Goal: Task Accomplishment & Management: Complete application form

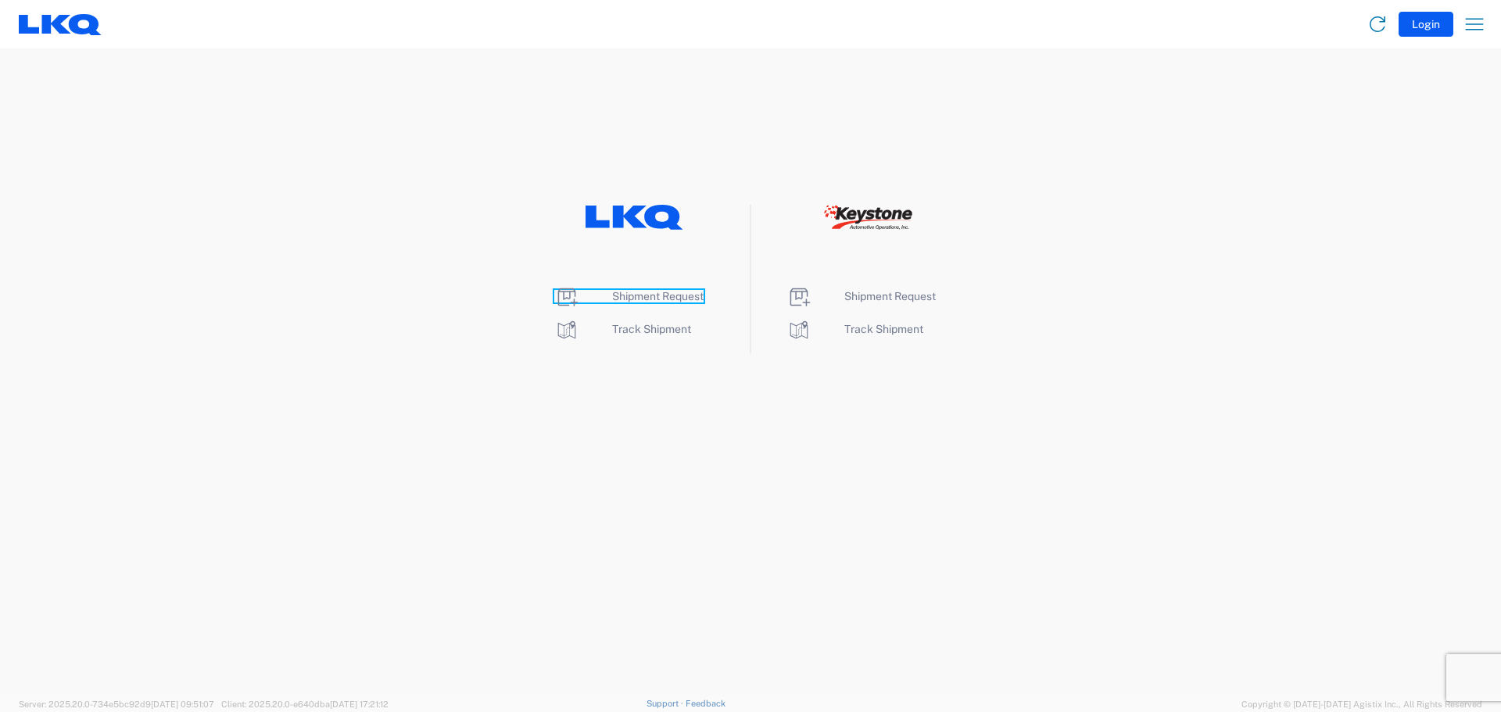
click at [647, 294] on span "Shipment Request" at bounding box center [657, 296] width 91 height 13
click at [635, 299] on span "Shipment Request" at bounding box center [657, 296] width 91 height 13
click at [643, 296] on span "Shipment Request" at bounding box center [657, 296] width 91 height 13
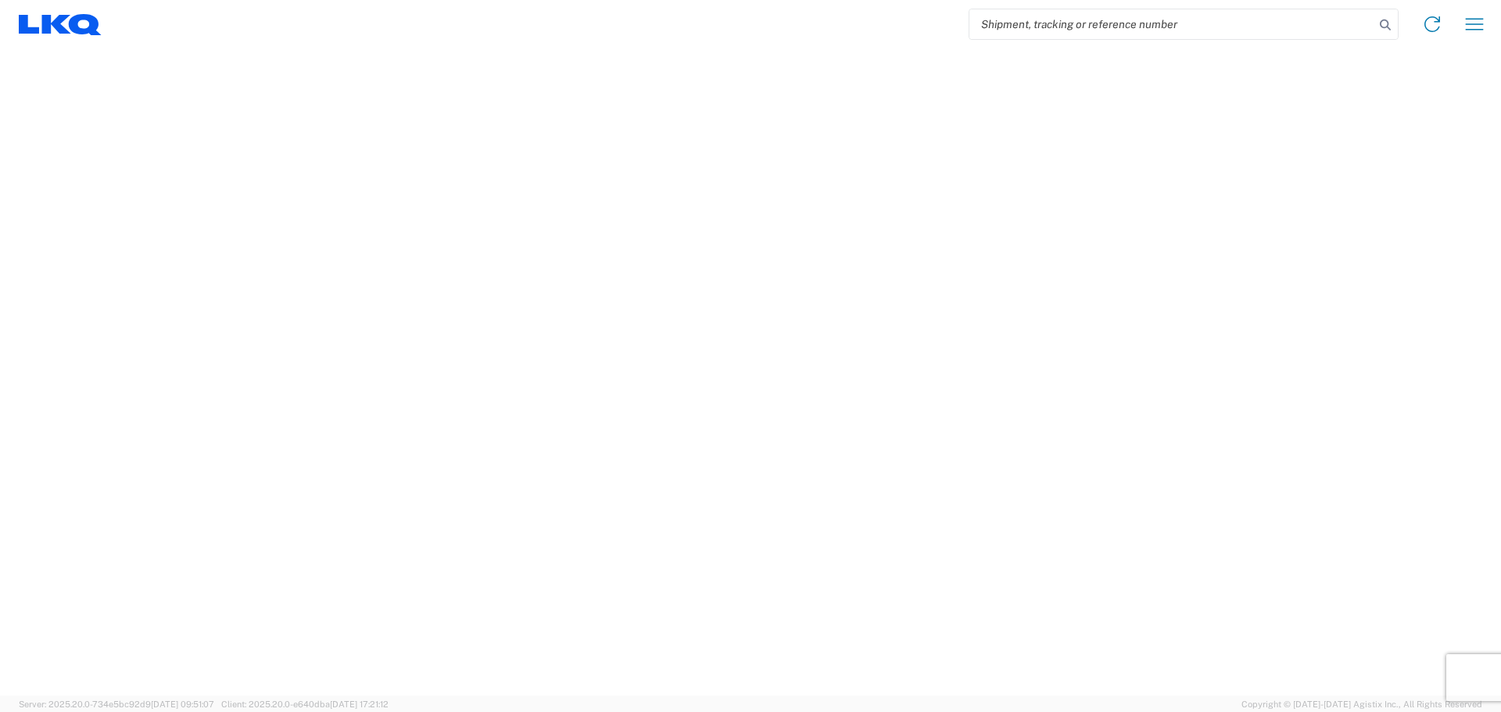
select select "FULL"
select select "LBS"
select select "IN"
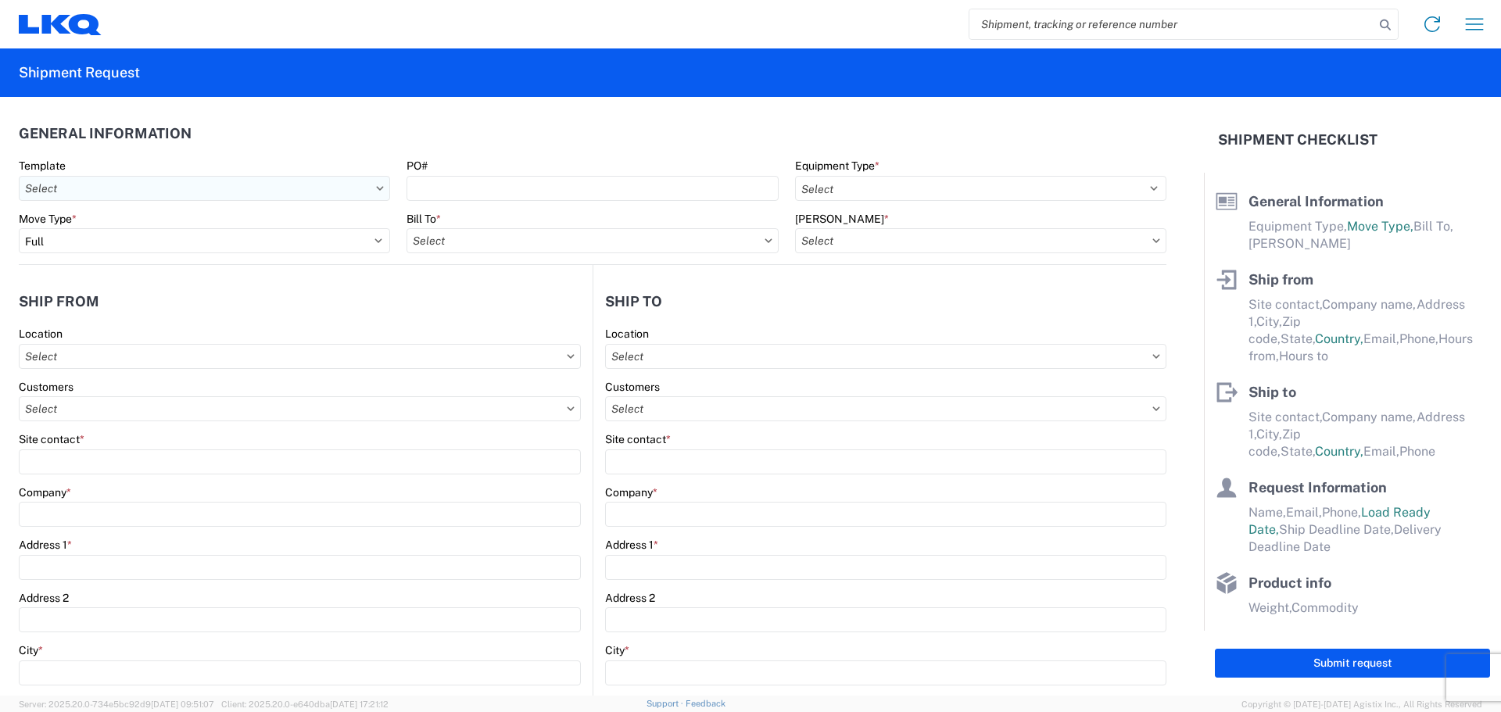
click at [375, 192] on input "text" at bounding box center [204, 188] width 371 height 25
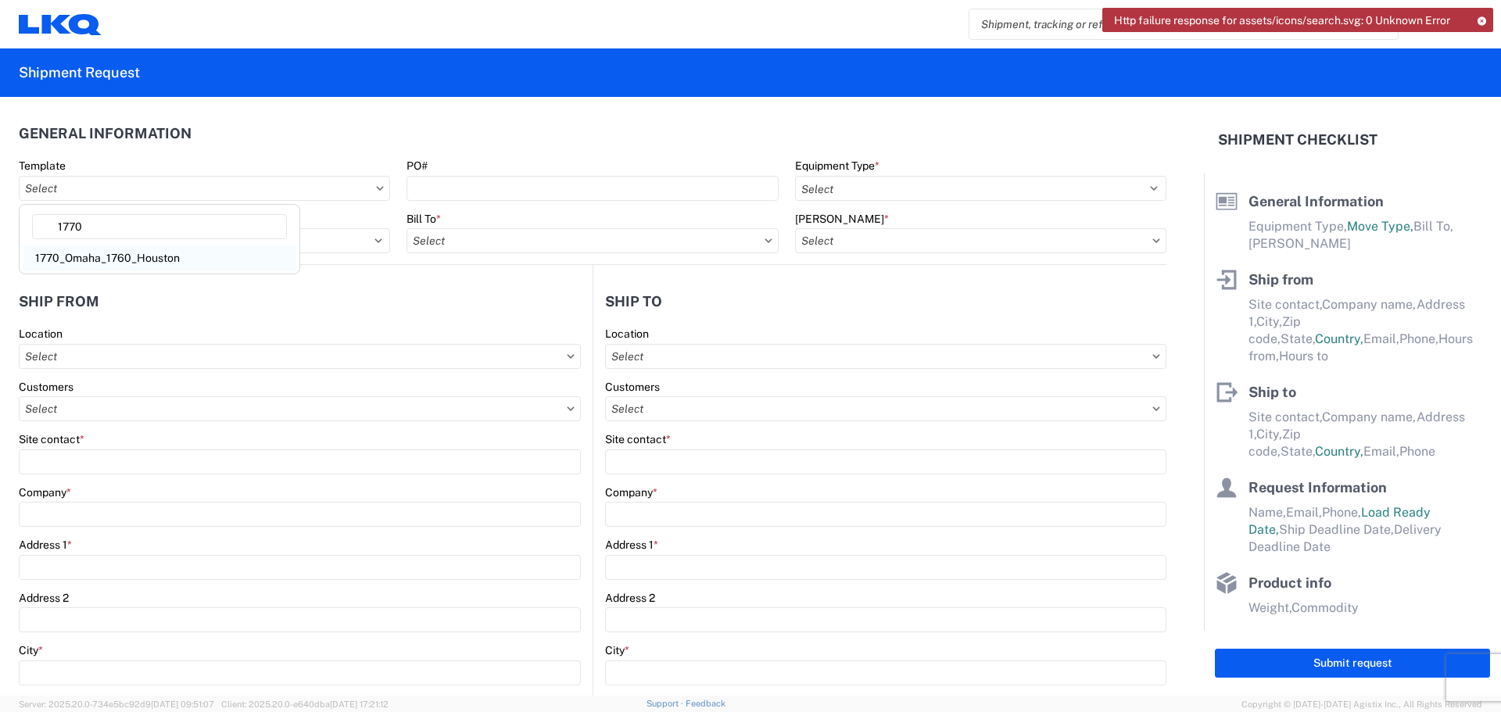
type input "1770"
click at [174, 253] on div "1770_Omaha_1760_Houston" at bounding box center [160, 258] width 274 height 25
type input "1770_Omaha_1760_Houston"
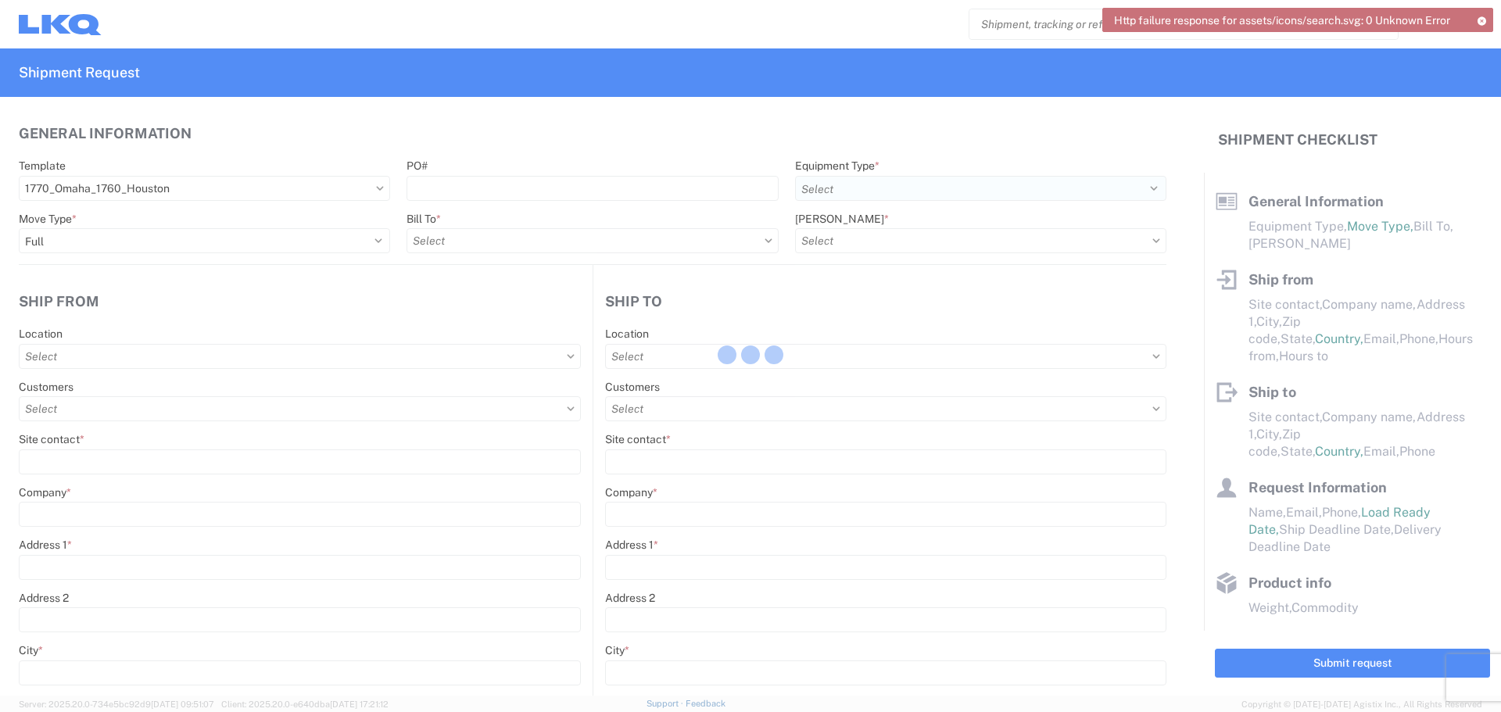
select select
type input "Shipping"
type input "LKQ Midwest"
type input "8901 Irvington Road"
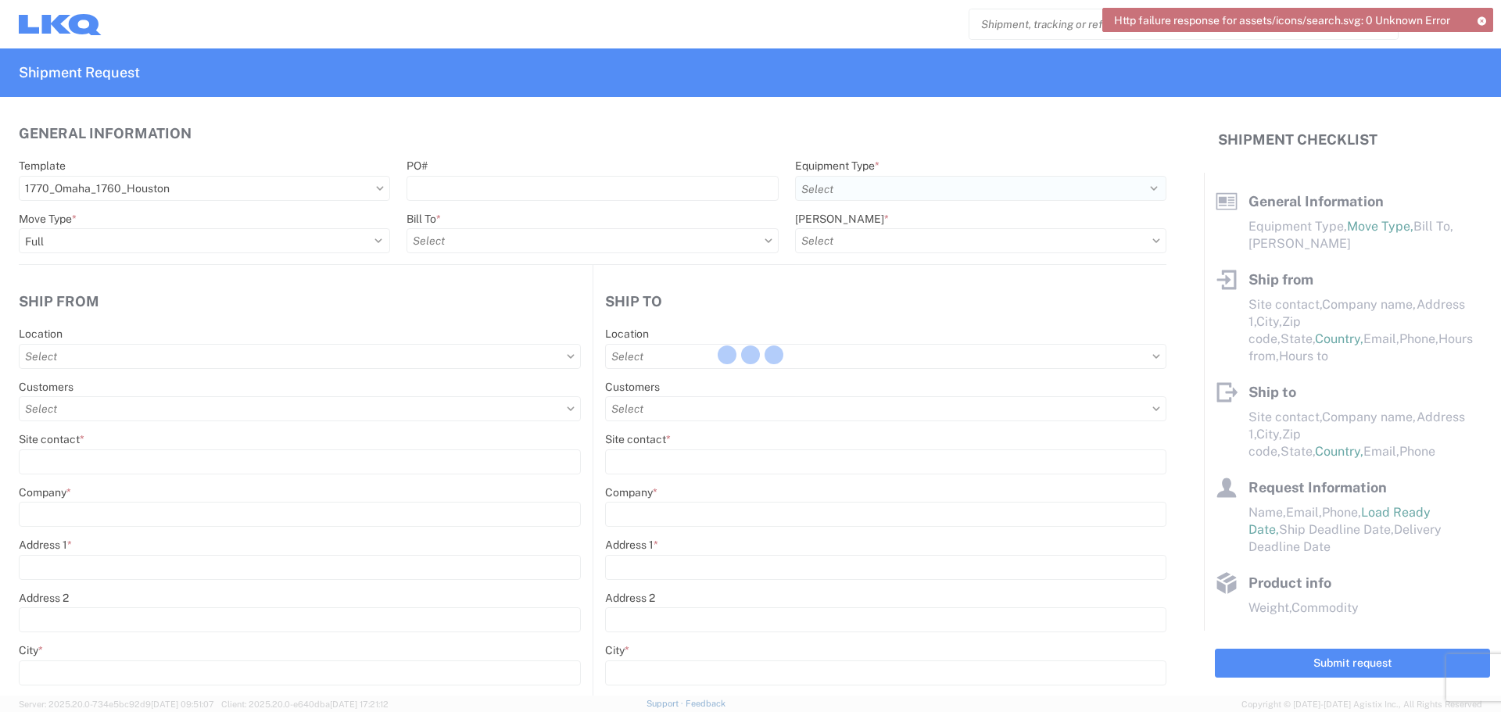
type input "Omaha"
type input "68122"
select select "US"
type input "555555555"
select select
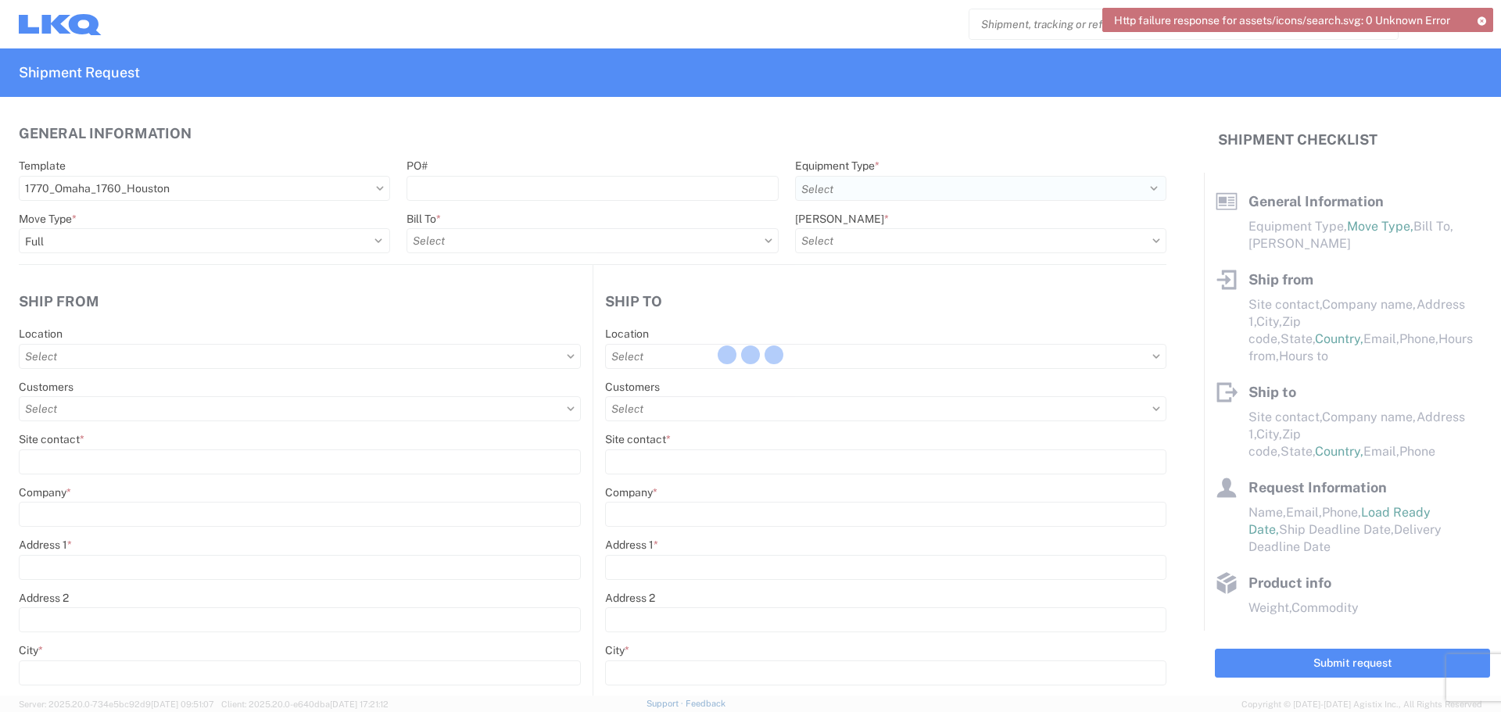
type input "Receiving"
type input "LKQ Best Core"
type input "1710 W Mount Houston Rd"
type input "Houston"
type input "77038"
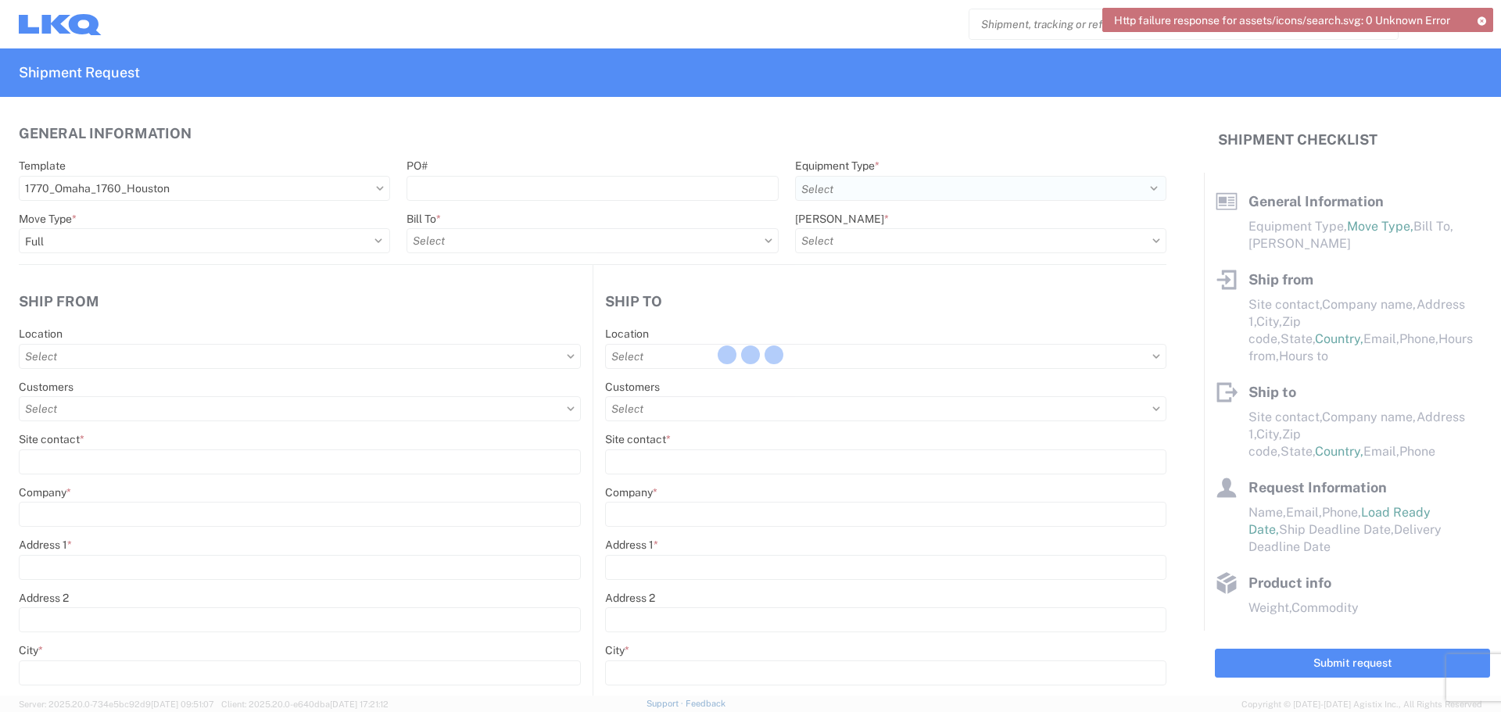
select select "US"
type input "281-886-1028"
select select
type input "2019-06-14"
type input "42000"
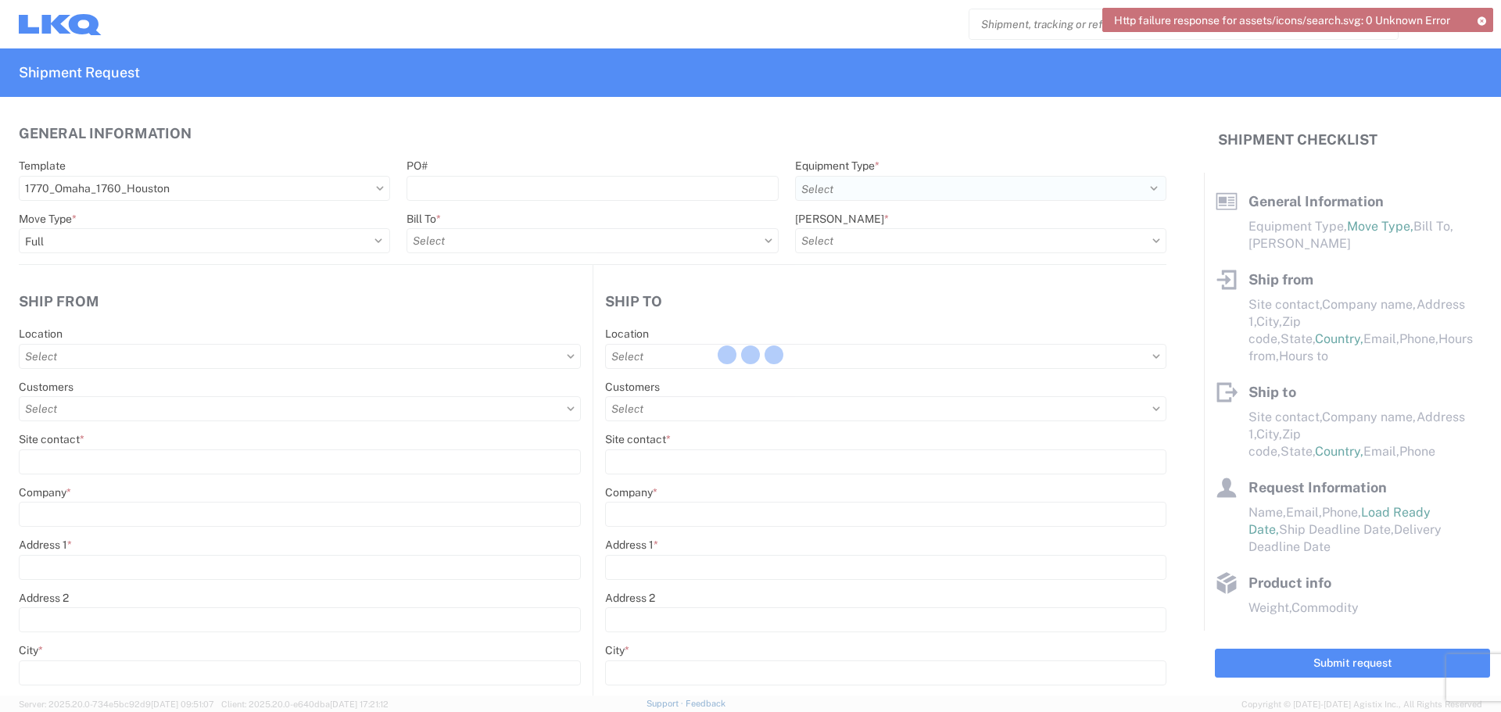
type input "Engines, Transmissions"
type input "1"
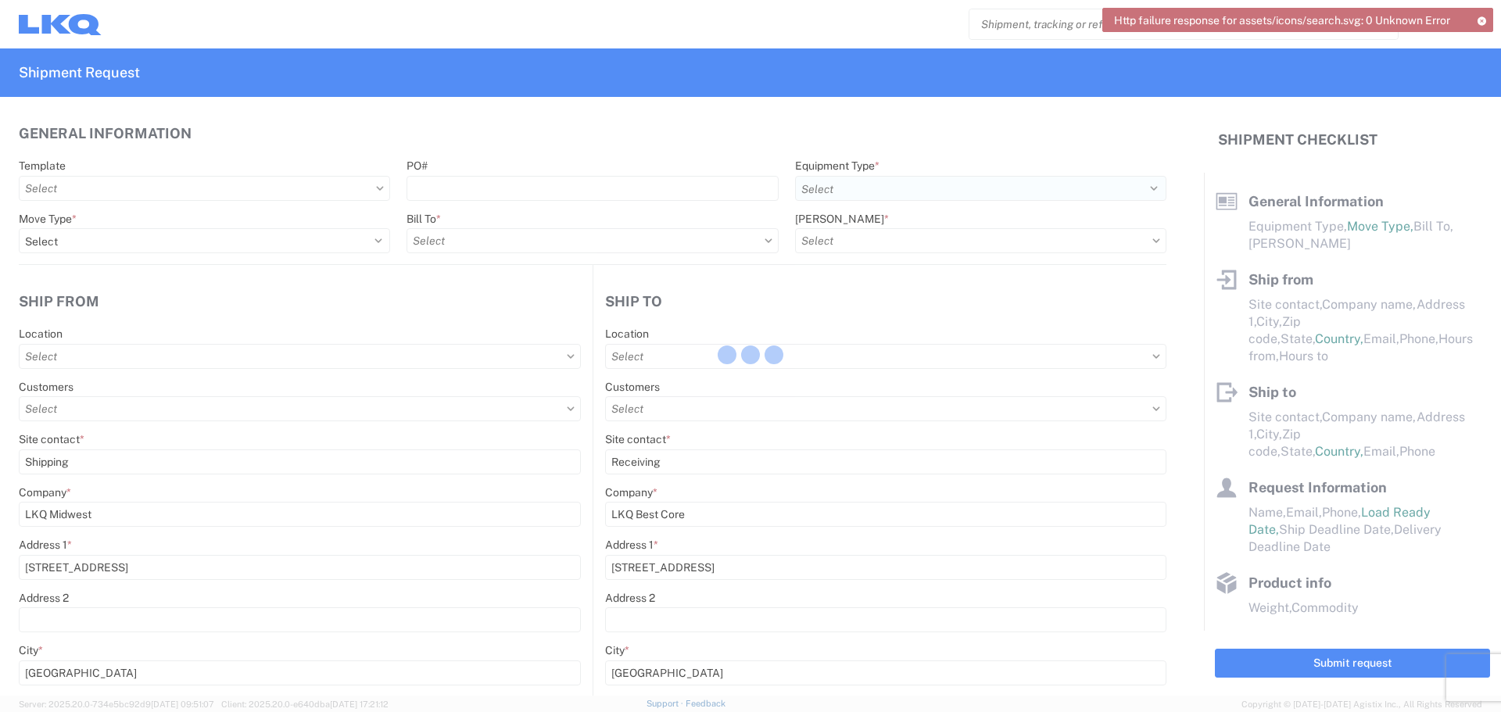
select select
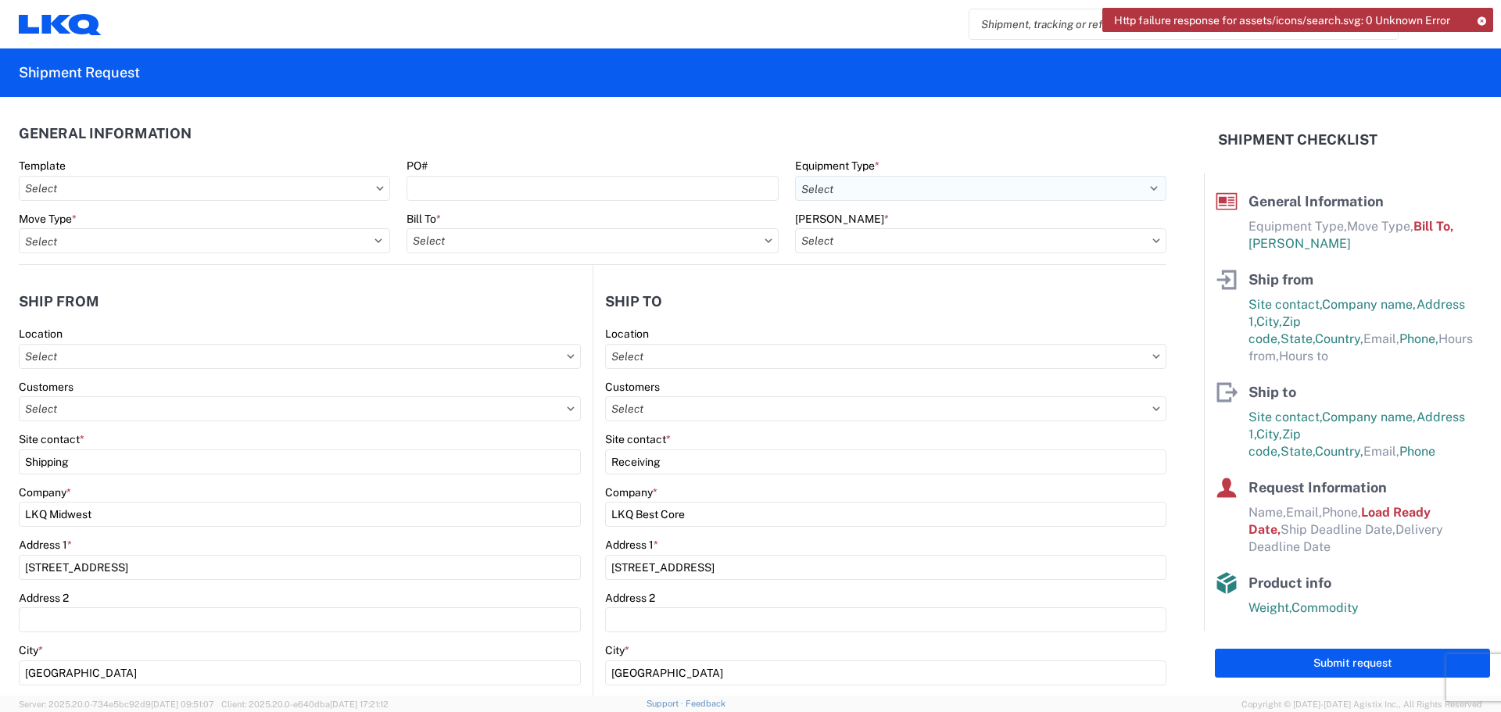
type input "1770 - LKQ Midwest"
type input "1760-1300-50180-0000 - 1760 Freight In - Cores"
type input "1760 - LKQ Best Core"
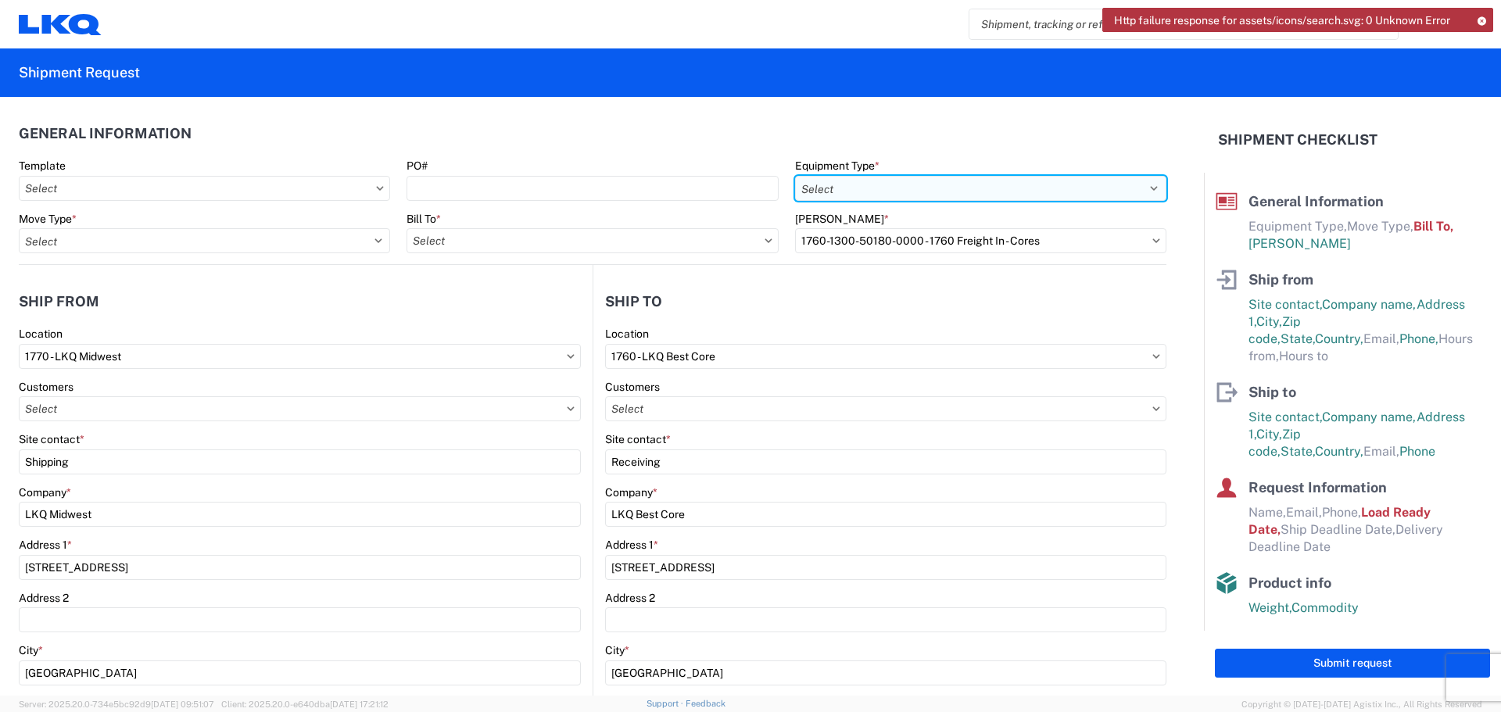
click at [917, 192] on select "Select 53’ Dry Van Flatbed Dropdeck (van) Lowboy (flatbed) Rail" at bounding box center [980, 188] width 371 height 25
select select "STDV"
click at [795, 176] on select "Select 53’ Dry Van Flatbed Dropdeck (van) Lowboy (flatbed) Rail" at bounding box center [980, 188] width 371 height 25
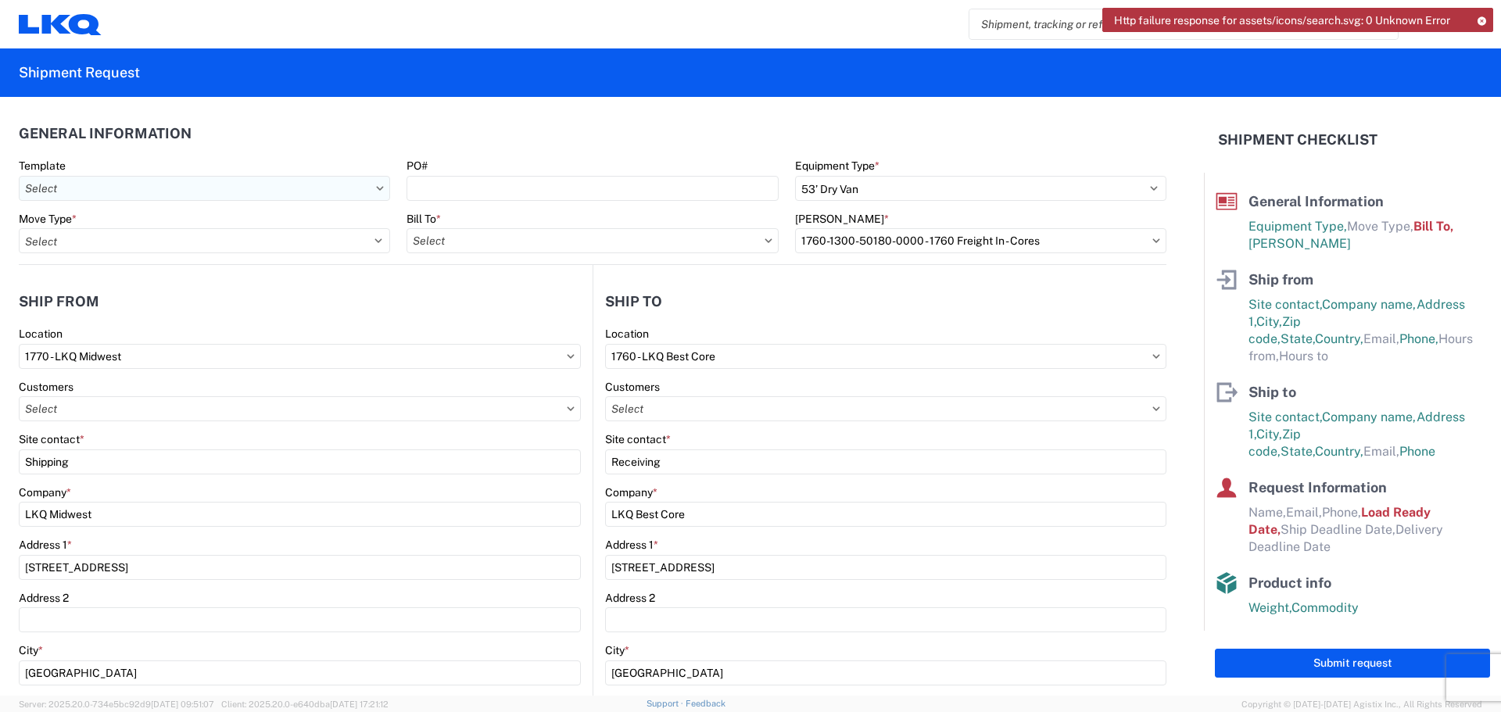
click at [229, 186] on input "text" at bounding box center [204, 188] width 371 height 25
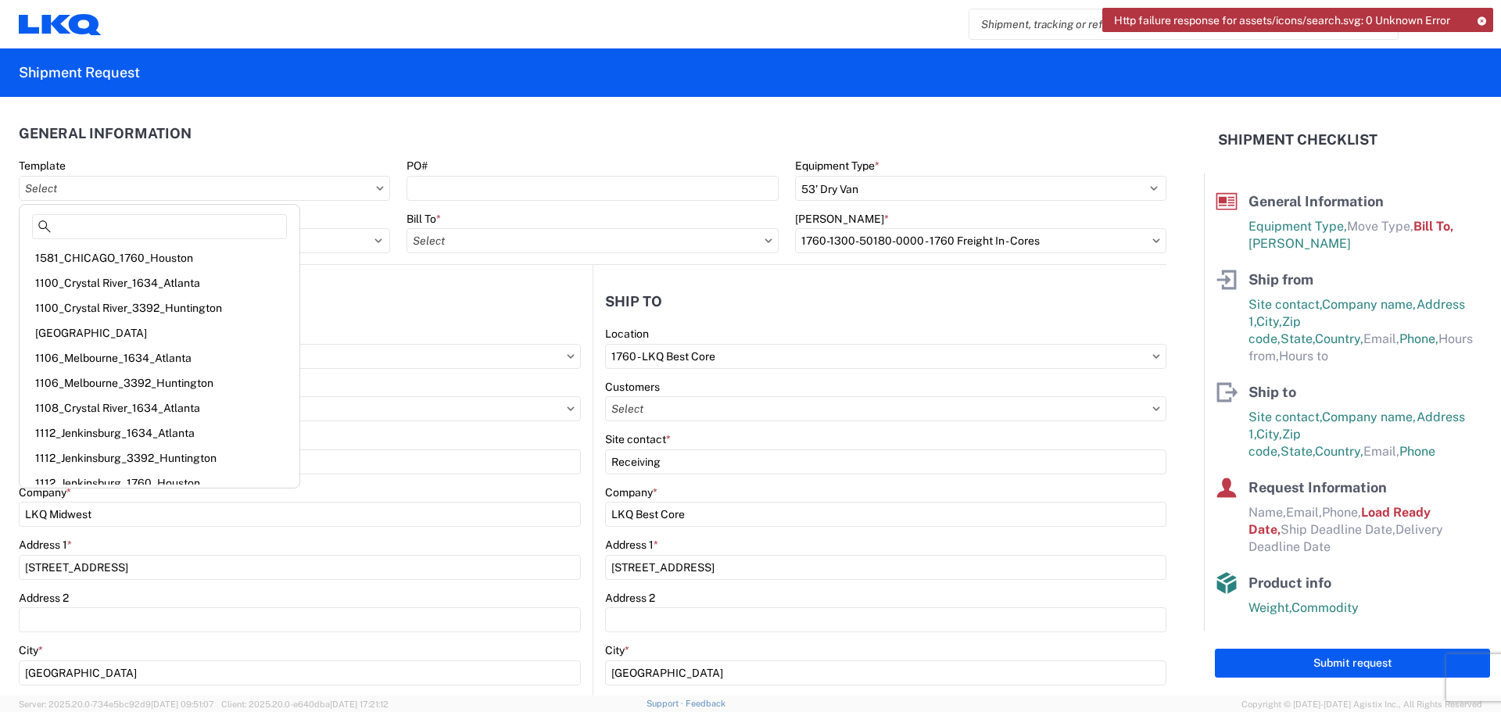
click at [320, 152] on agx-form-section "General Information Template PO# Equipment Type * Select 53’ Dry Van Flatbed Dr…" at bounding box center [593, 190] width 1148 height 149
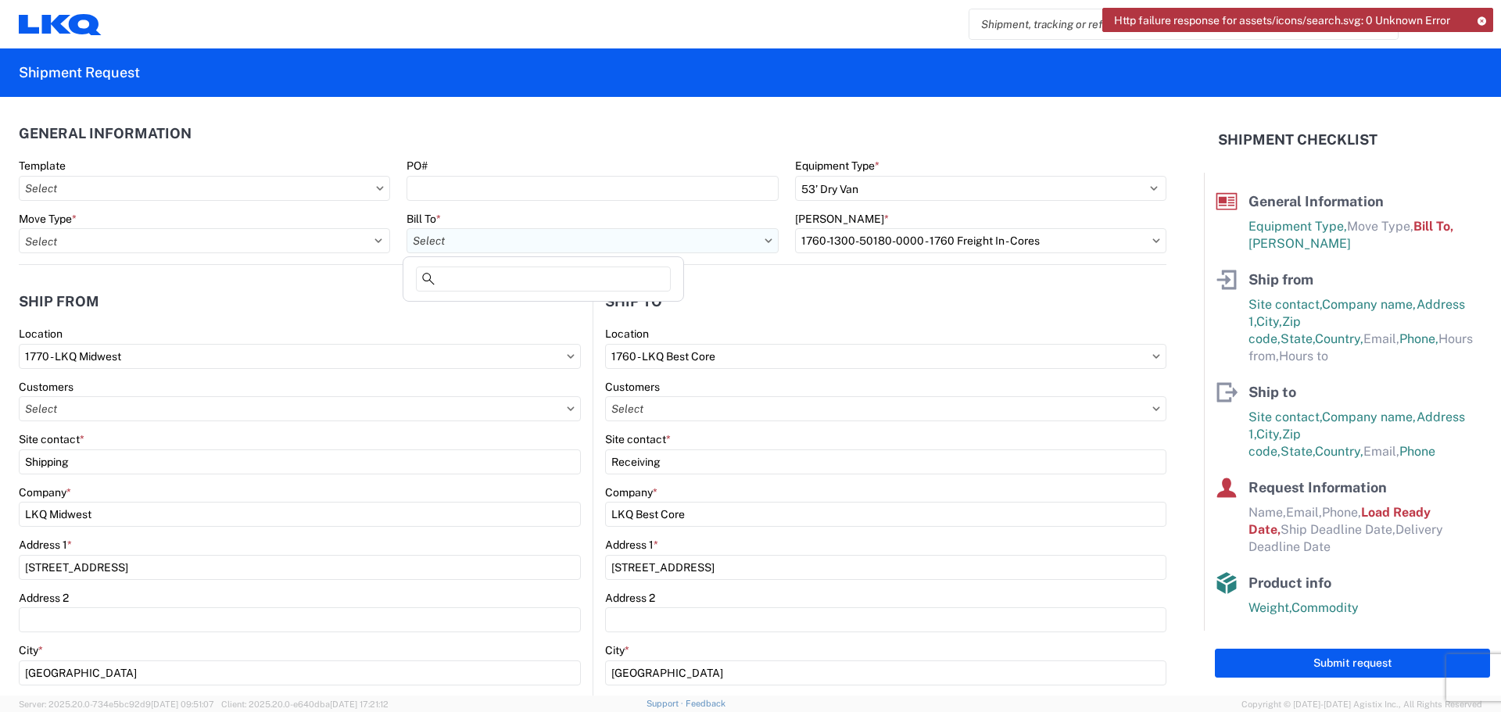
click at [445, 242] on input "text" at bounding box center [592, 240] width 371 height 25
type input "1770"
click at [457, 306] on div "1770 - LKQ Midwest" at bounding box center [544, 310] width 274 height 25
type input "1770 - LKQ Midwest"
click at [142, 187] on input "text" at bounding box center [204, 188] width 371 height 25
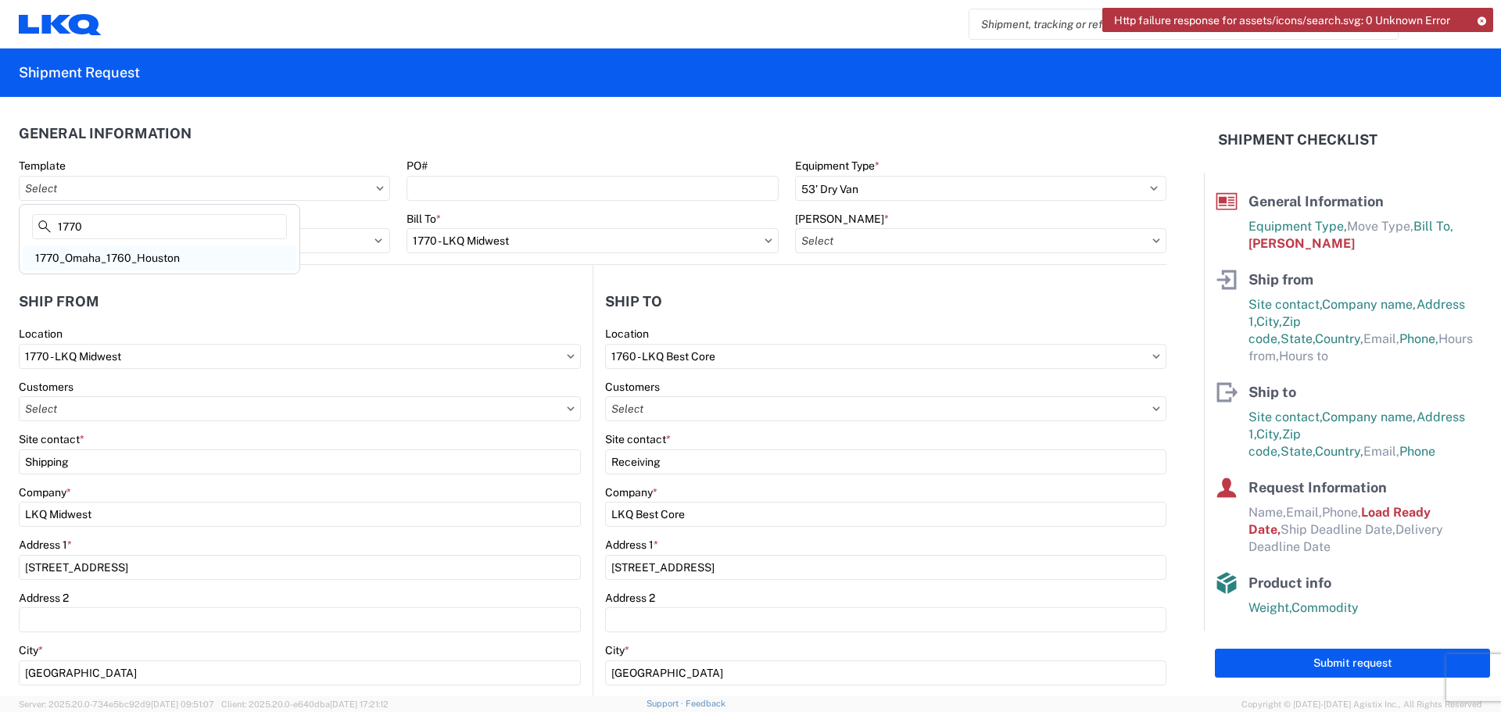
type input "1770"
click at [109, 257] on div "1770_Omaha_1760_Houston" at bounding box center [160, 258] width 274 height 25
type input "1770_Omaha_1760_Houston"
click at [765, 239] on icon at bounding box center [769, 240] width 8 height 5
click at [761, 243] on input "1770 - LKQ Midwest" at bounding box center [592, 240] width 371 height 25
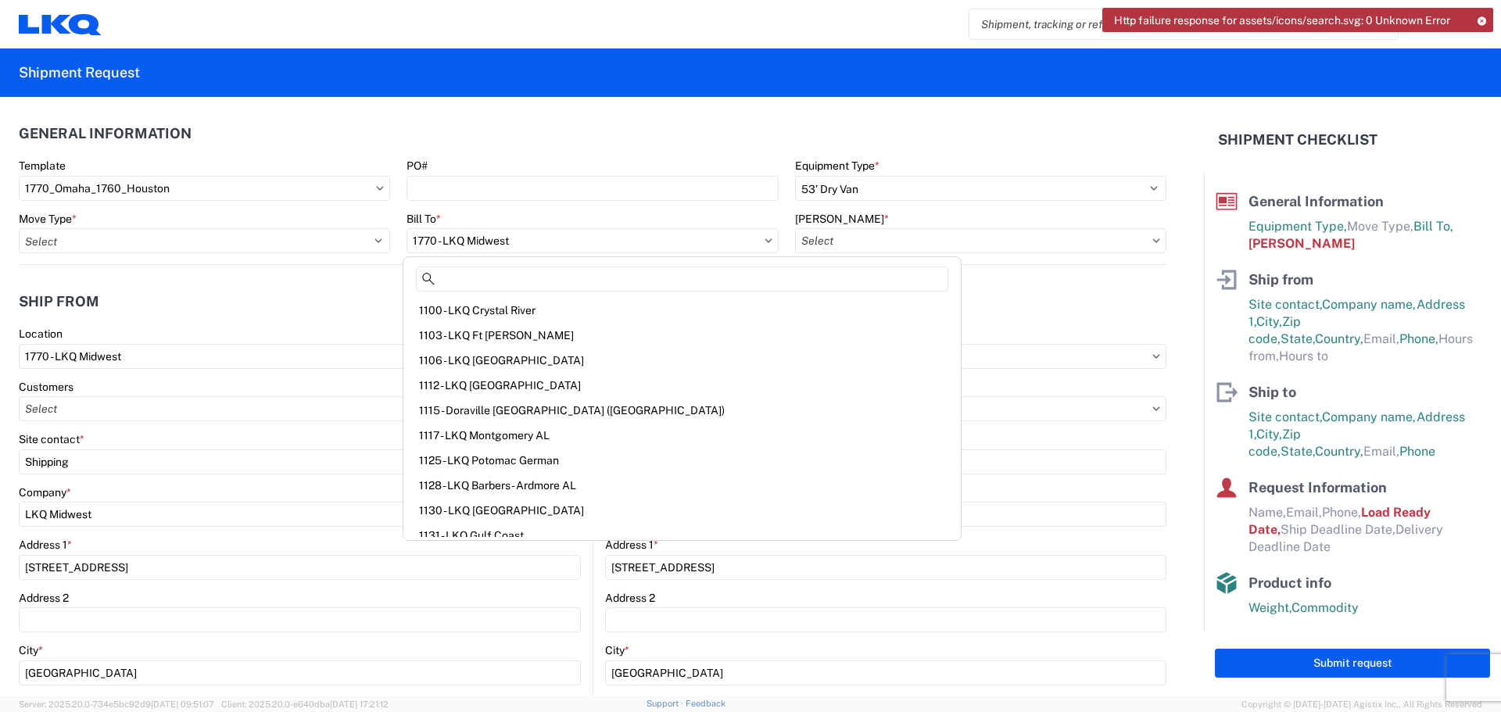
click at [1482, 20] on icon at bounding box center [1481, 20] width 11 height 9
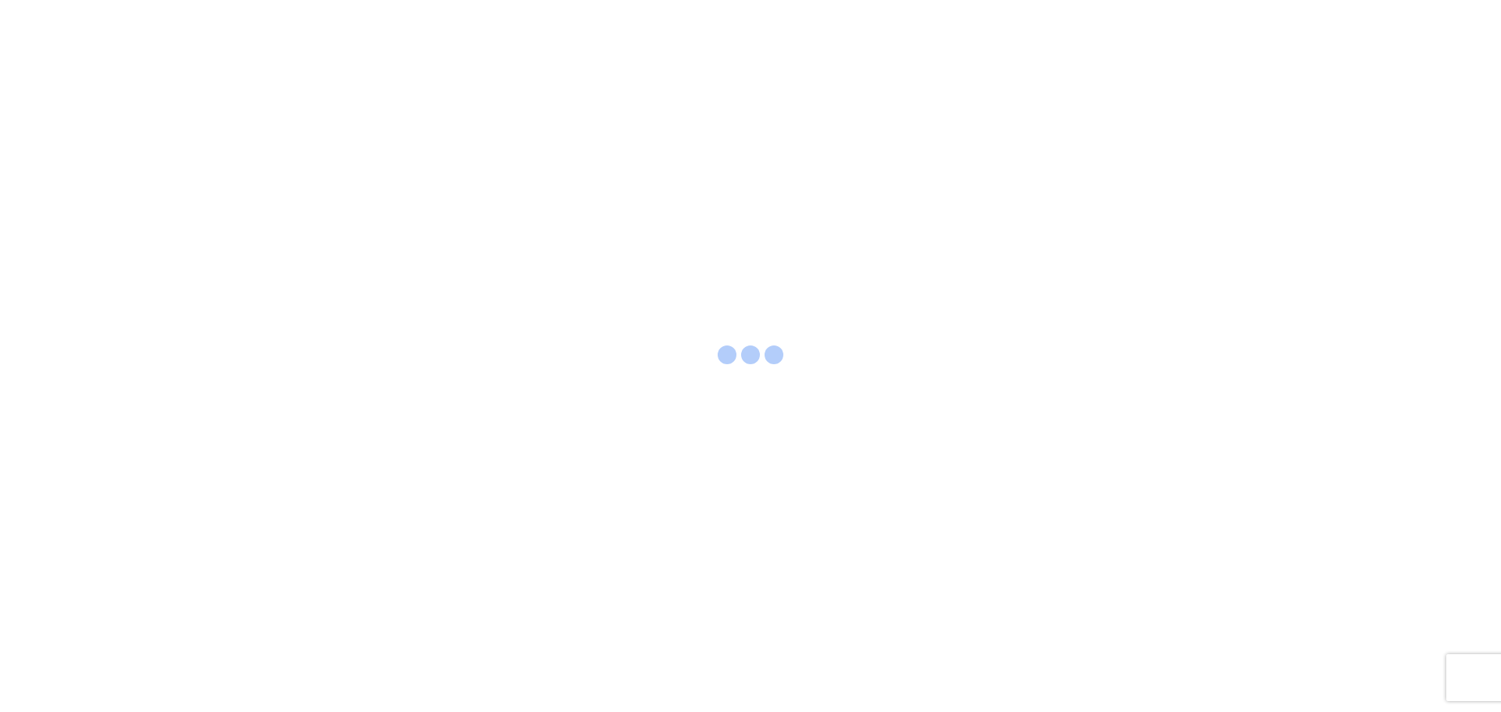
select select "FULL"
select select "LBS"
select select "IN"
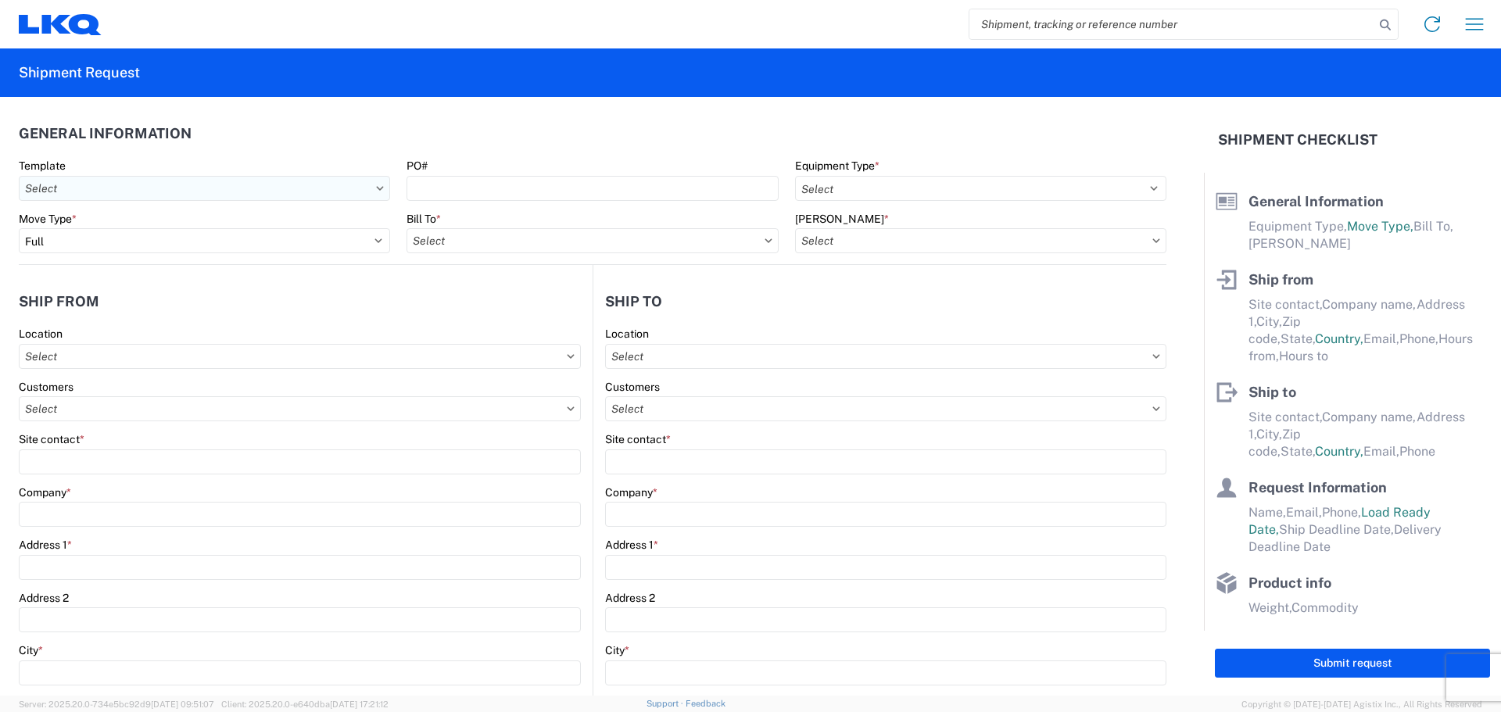
click at [121, 190] on input "text" at bounding box center [204, 188] width 371 height 25
type input "1770"
click at [115, 250] on div "1770_Omaha_1760_Houston" at bounding box center [160, 258] width 274 height 25
type input "1770_Omaha_1760_Houston"
select select
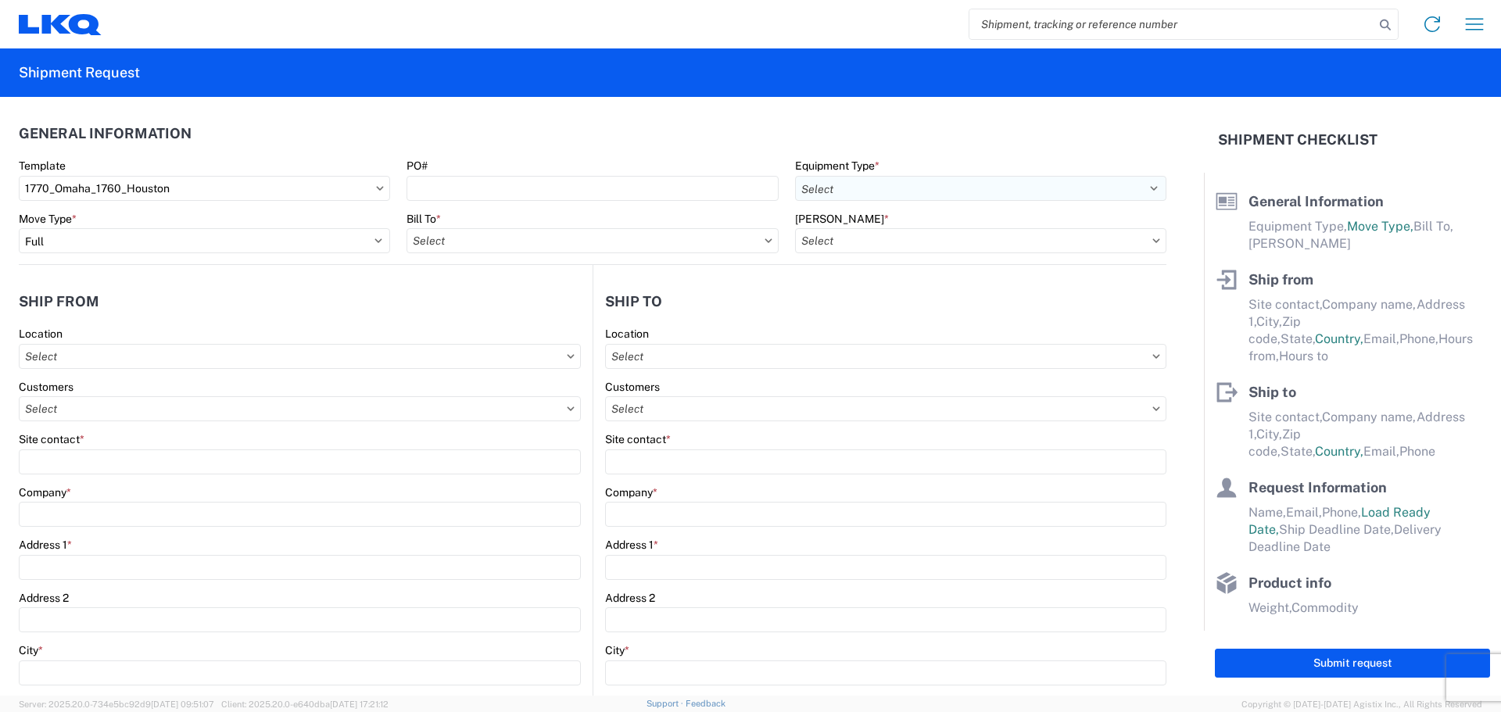
select select
type input "Shipping"
type input "LKQ Midwest"
type input "8901 Irvington Road"
type input "Omaha"
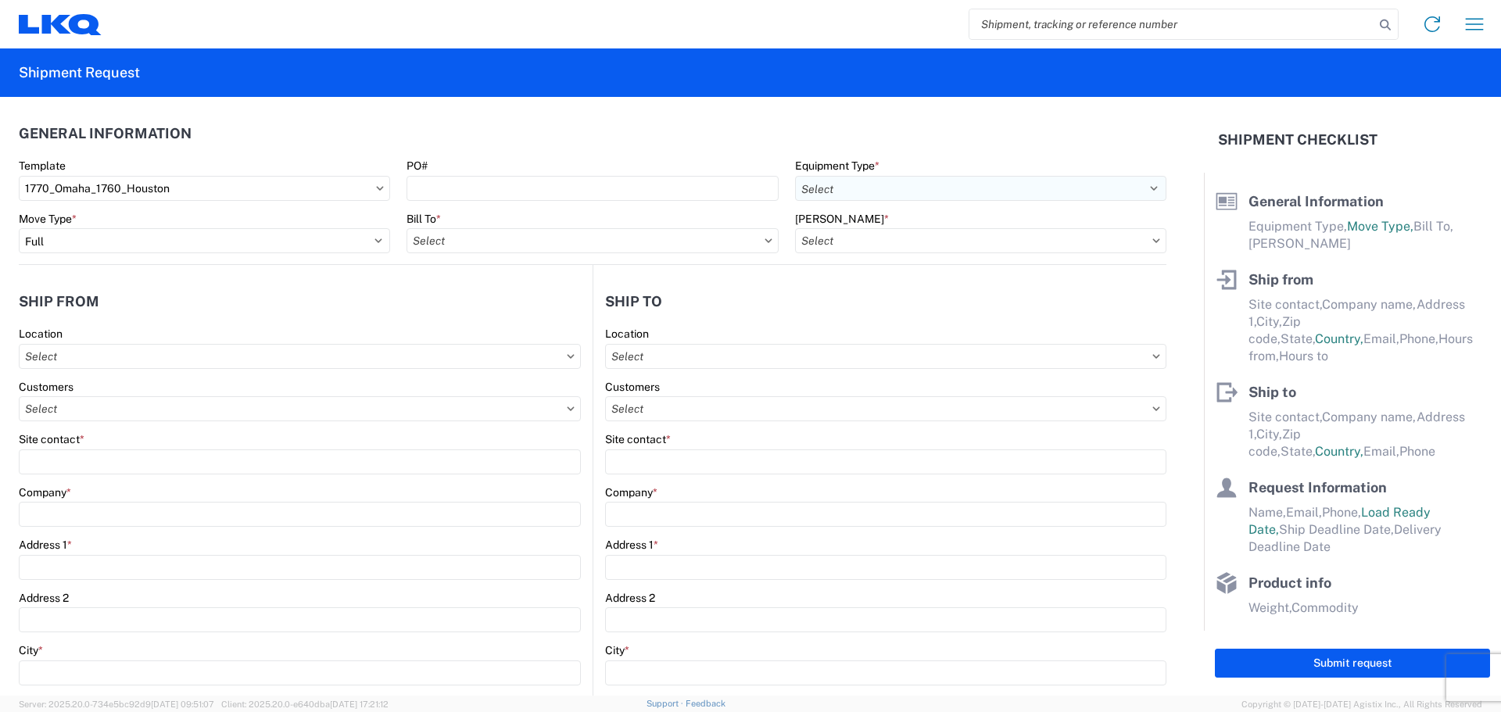
type input "68122"
select select "US"
type input "555555555"
select select
type input "Receiving"
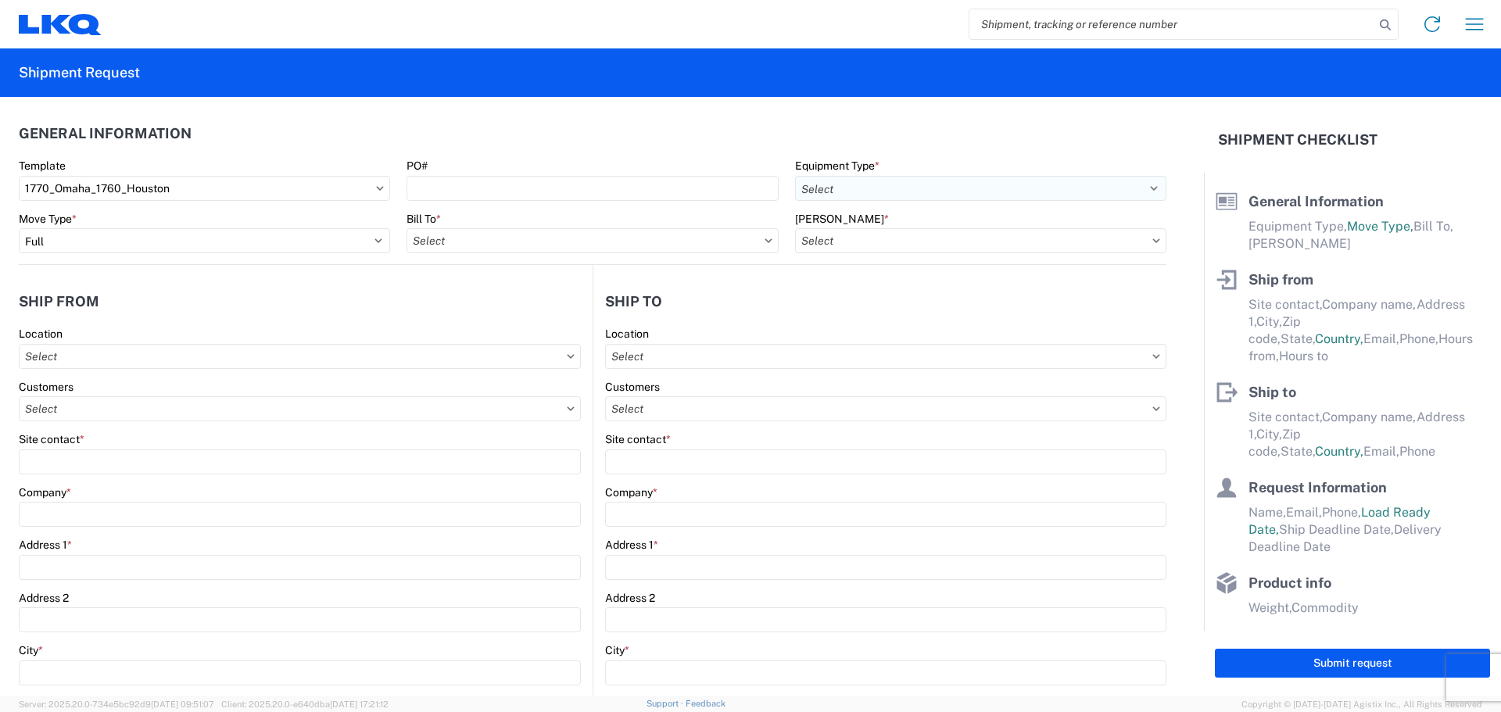
type input "LKQ Best Core"
type input "1710 W Mount Houston Rd"
type input "Houston"
type input "77038"
select select "US"
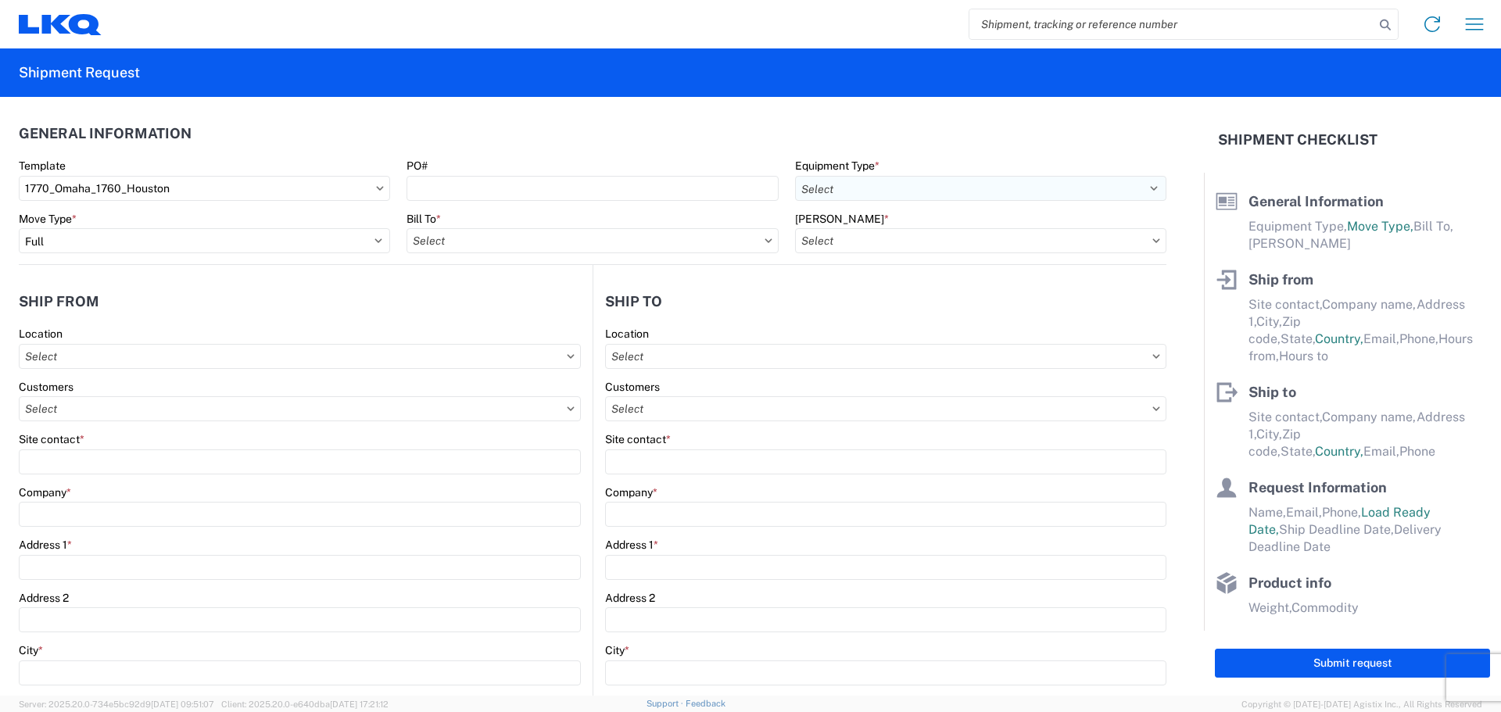
type input "281-886-1028"
select select
type input "2019-06-14"
type input "42000"
type input "Engines, Transmissions"
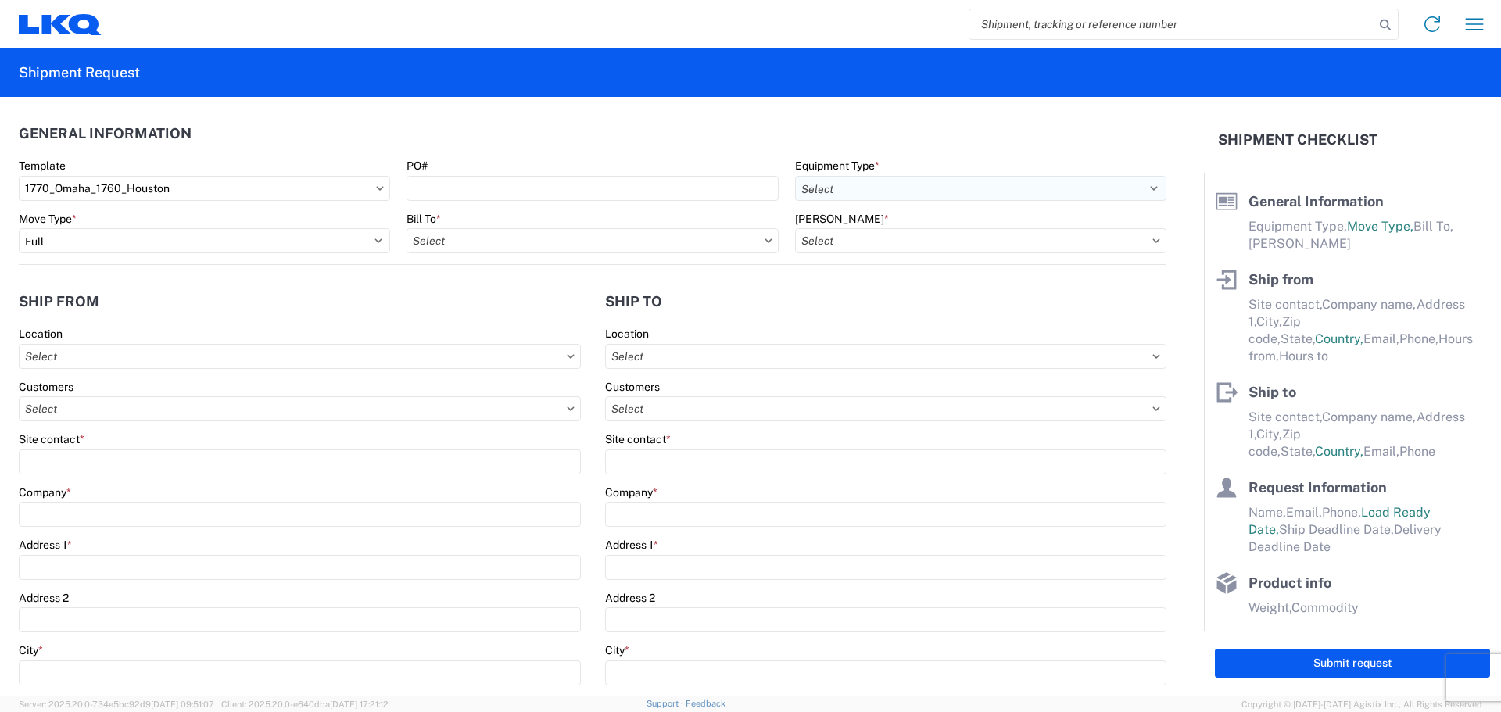
type input "1"
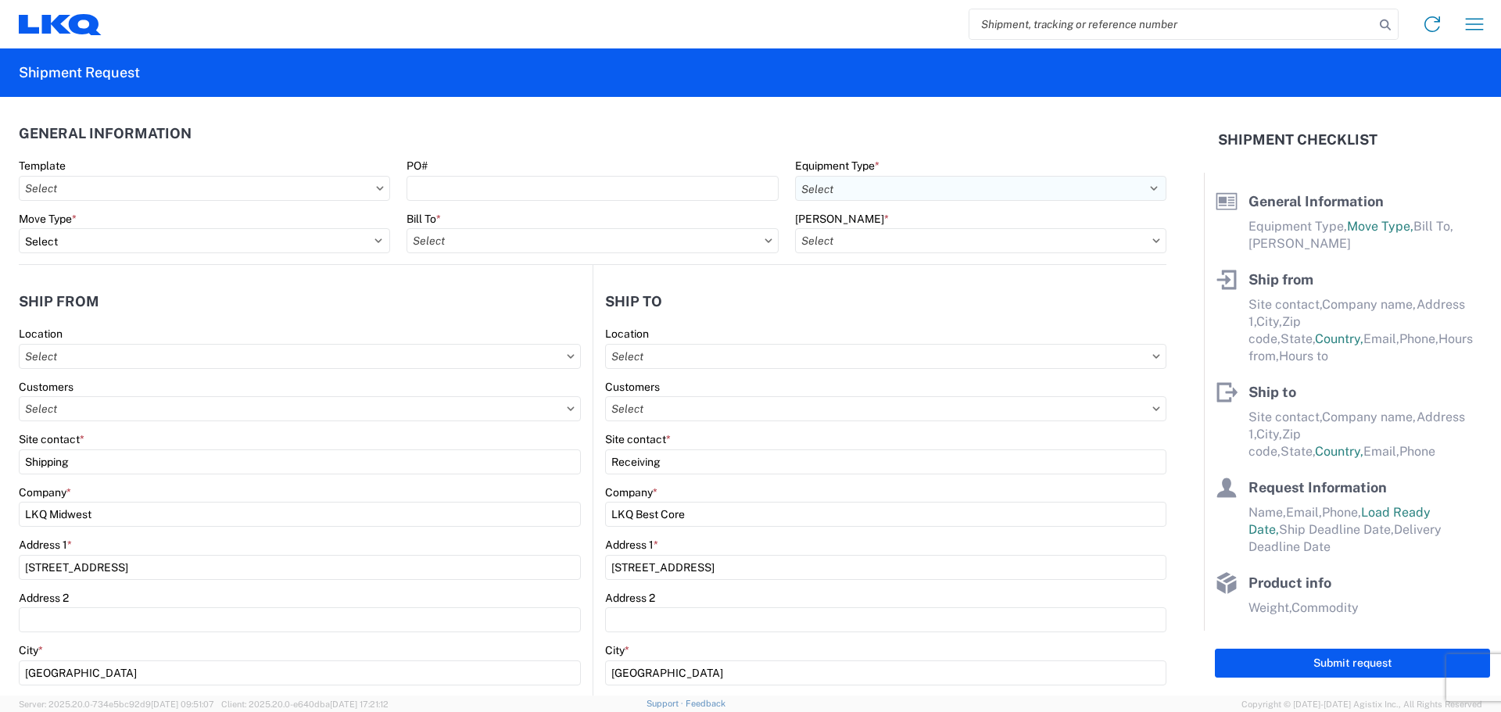
select select
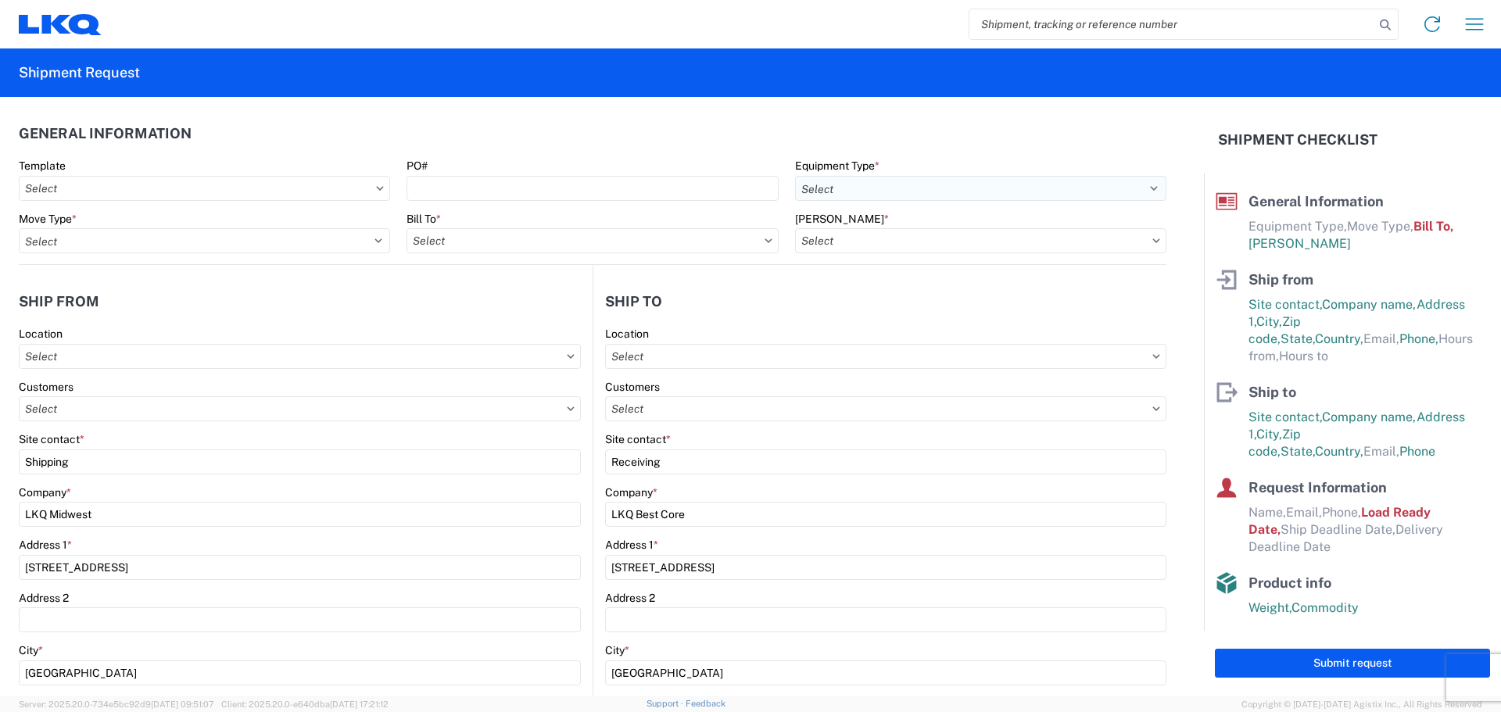
type input "1760-1300-50180-0000 - 1760 Freight In - Cores"
type input "1770 - LKQ Midwest"
type input "1760 - LKQ Best Core"
click at [765, 241] on icon at bounding box center [769, 240] width 8 height 5
click at [763, 244] on input "text" at bounding box center [592, 240] width 371 height 25
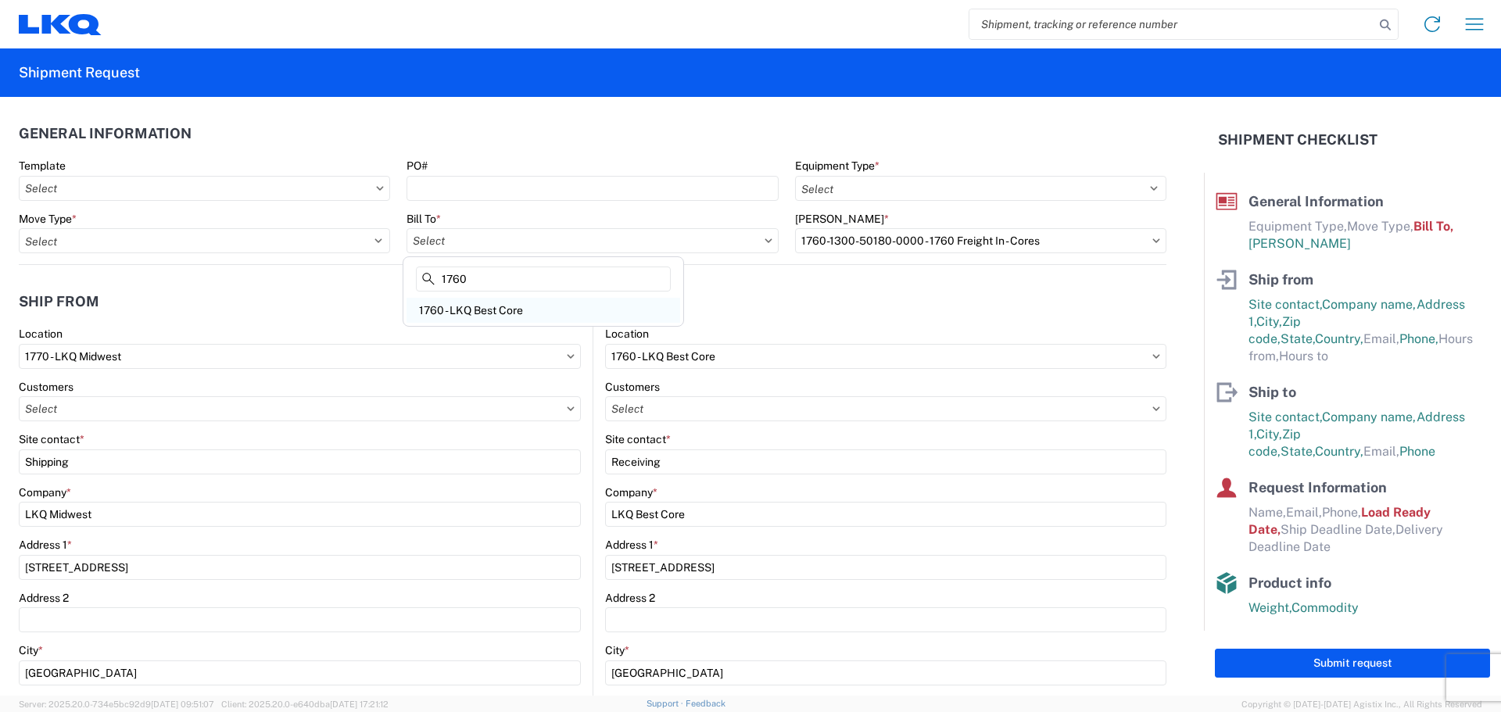
type input "1760"
click at [506, 317] on div "1760 - LKQ Best Core" at bounding box center [544, 310] width 274 height 25
type input "1760 - LKQ Best Core"
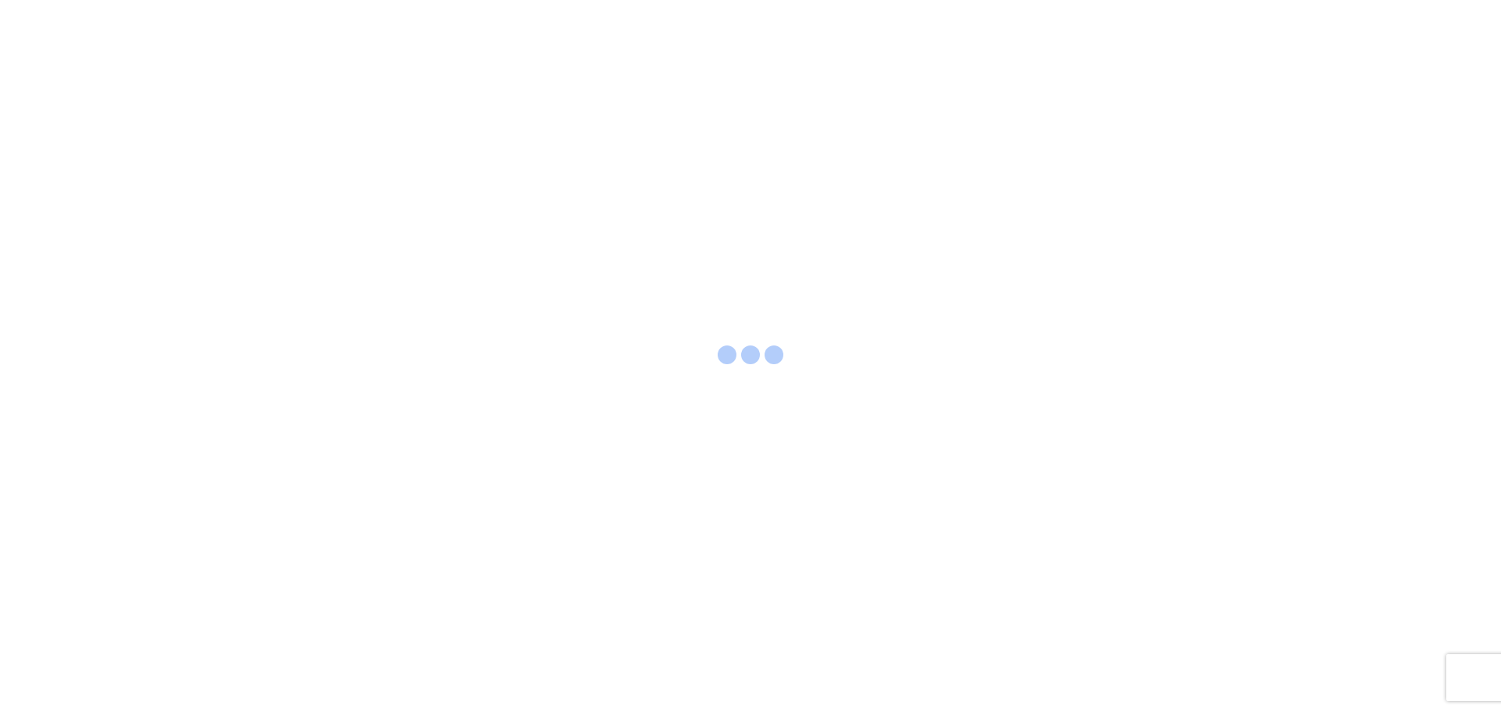
select select "FULL"
select select "LBS"
select select "IN"
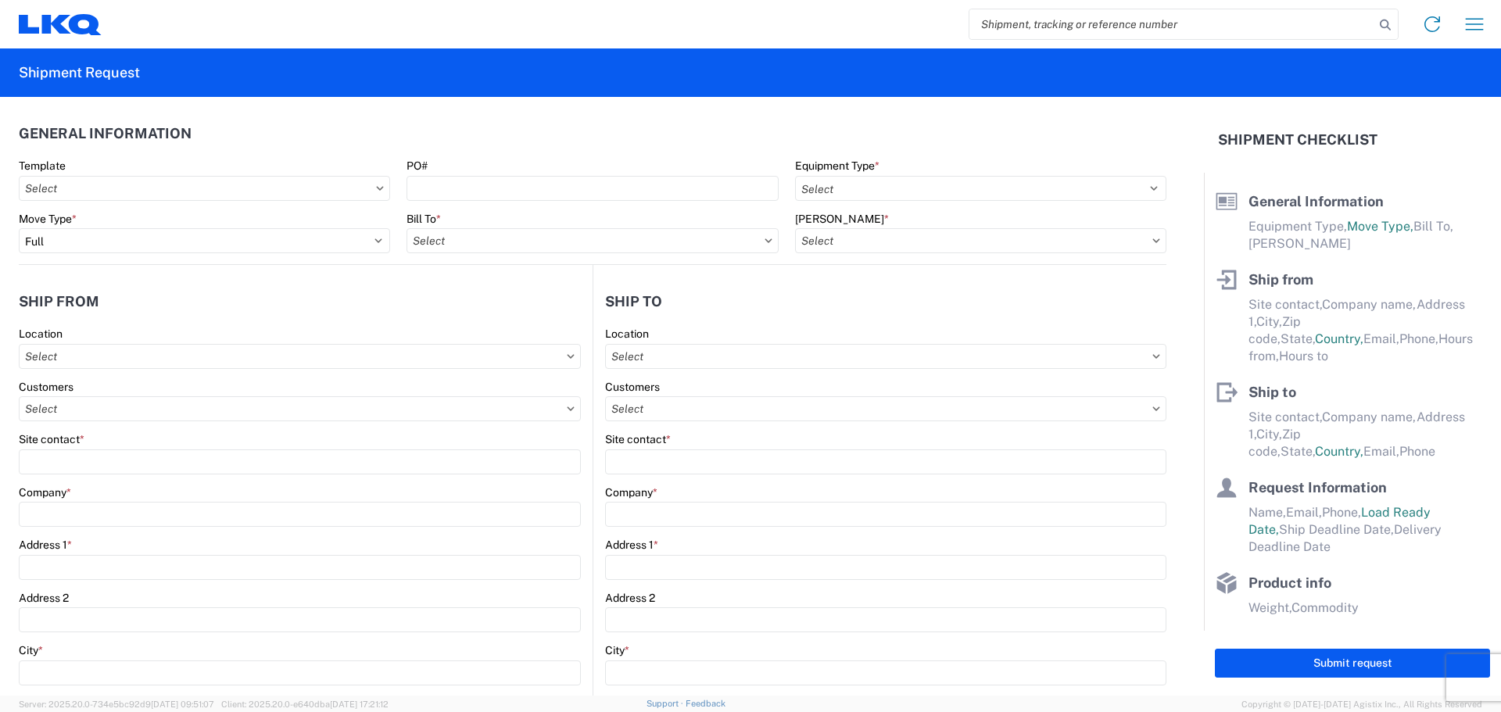
click at [125, 202] on agx-form-control-wrapper-v2 "Template" at bounding box center [205, 185] width 388 height 53
click at [122, 188] on input "text" at bounding box center [204, 188] width 371 height 25
type input "1770"
click at [117, 260] on div "1770_Omaha_1760_Houston" at bounding box center [160, 258] width 274 height 25
type input "1770_Omaha_1760_Houston"
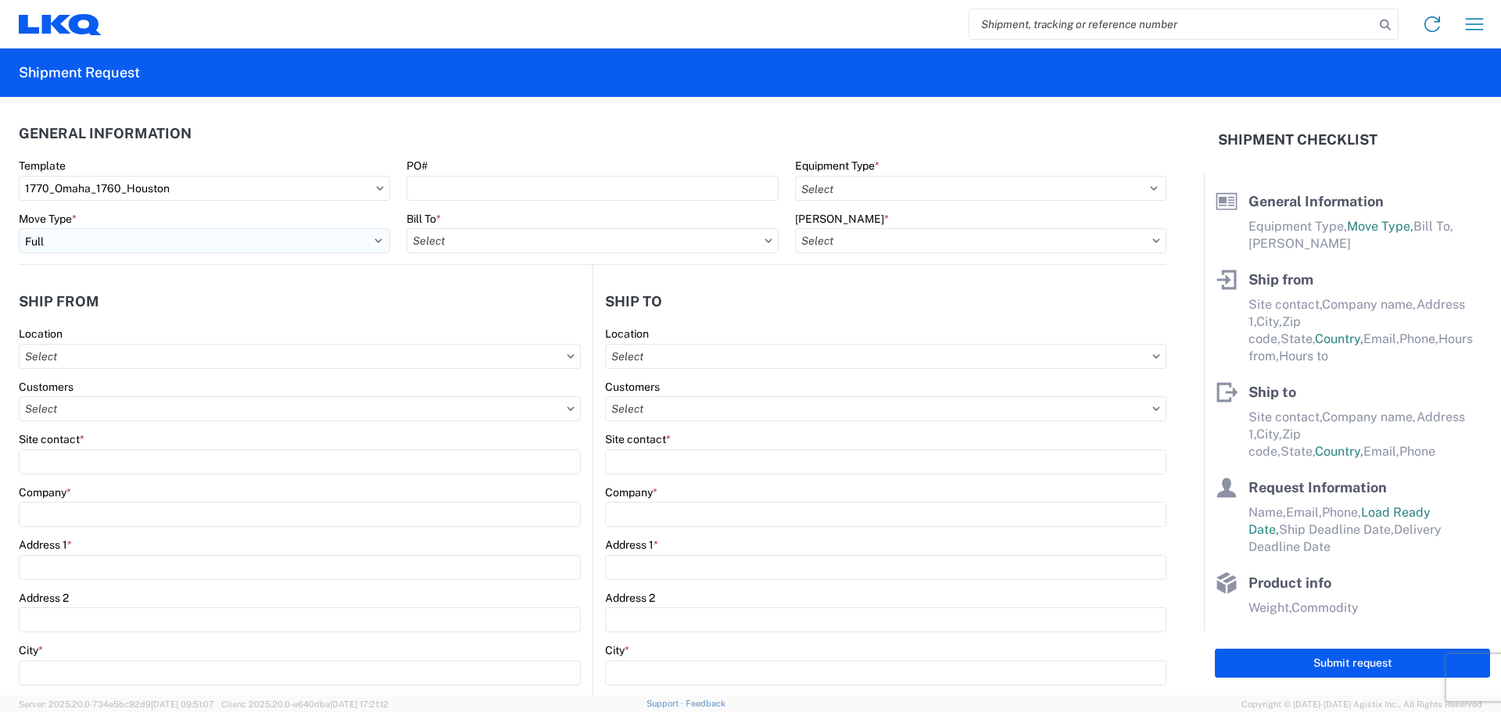
select select
type input "Shipping"
type input "LKQ Midwest"
type input "8901 Irvington Road"
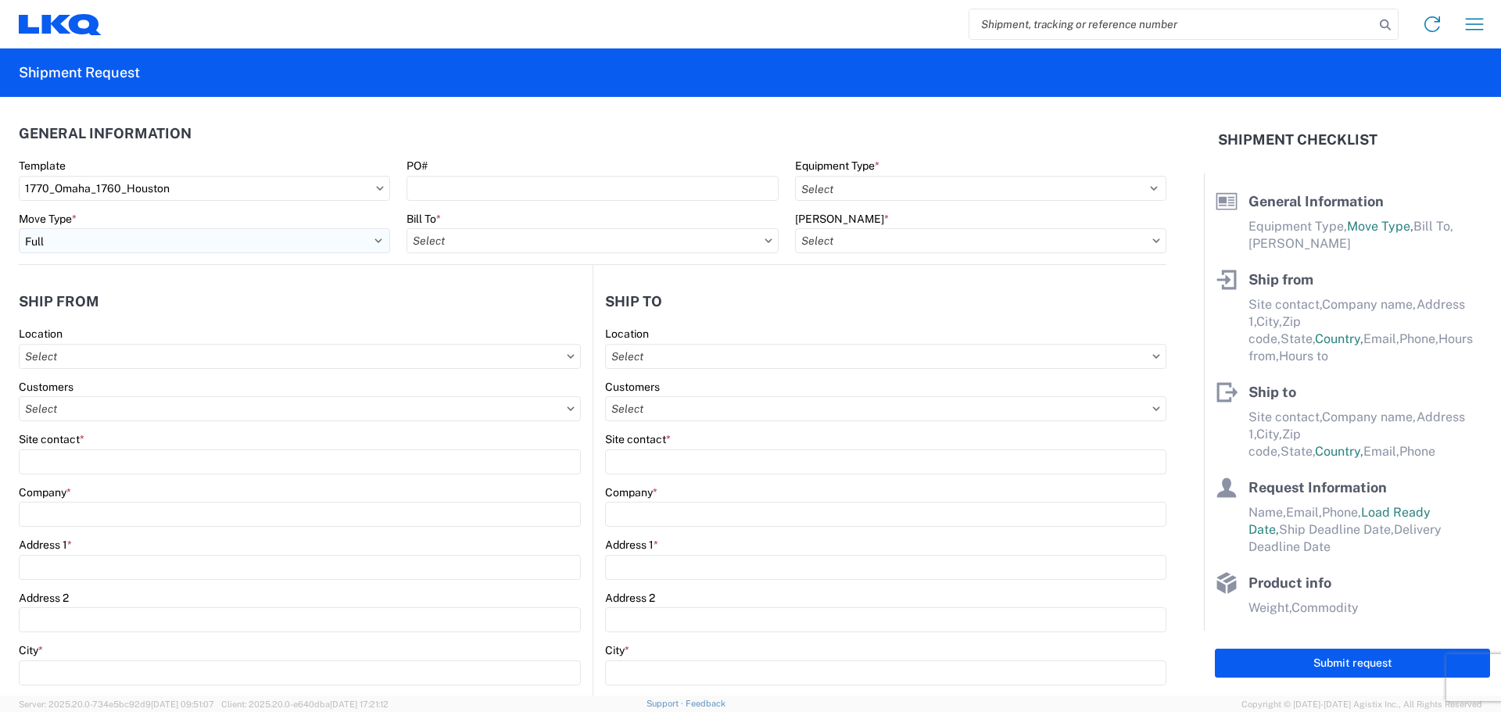
type input "Omaha"
type input "68122"
select select "US"
type input "555555555"
select select
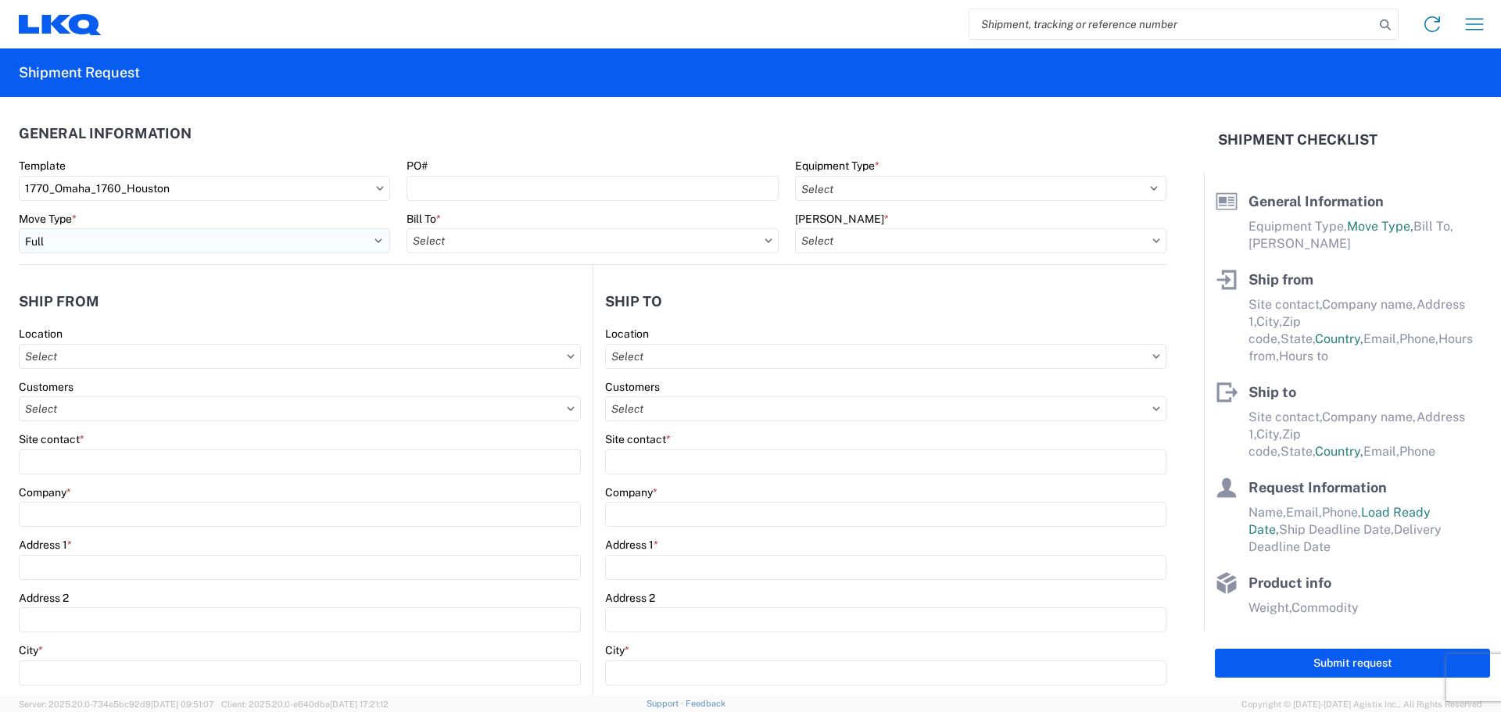
type input "Receiving"
type input "LKQ Best Core"
type input "1710 W Mount Houston Rd"
type input "Houston"
type input "77038"
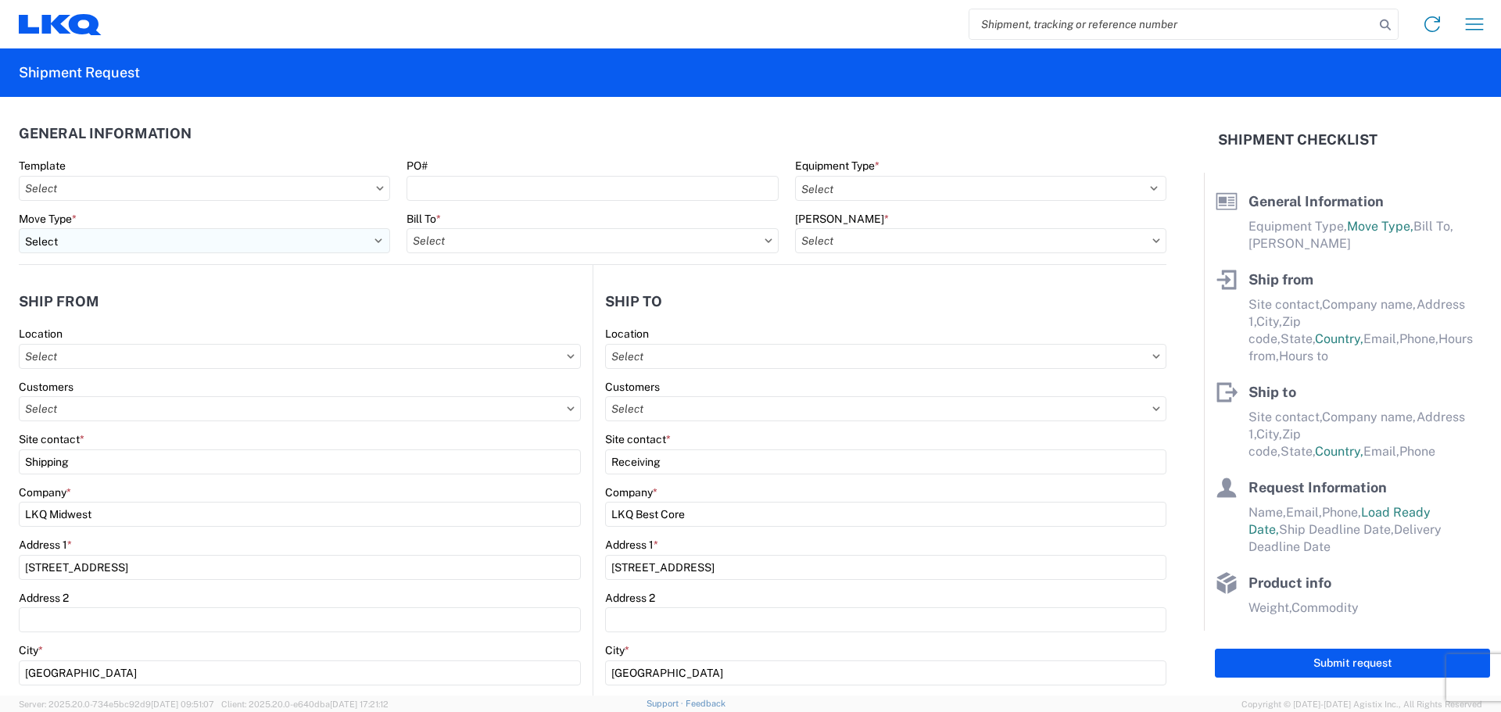
select select "US"
type input "281-886-1028"
select select
type input "2019-06-14"
type input "42000"
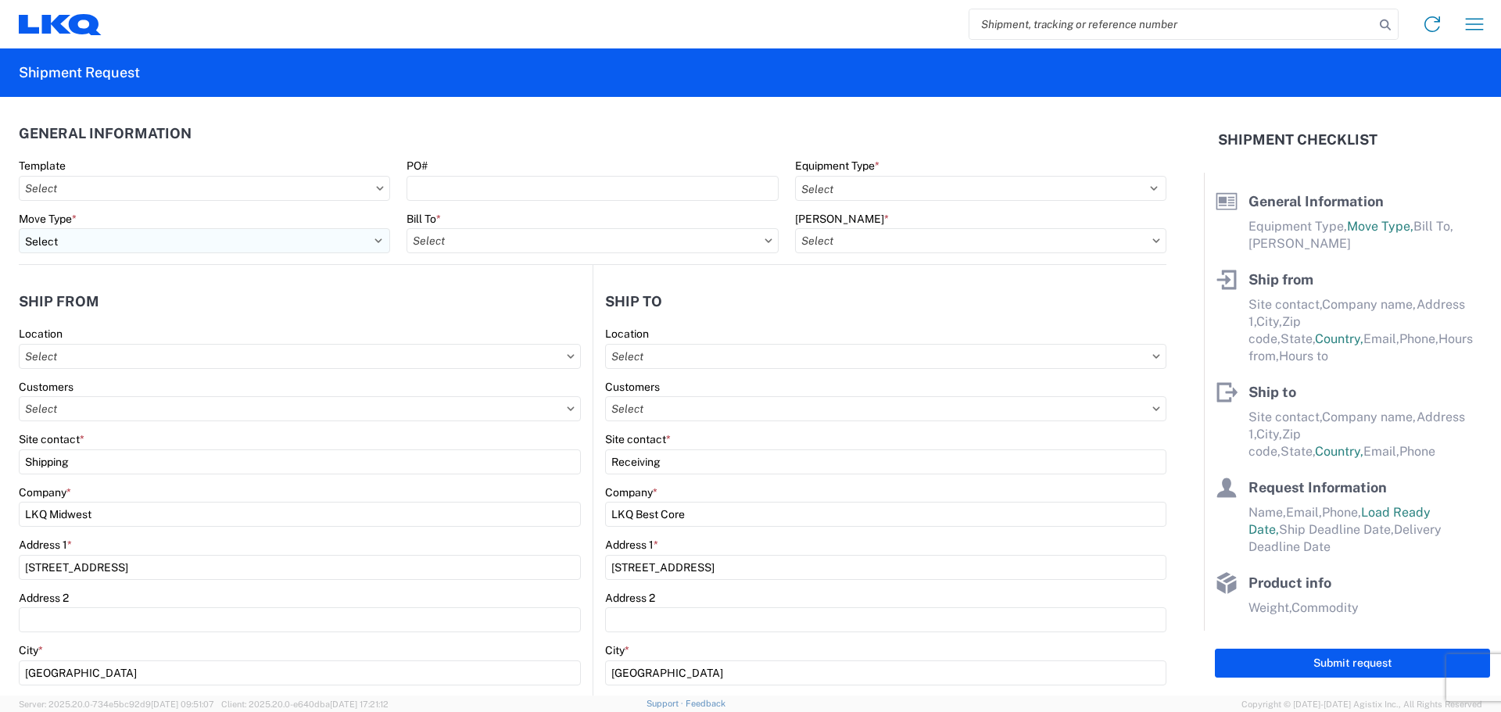
type input "Engines, Transmissions"
type input "1"
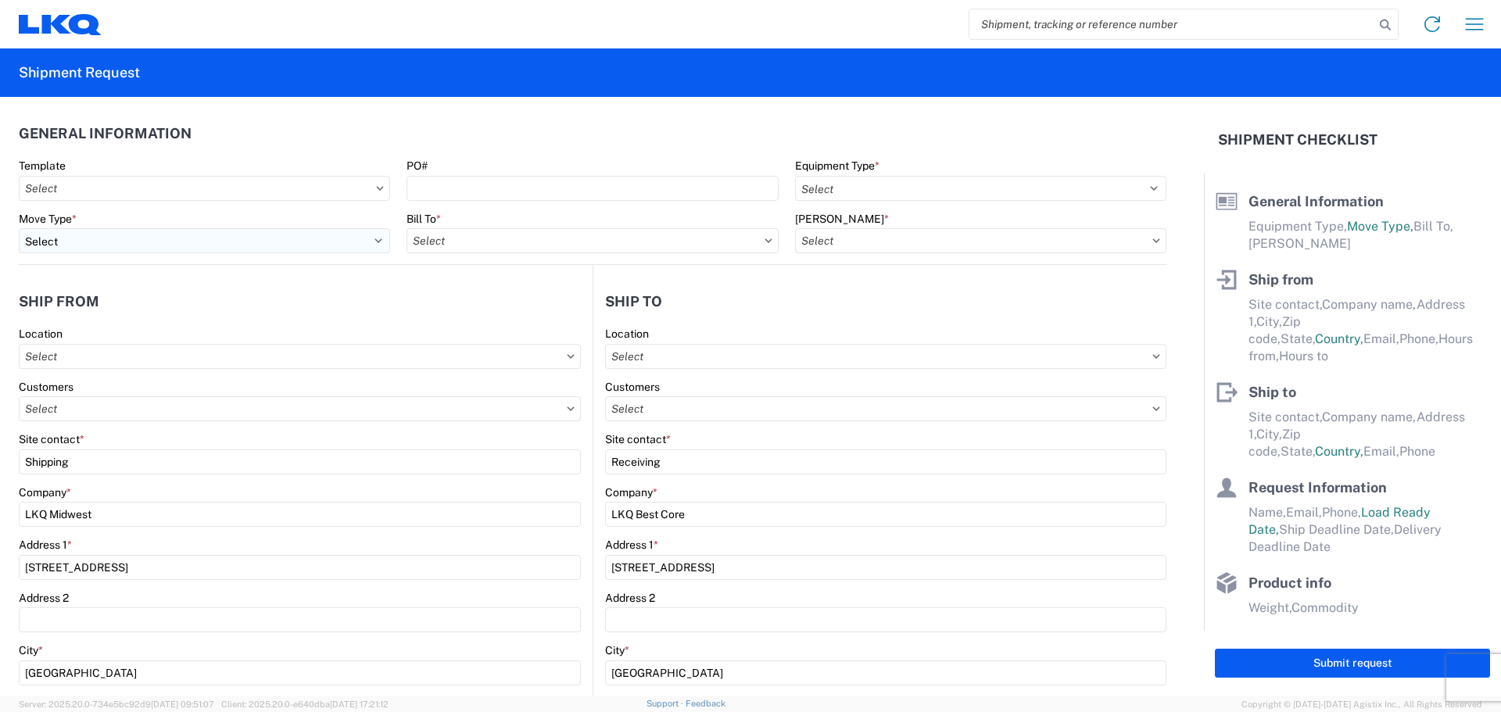
type input "1770 - LKQ Midwest"
type input "1760-1300-50180-0000 - 1760 Freight In - Cores"
select select
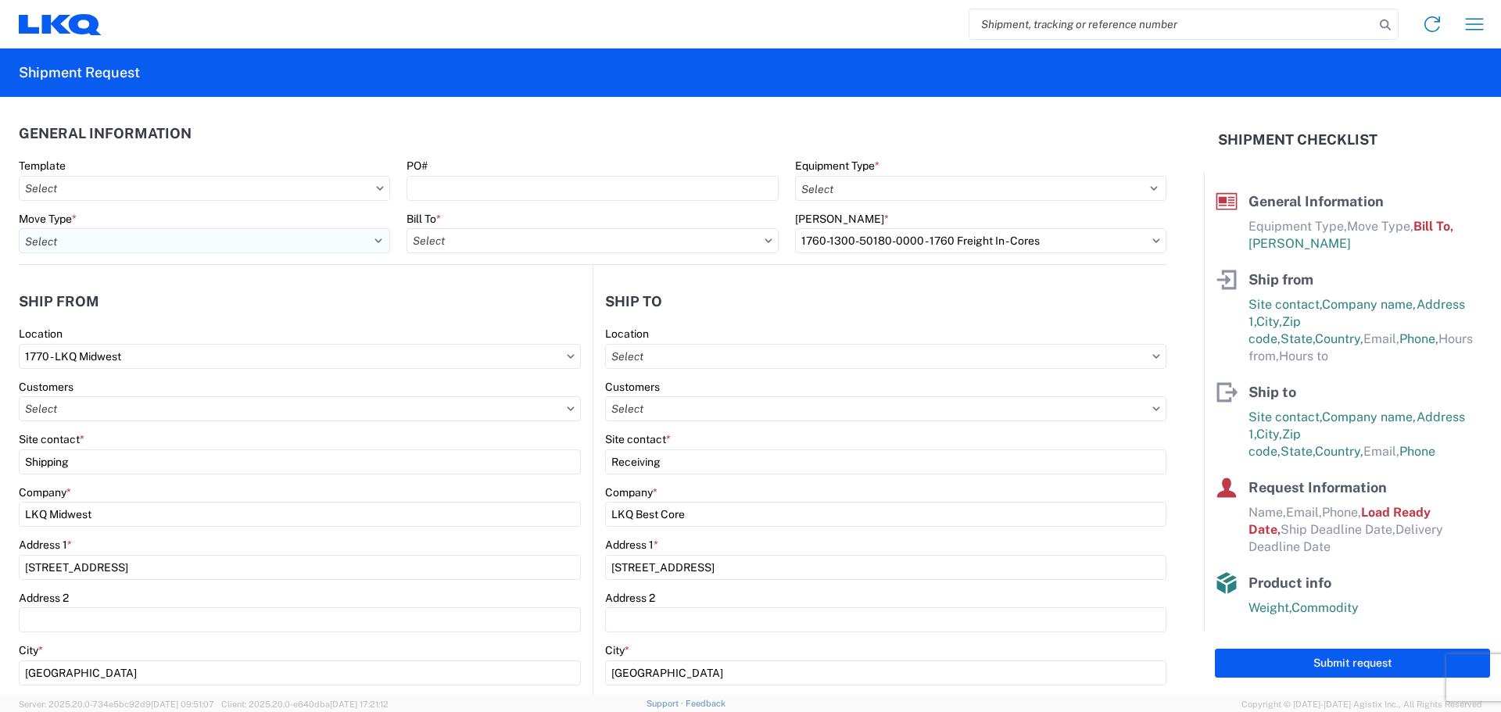
type input "1760 - LKQ Best Core"
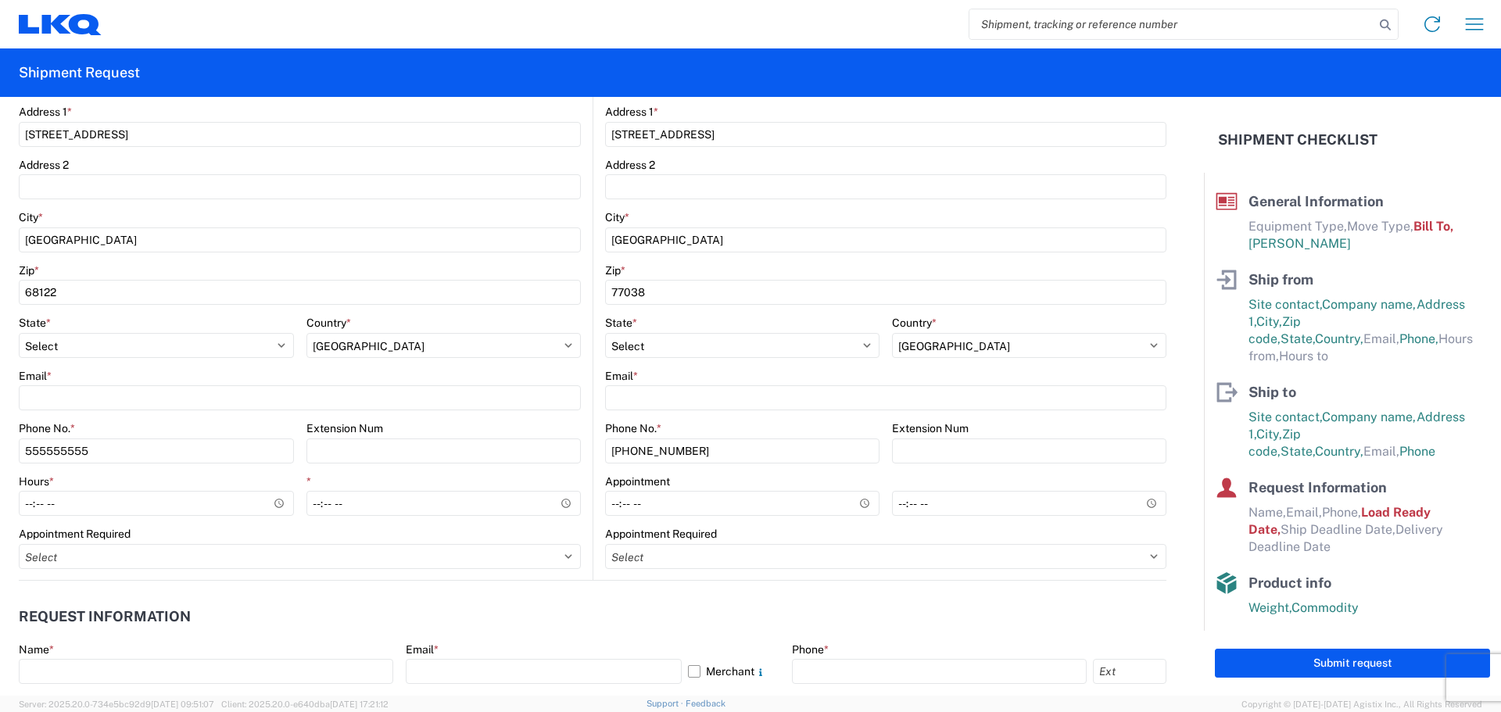
scroll to position [469, 0]
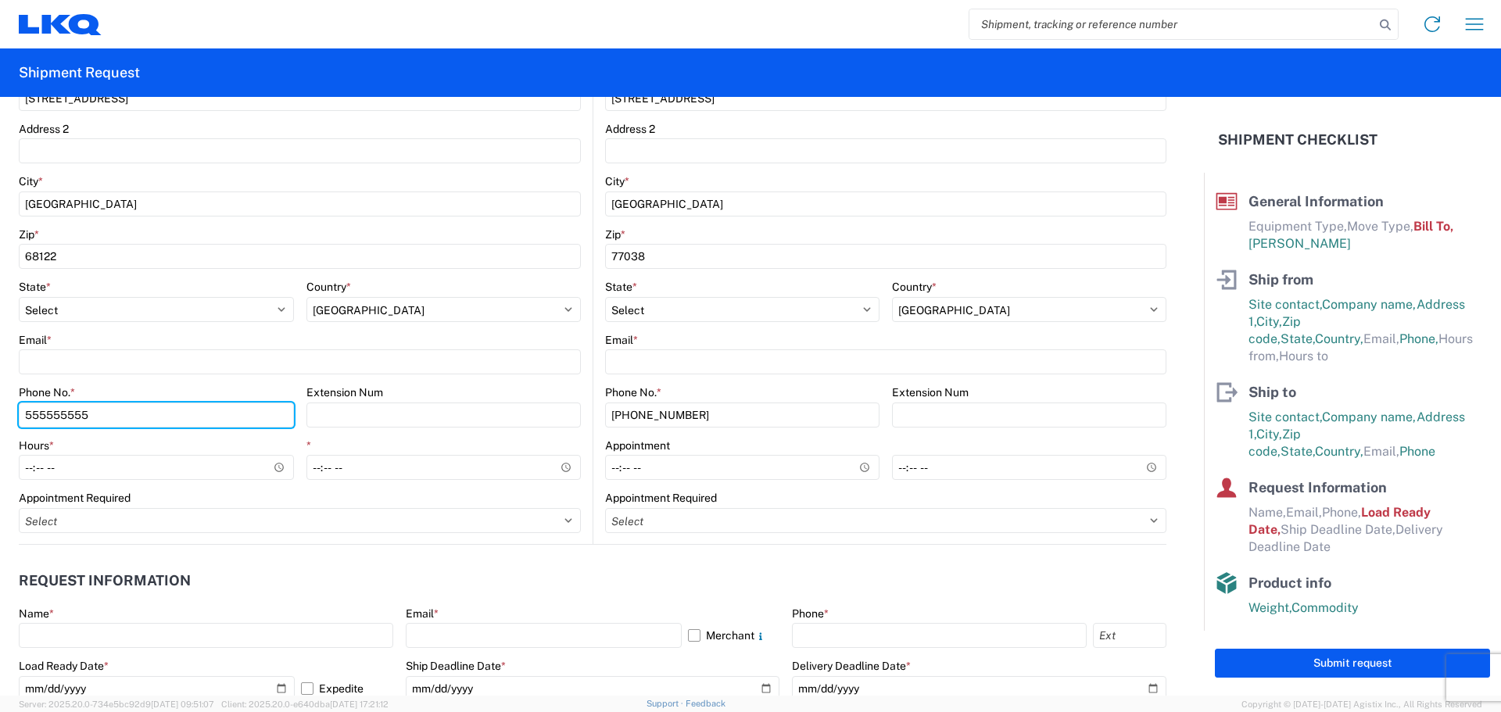
drag, startPoint x: 114, startPoint y: 409, endPoint x: -94, endPoint y: 410, distance: 208.0
click at [0, 410] on html "Home Shipment request Shipment tracking Shipment Request General Information Te…" at bounding box center [750, 356] width 1501 height 712
type input "531-329-0227"
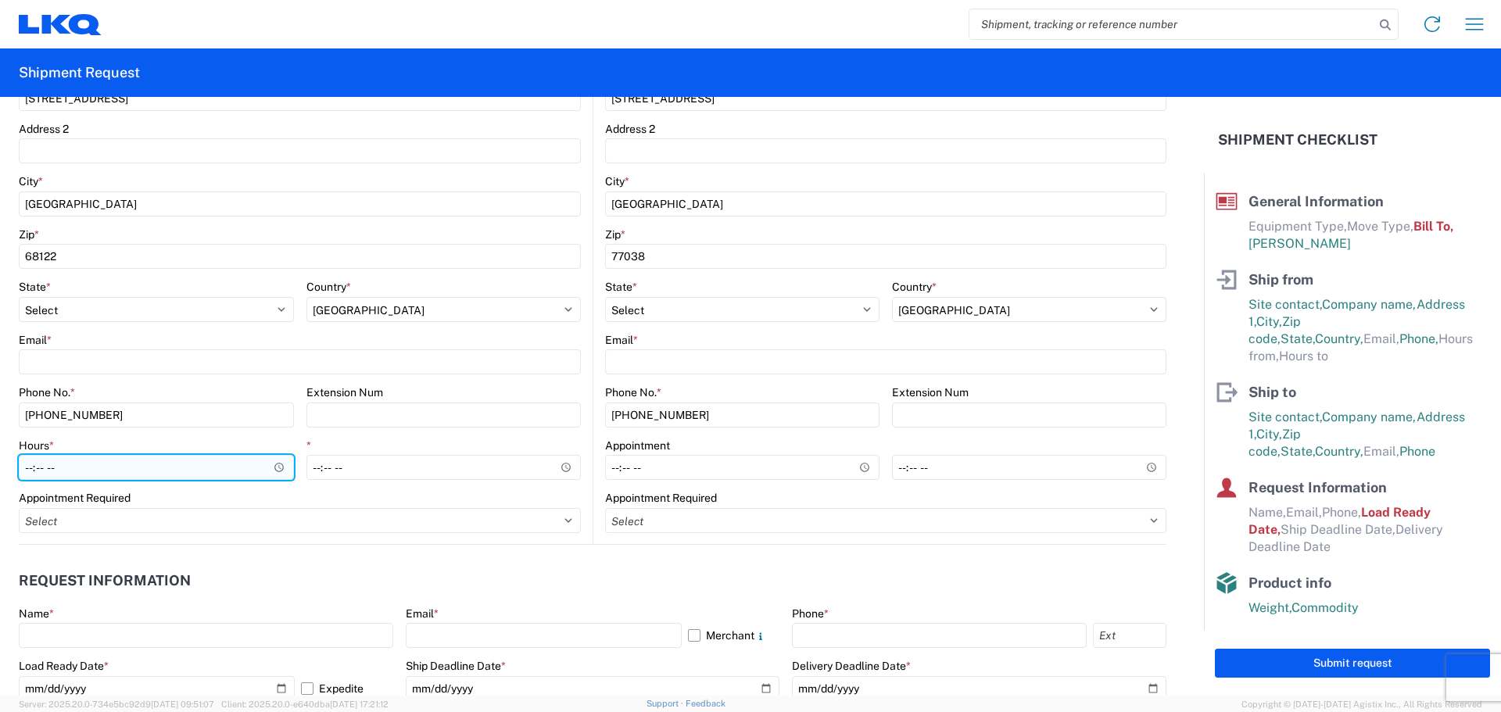
click at [27, 463] on input "Hours *" at bounding box center [156, 467] width 275 height 25
type input "08:00"
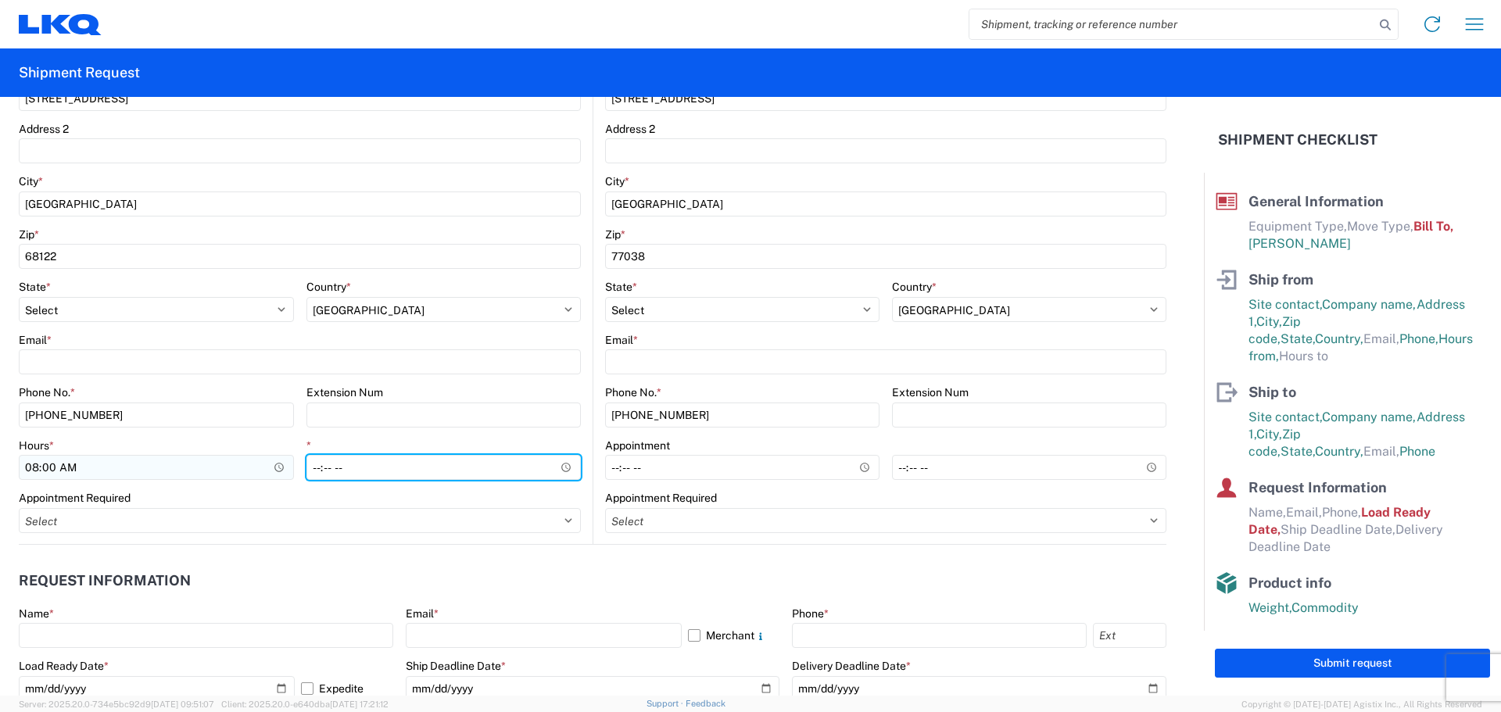
type input "16:00"
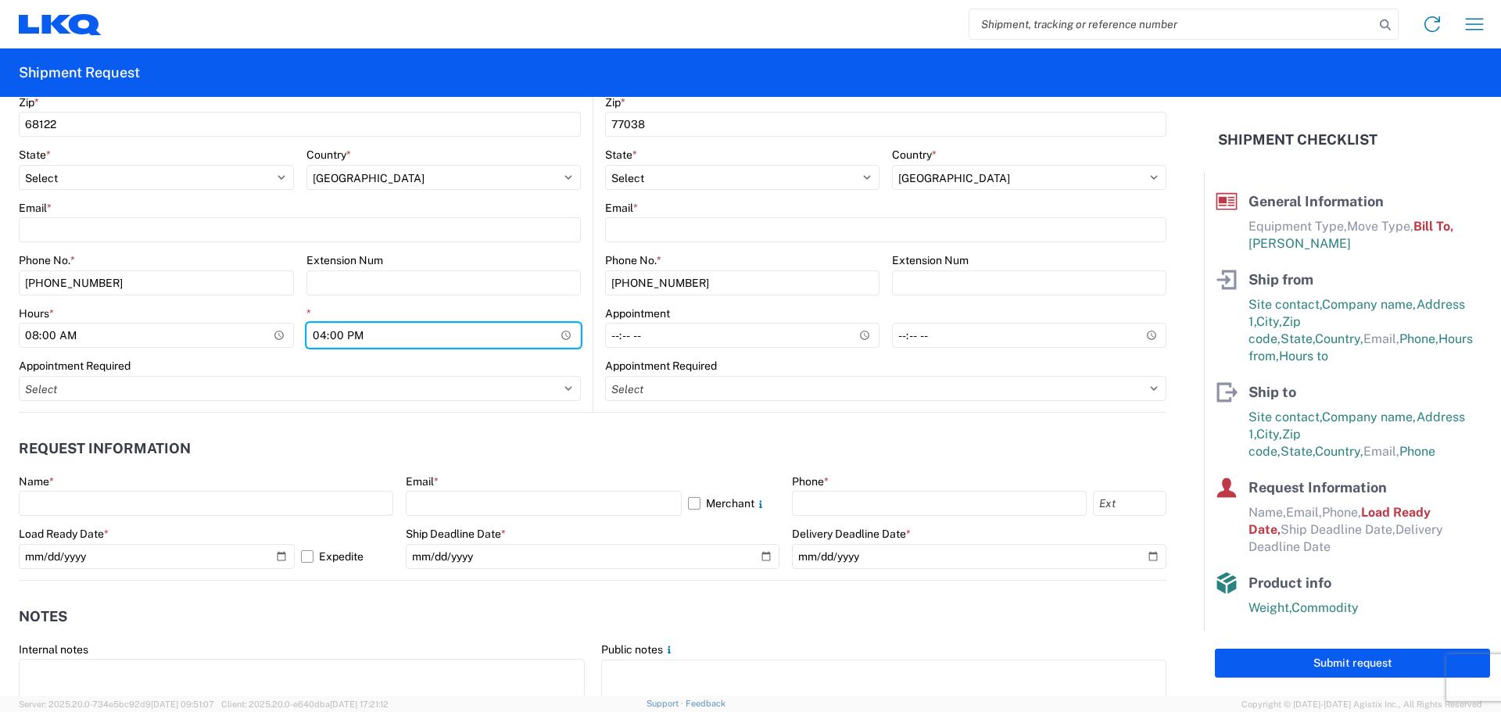
scroll to position [626, 0]
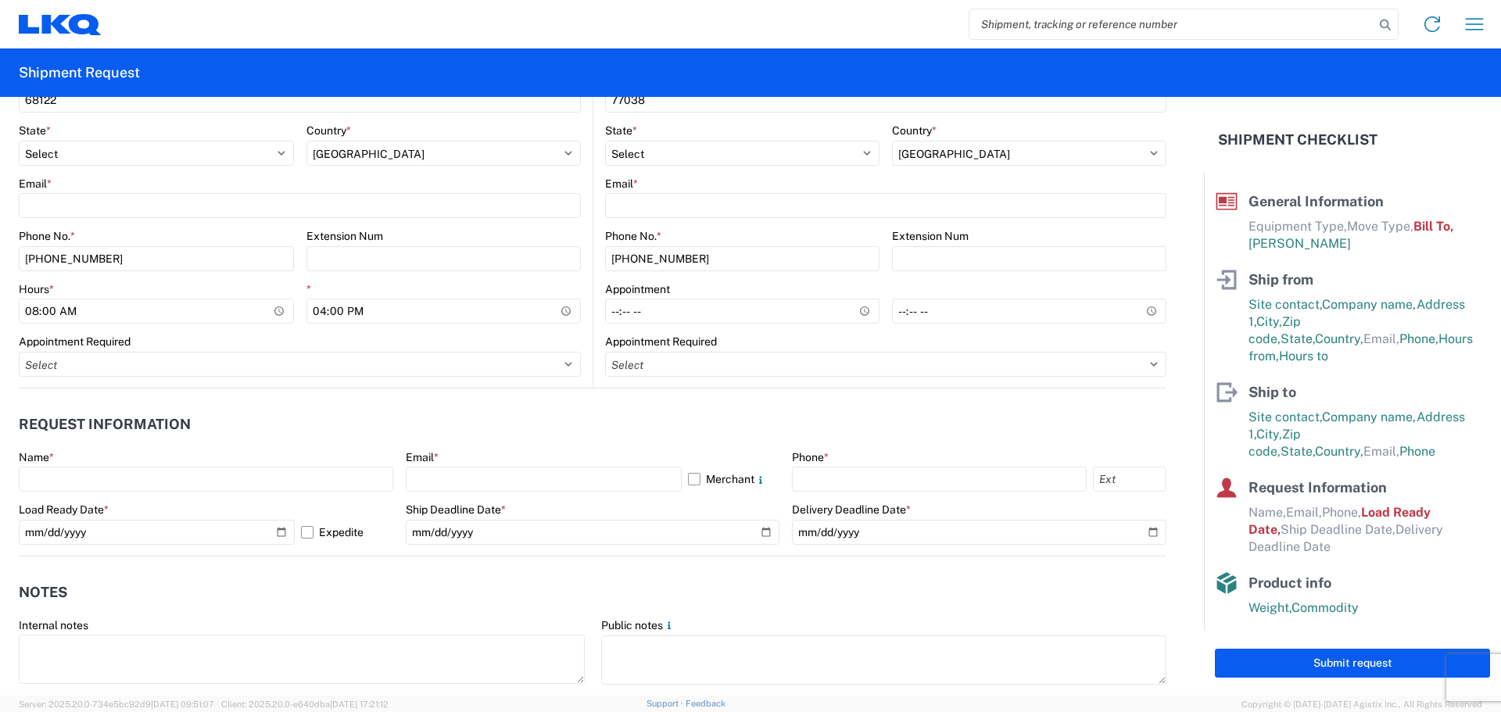
click at [115, 463] on div "Name *" at bounding box center [206, 457] width 375 height 14
click at [106, 475] on input "text" at bounding box center [206, 479] width 375 height 25
type input "Justin Jarzynka"
type input "jjjarzynka@lkqcorp.com"
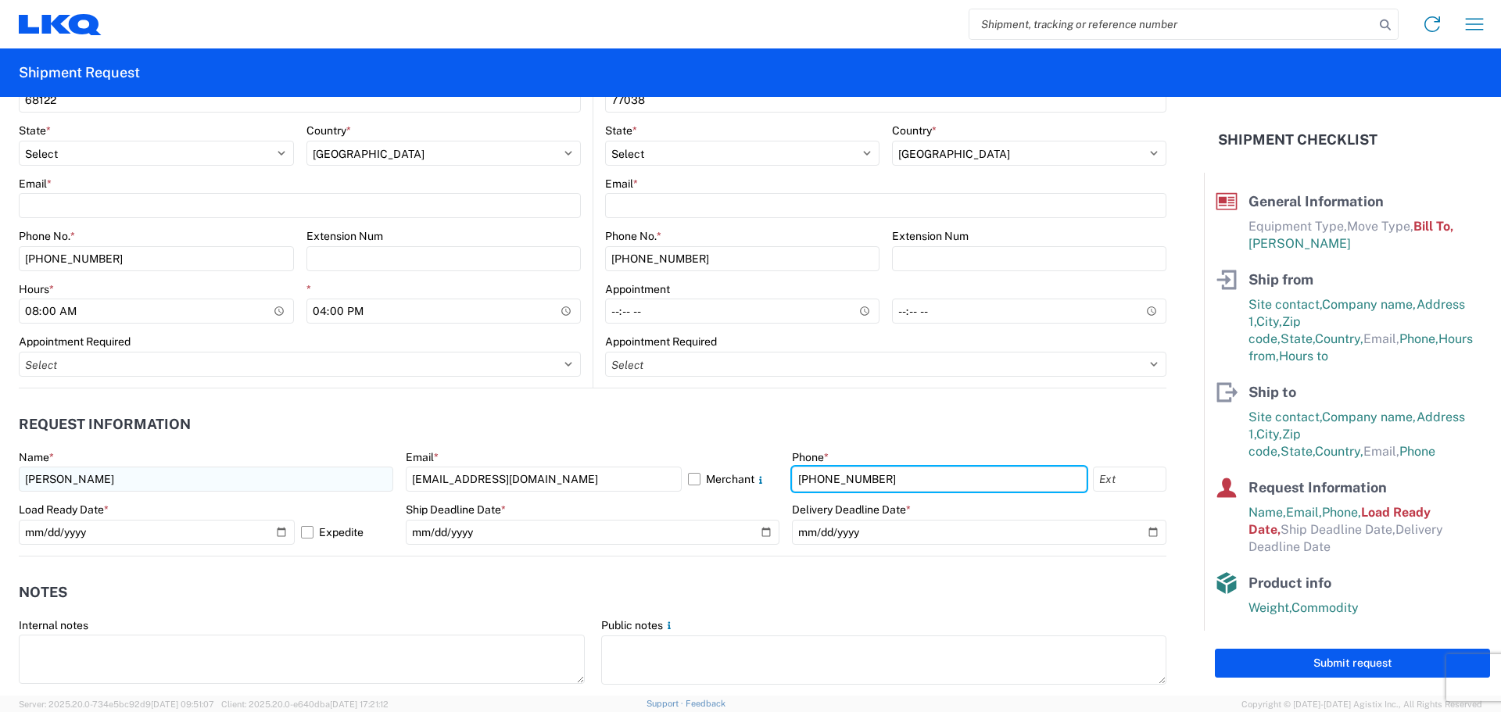
type input "531-329-0227"
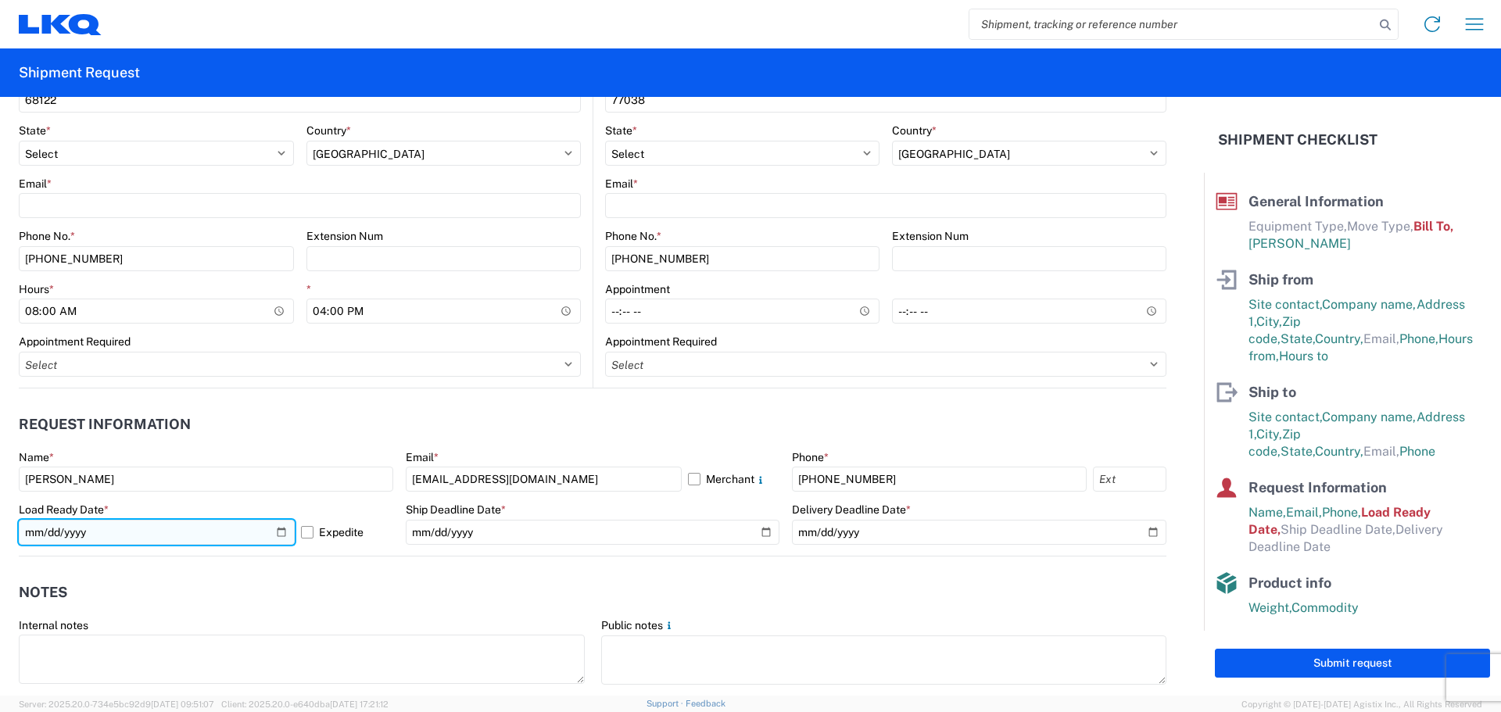
click at [278, 536] on input "2019-06-14" at bounding box center [157, 532] width 276 height 25
type input "2025-10-14"
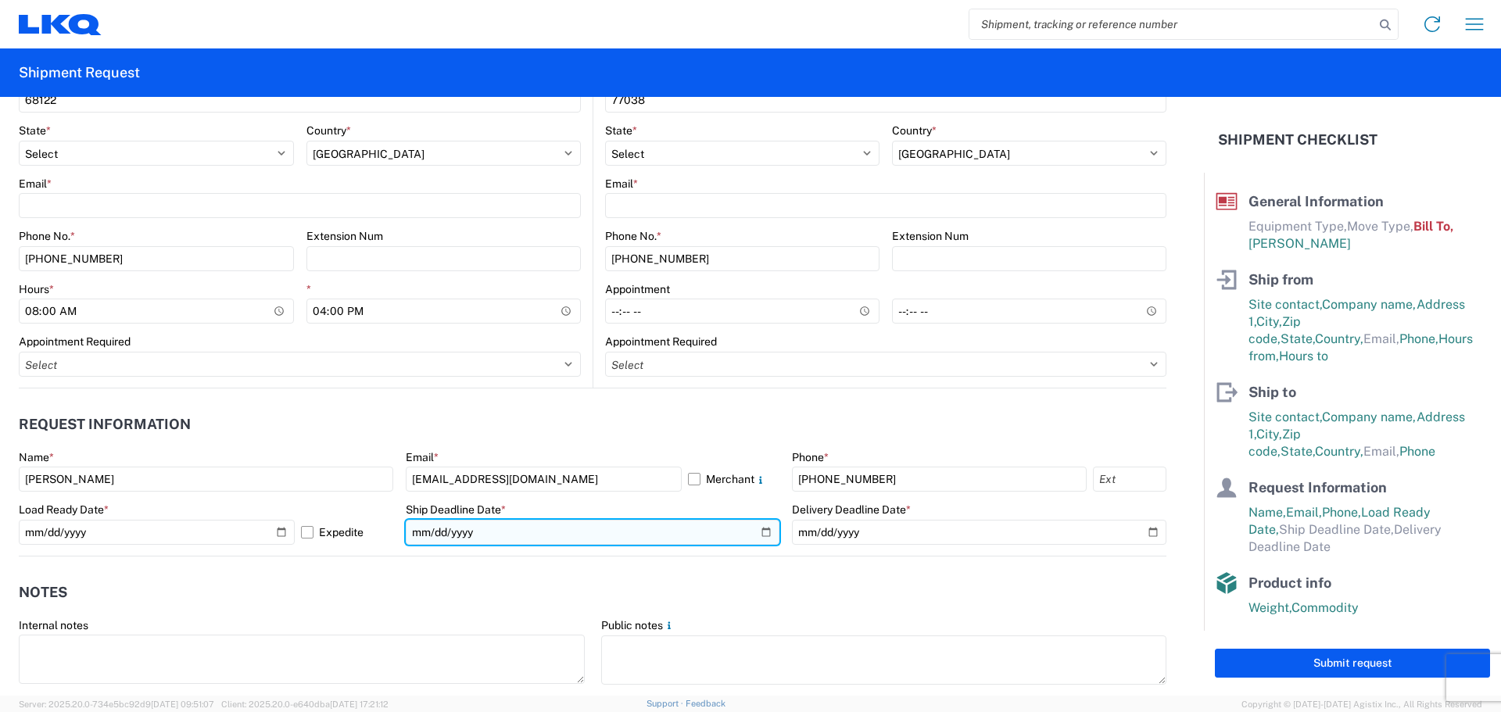
click at [757, 528] on input "date" at bounding box center [593, 532] width 375 height 25
type input "2025-10-20"
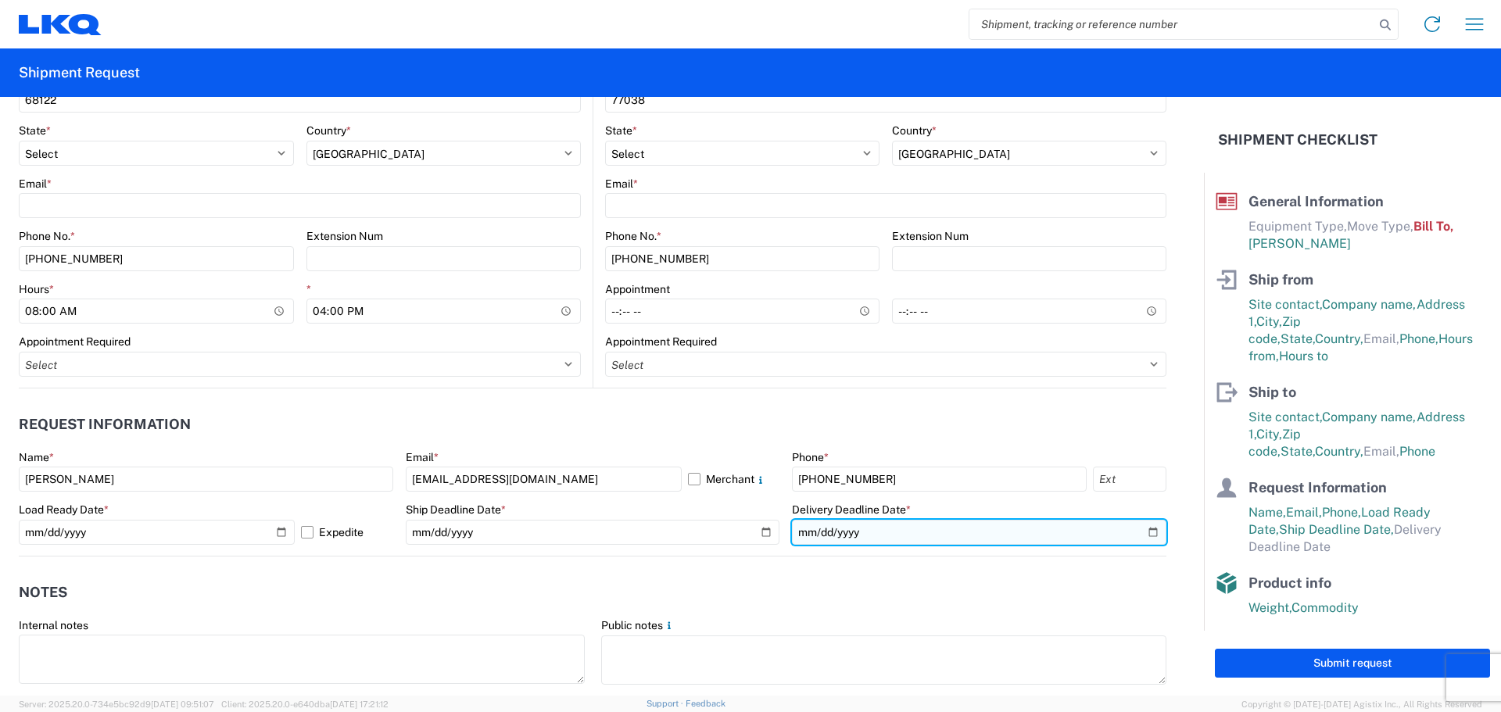
click at [1145, 531] on input "date" at bounding box center [979, 532] width 375 height 25
type input "2025-10-24"
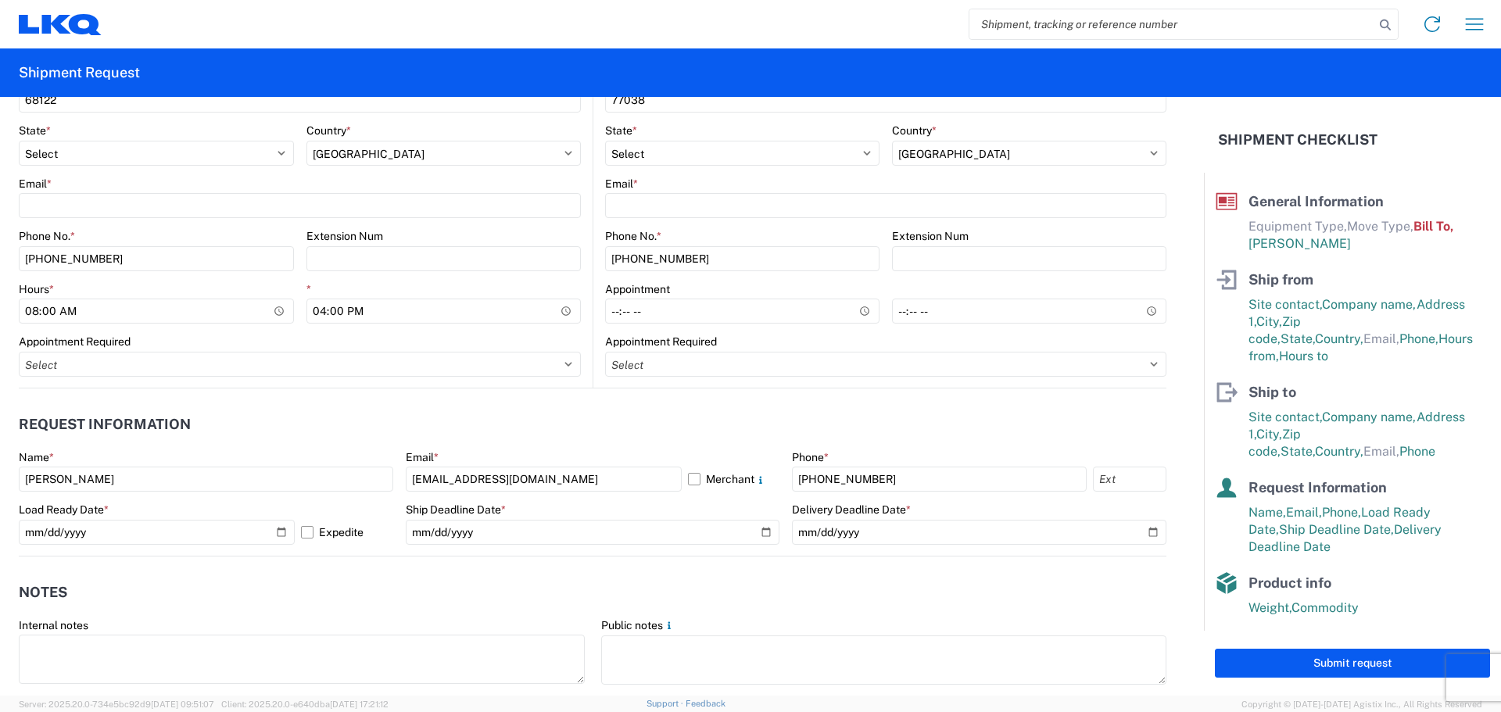
click at [762, 574] on agx-notes "Notes Internal notes Public notes Quote only" at bounding box center [593, 641] width 1148 height 168
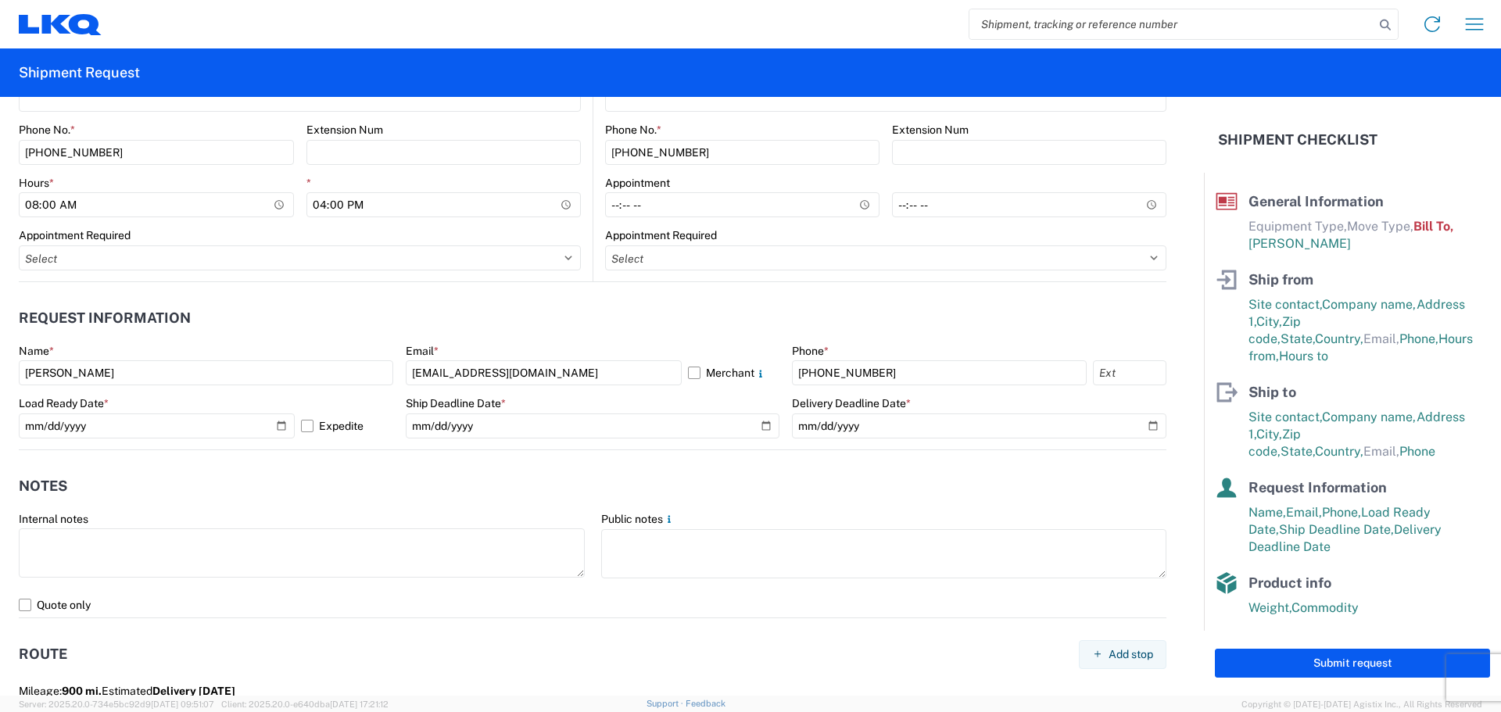
scroll to position [782, 0]
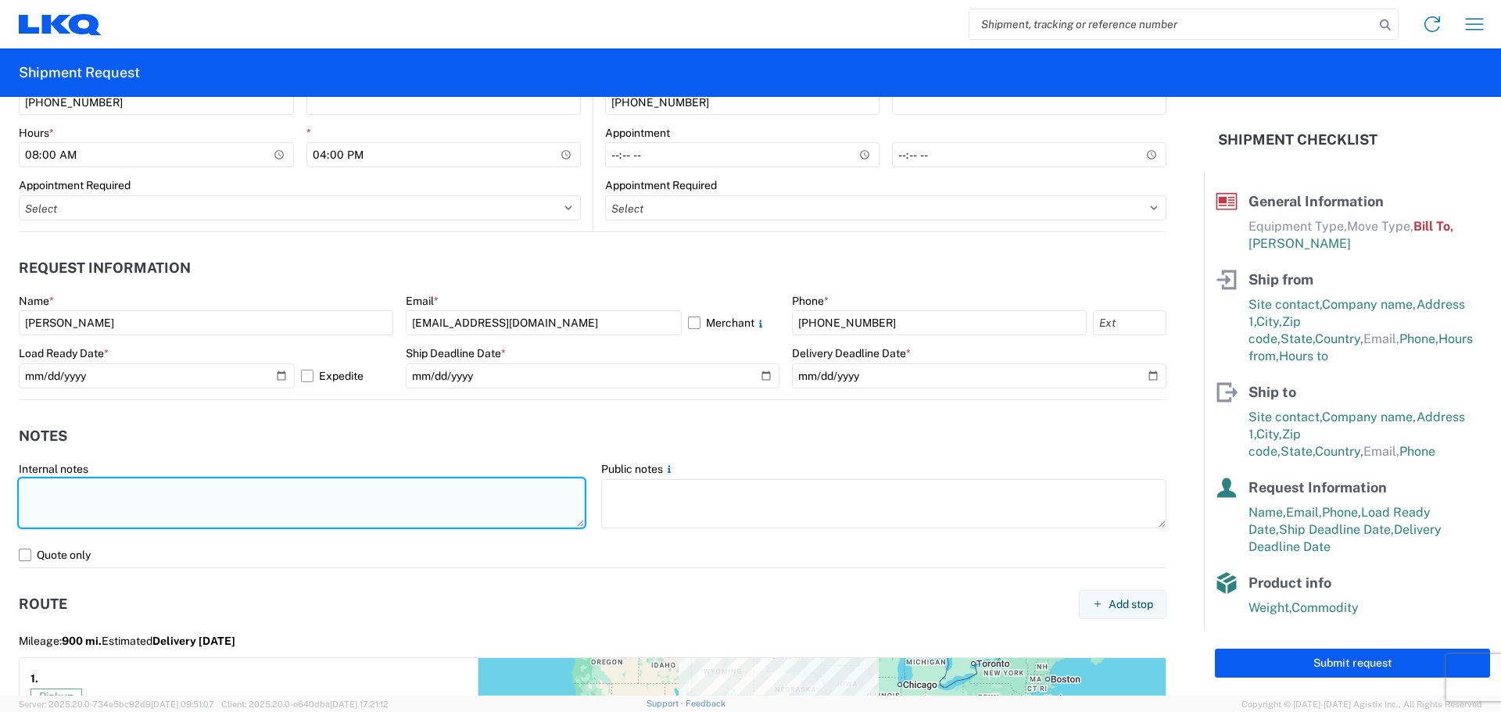
click at [133, 497] on textarea at bounding box center [302, 503] width 566 height 49
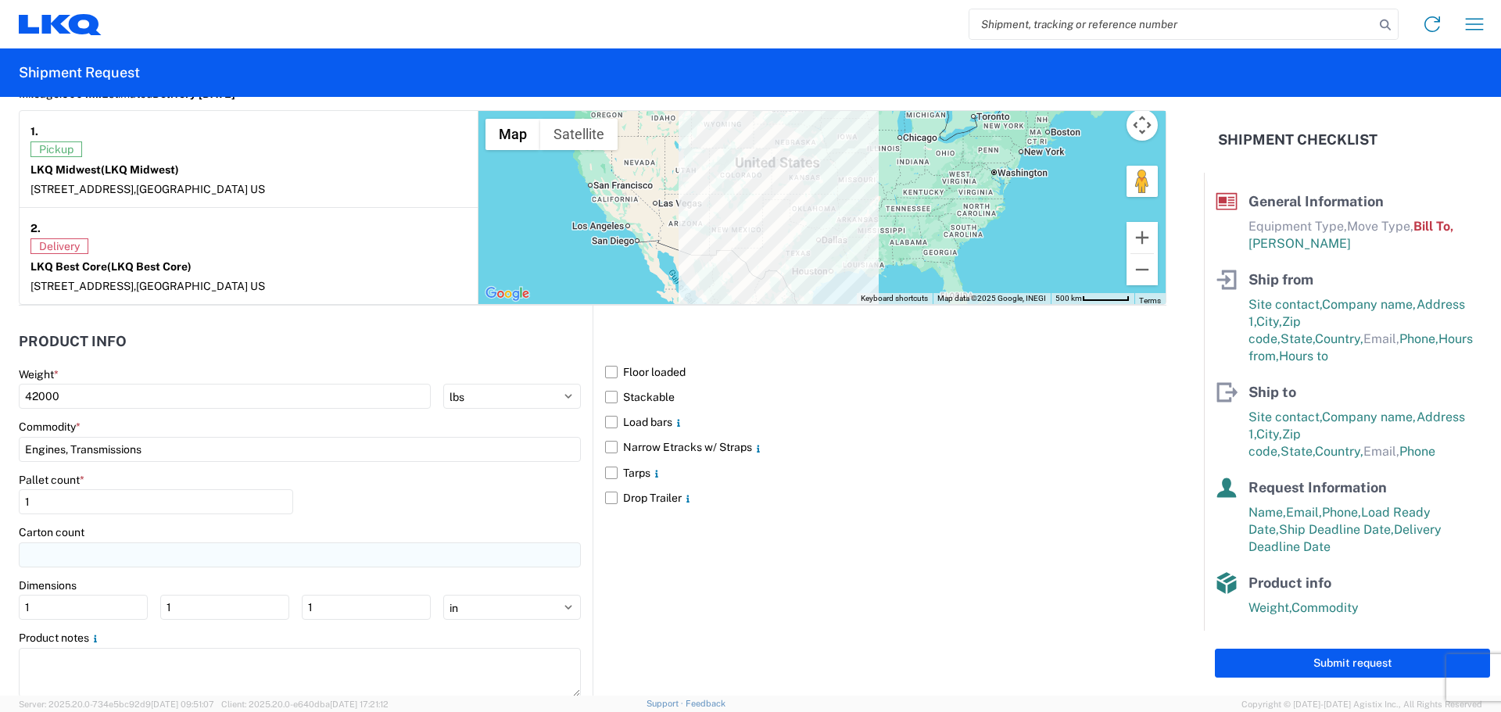
scroll to position [1370, 0]
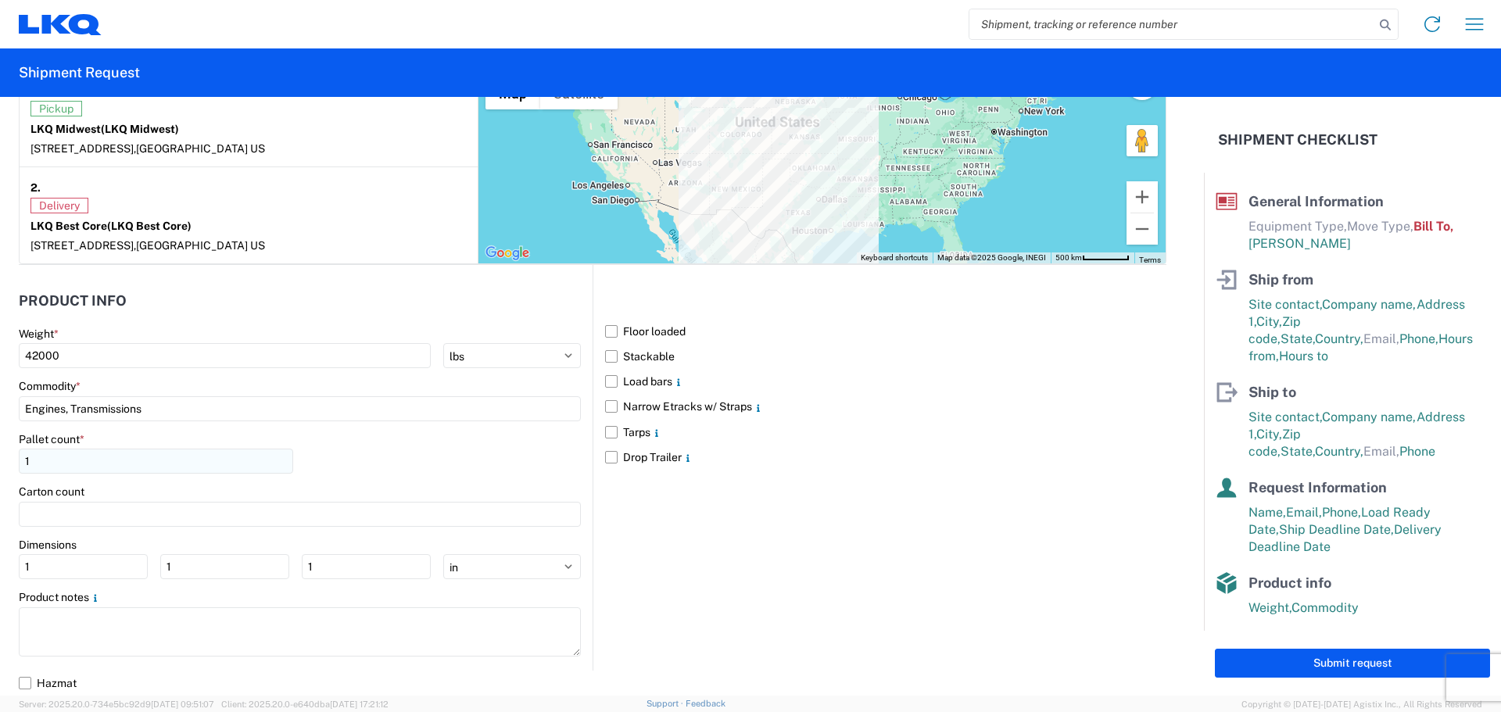
type textarea "CORE LOAD REQUEST TO BEST CORE"
drag, startPoint x: 50, startPoint y: 459, endPoint x: -7, endPoint y: 462, distance: 57.2
click at [0, 462] on html "Home Shipment request Shipment tracking Shipment Request General Information Te…" at bounding box center [750, 356] width 1501 height 712
type input "24"
click at [374, 469] on div "Pallet count * 24" at bounding box center [300, 458] width 562 height 53
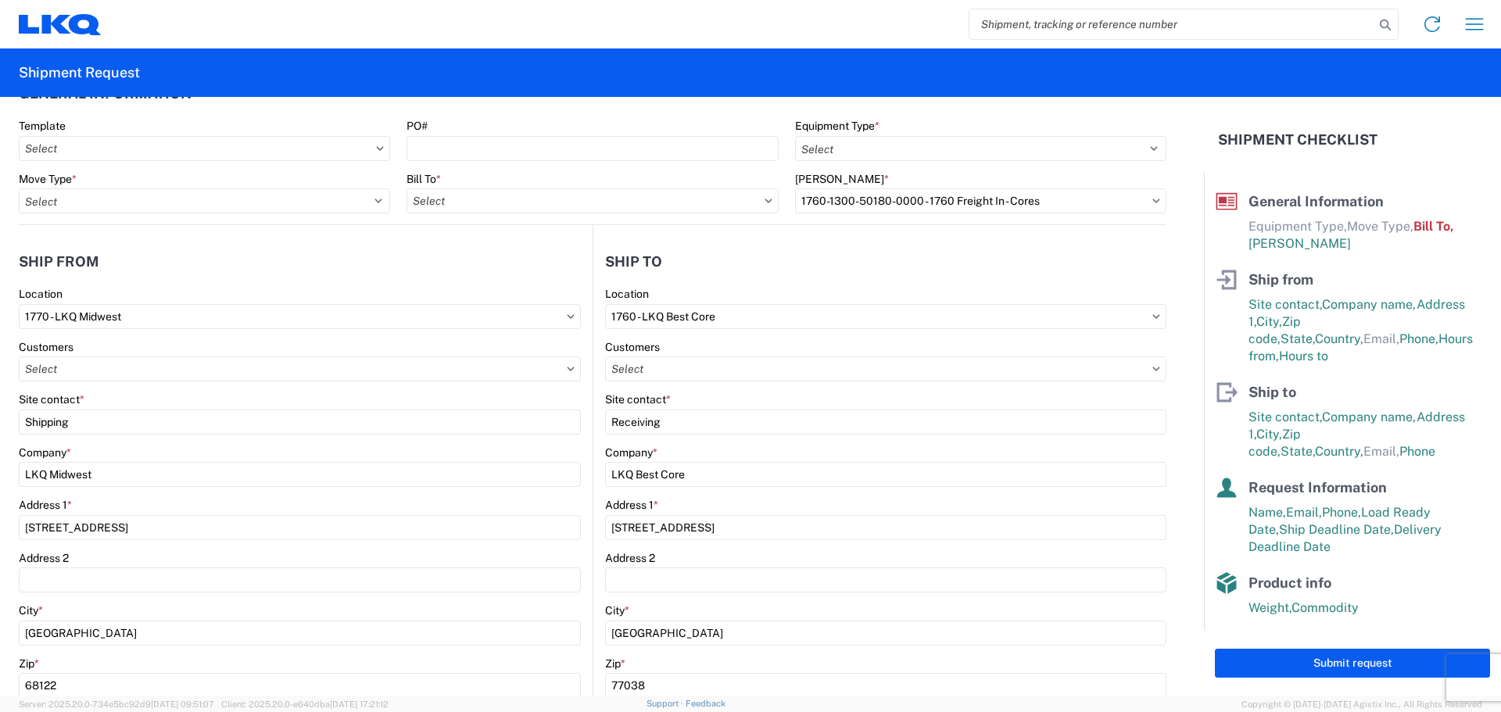
scroll to position [0, 0]
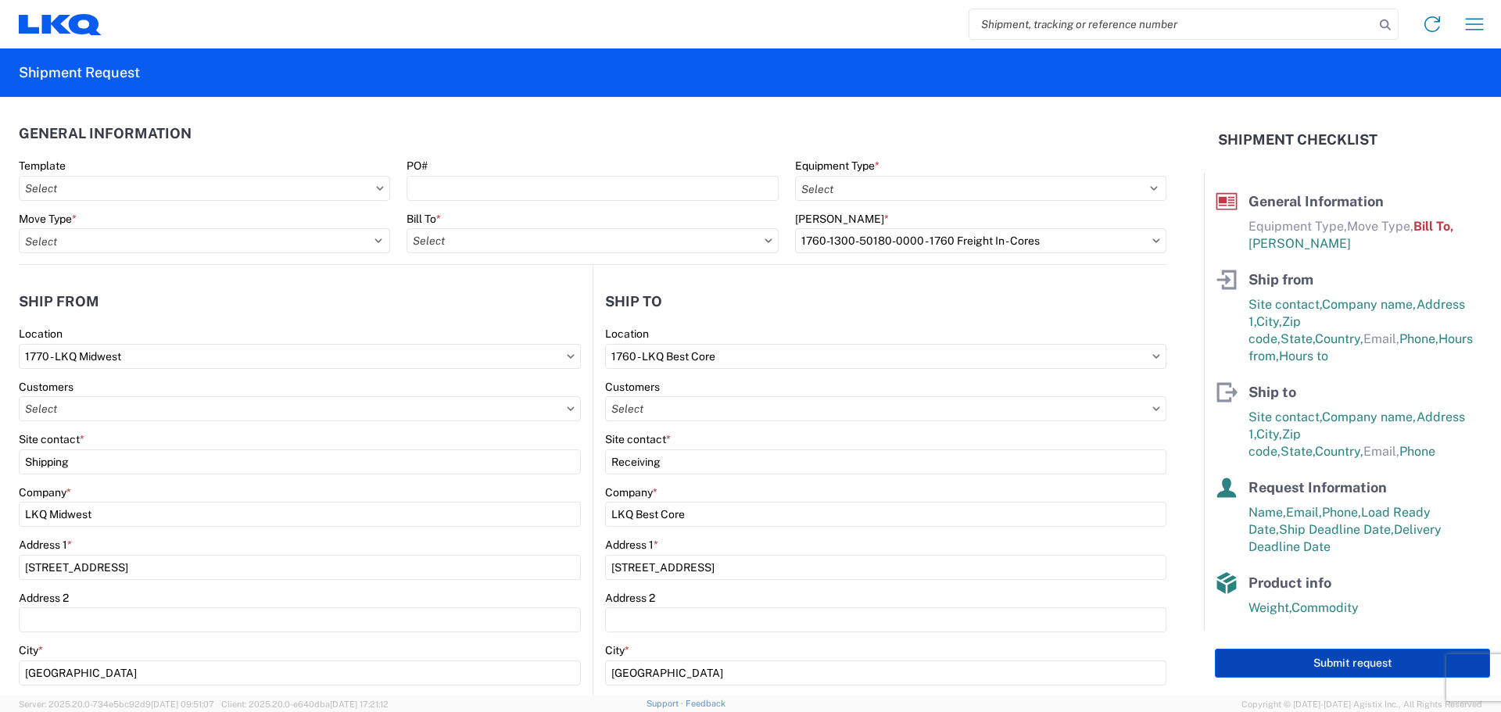
click at [1367, 665] on button "Submit request" at bounding box center [1352, 663] width 275 height 29
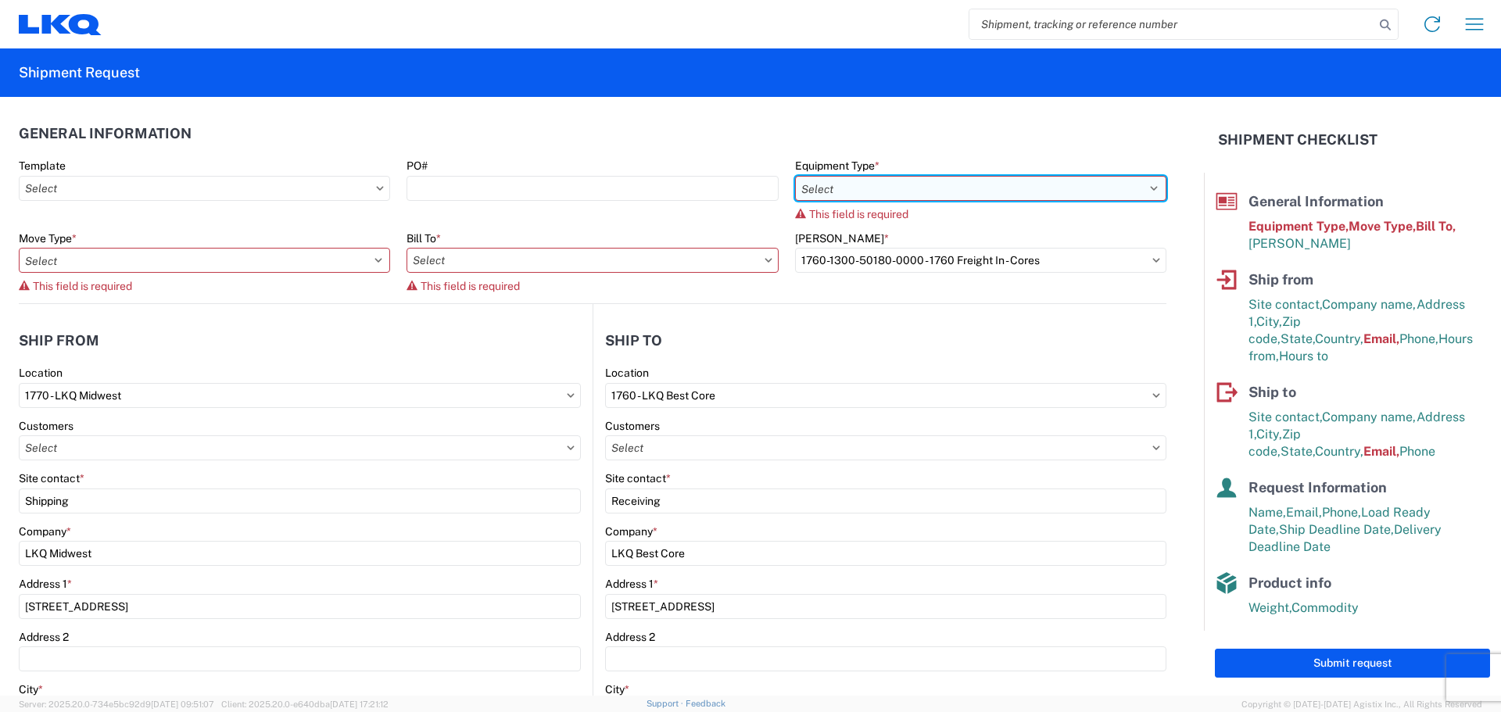
click at [863, 177] on select "Select 53’ Dry Van Flatbed Dropdeck (van) Lowboy (flatbed) Rail" at bounding box center [980, 188] width 371 height 25
select select "STDV"
click at [795, 176] on select "Select 53’ Dry Van Flatbed Dropdeck (van) Lowboy (flatbed) Rail" at bounding box center [980, 188] width 371 height 25
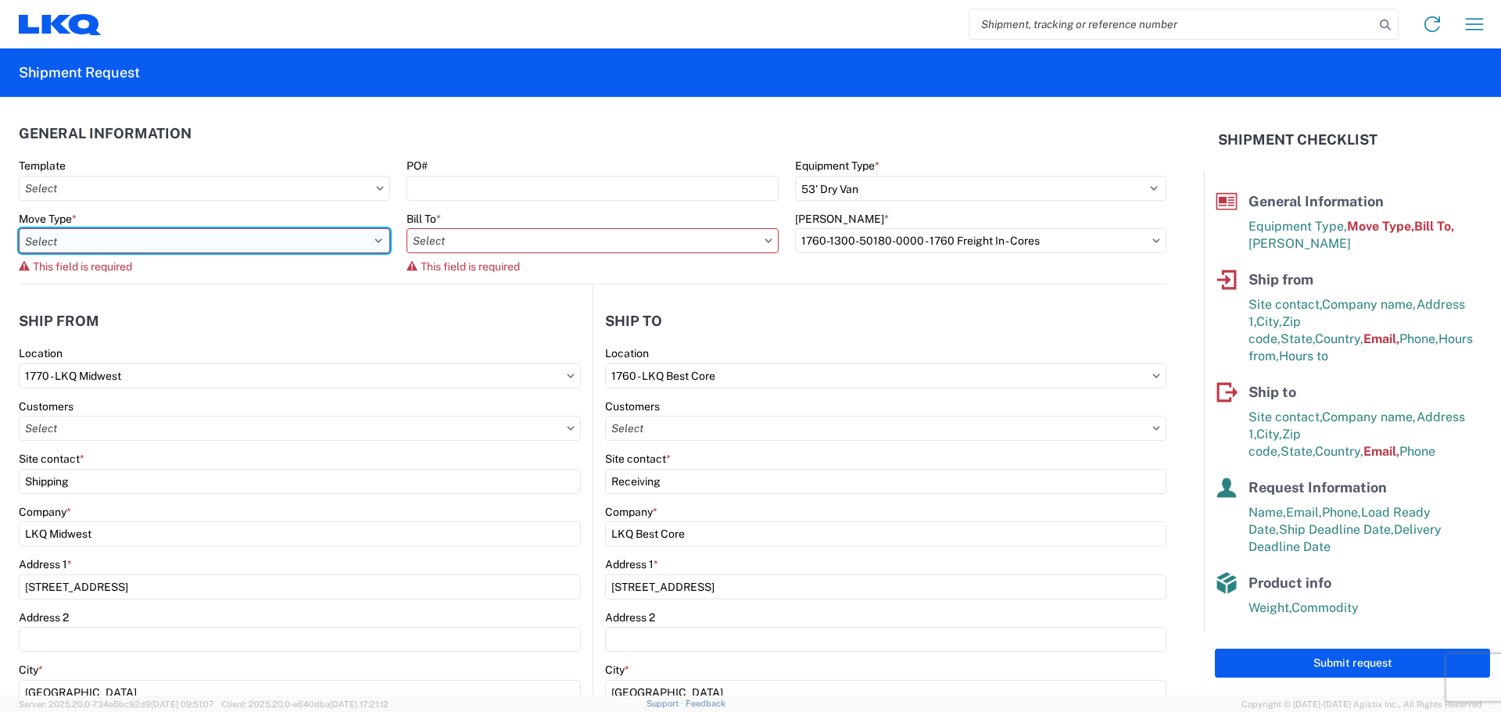
click at [232, 241] on select "Select Full Partial TL" at bounding box center [204, 240] width 371 height 25
select select "FULL"
click at [19, 228] on select "Select Full Partial TL" at bounding box center [204, 240] width 371 height 25
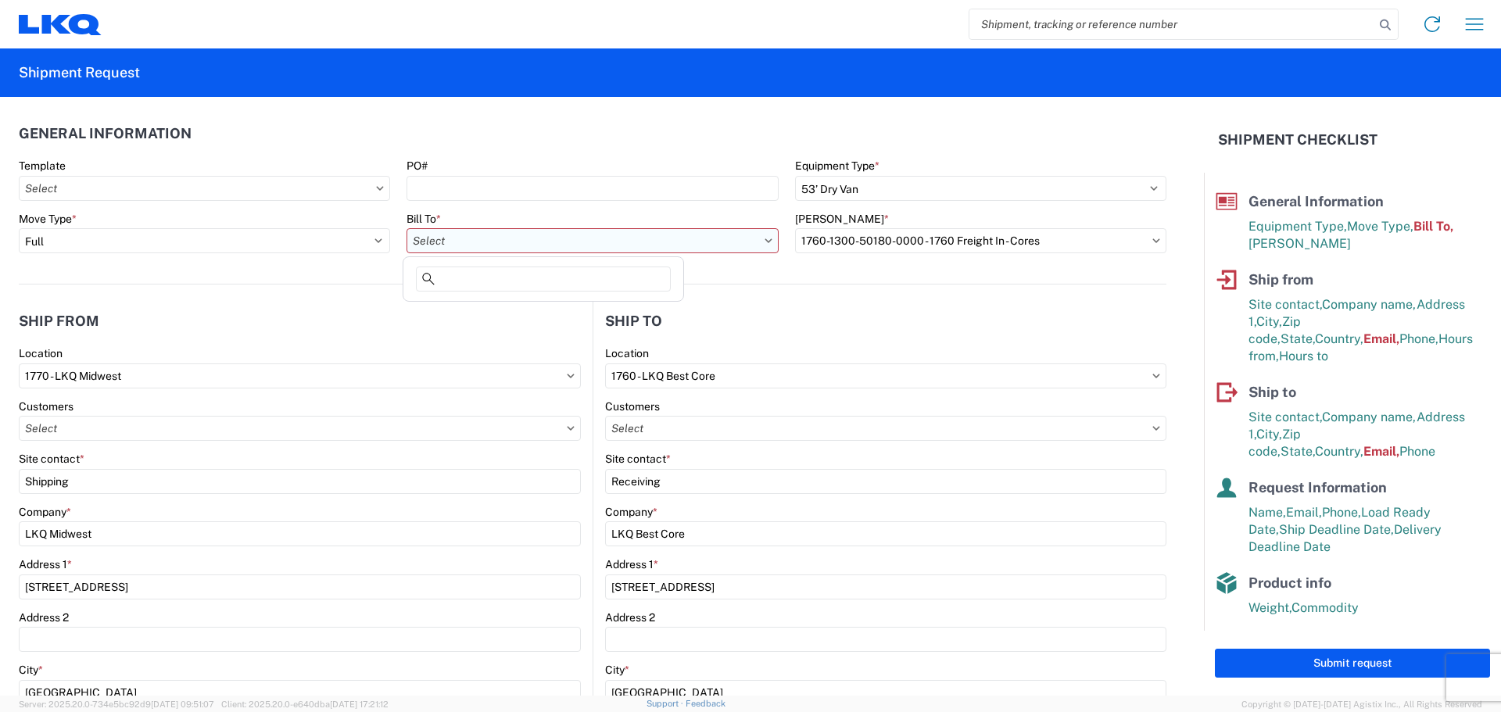
click at [471, 241] on input "text" at bounding box center [592, 240] width 371 height 25
type input "1770"
click at [490, 314] on div "1770 - LKQ Midwest" at bounding box center [544, 310] width 274 height 25
type input "1770 - LKQ Midwest"
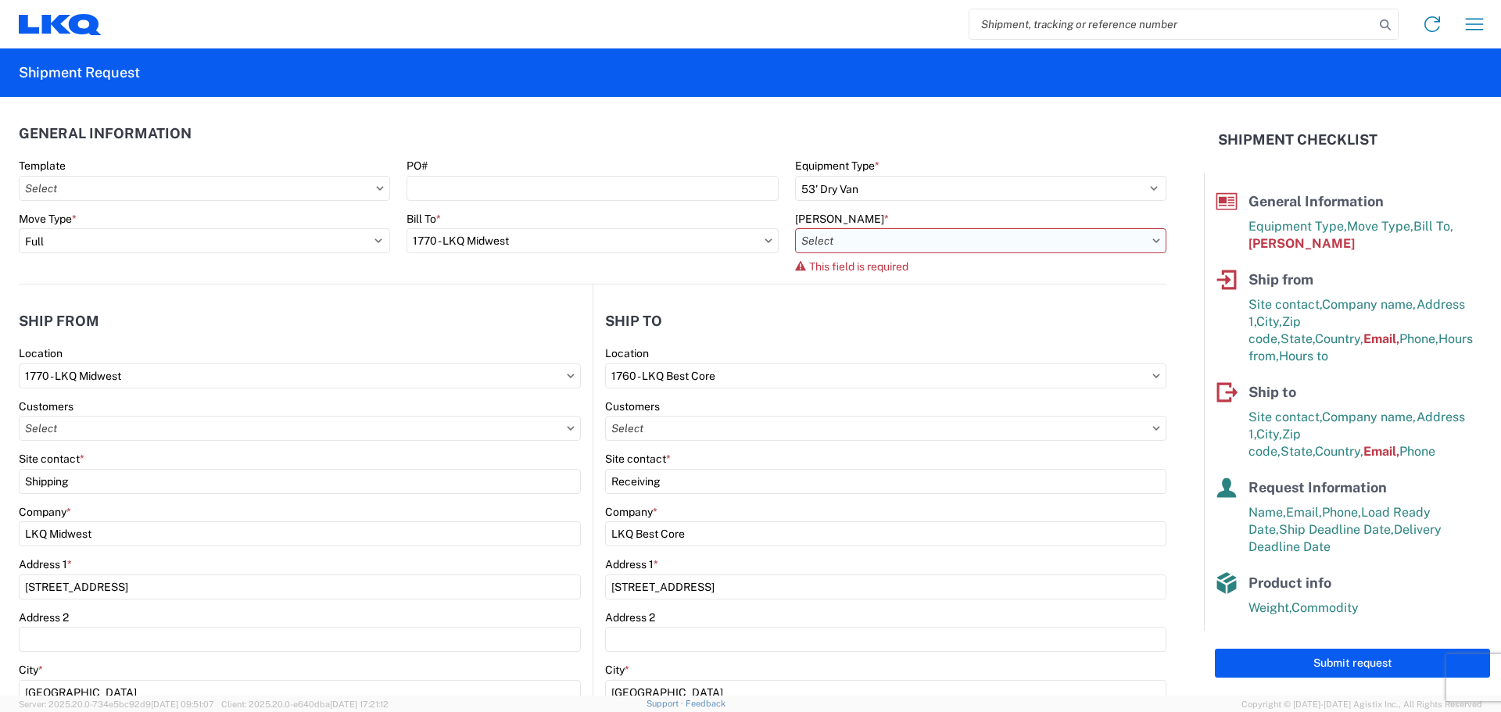
click at [848, 249] on input "text" at bounding box center [980, 240] width 371 height 25
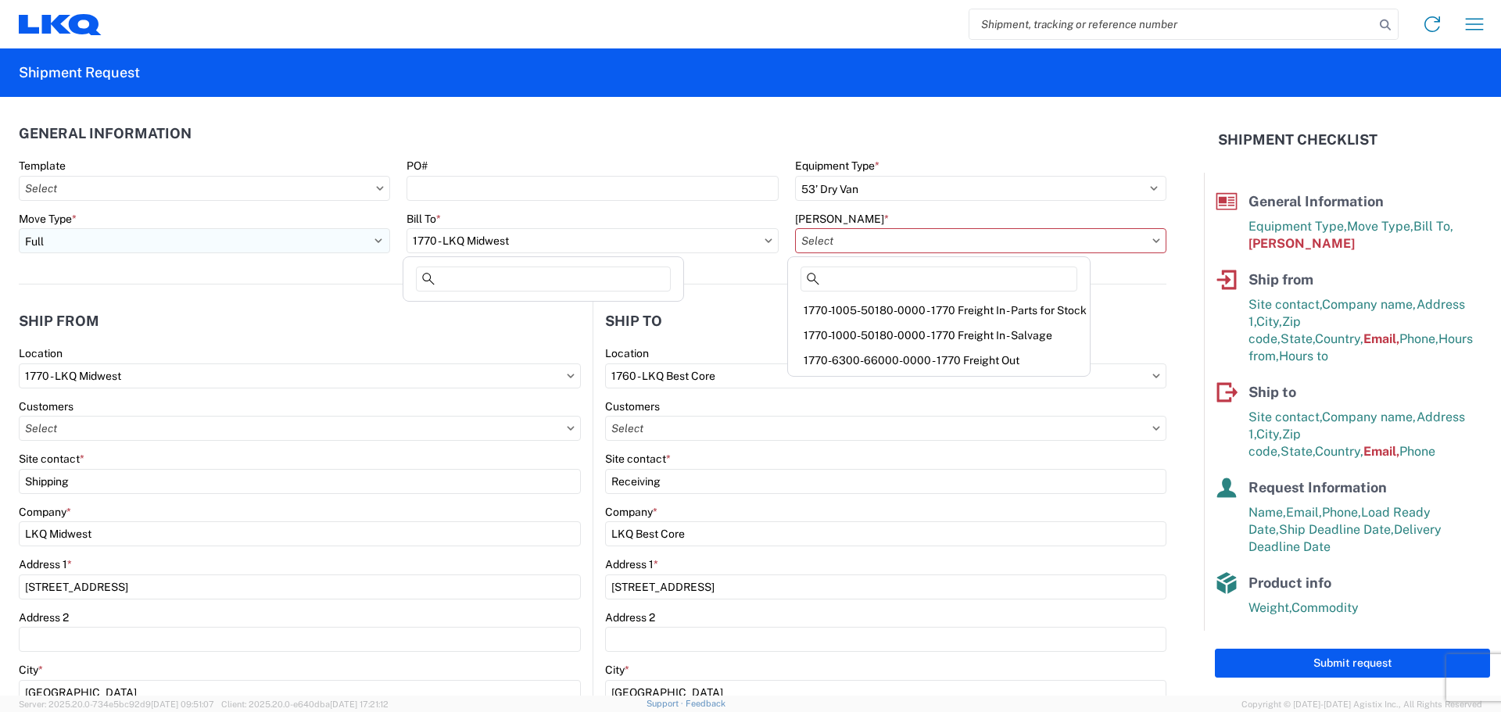
drag, startPoint x: 569, startPoint y: 233, endPoint x: 276, endPoint y: 232, distance: 293.2
click at [276, 232] on div "Move Type * Select Full Partial TL Bill To * 1770 - LKQ Midwest Bill Code * Thi…" at bounding box center [593, 248] width 1164 height 73
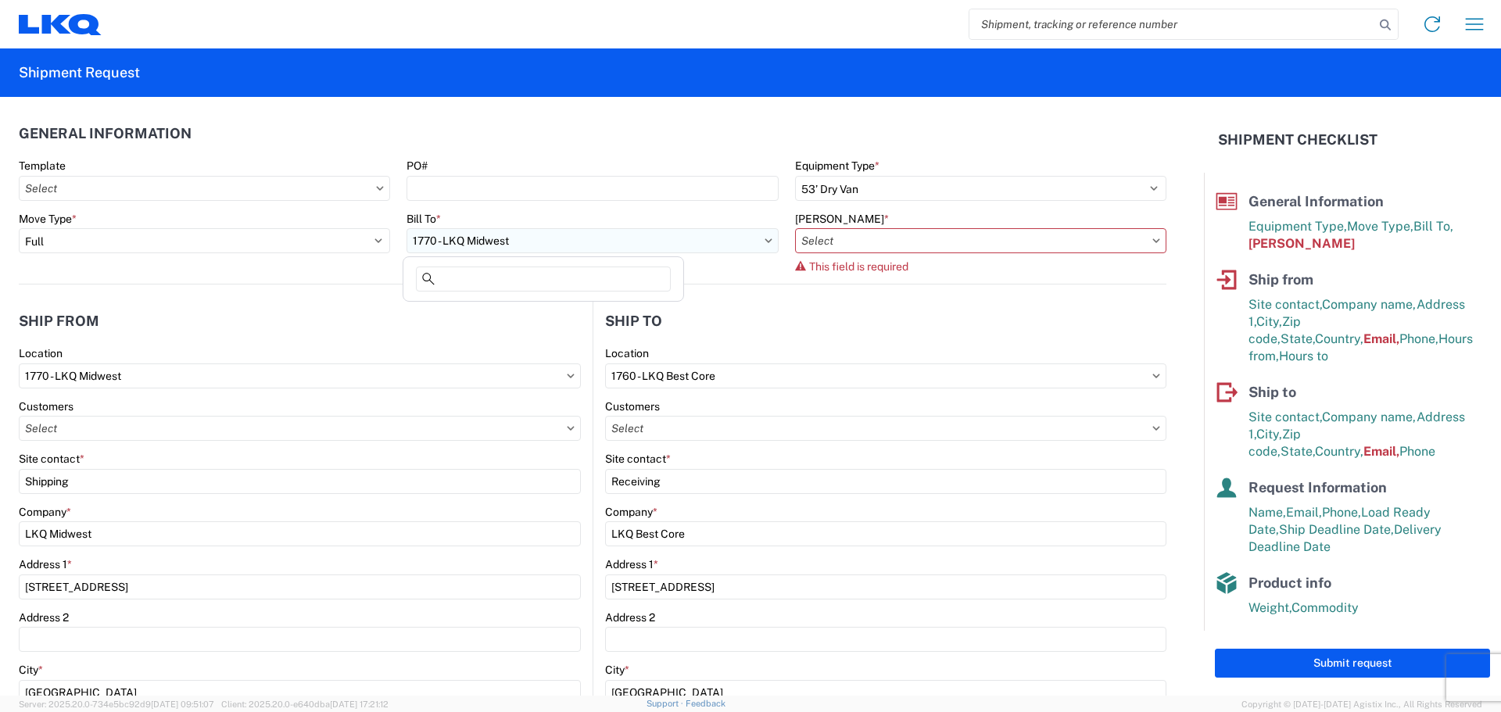
click at [486, 236] on input "1770 - LKQ Midwest" at bounding box center [592, 240] width 371 height 25
type input "1762"
drag, startPoint x: 507, startPoint y: 280, endPoint x: 392, endPoint y: 267, distance: 116.5
click at [392, 267] on agx-block-ui "Home Shipment request Shipment tracking Shipment Request General Information Te…" at bounding box center [750, 356] width 1501 height 712
click at [426, 246] on input "1770 - LKQ Midwest" at bounding box center [592, 240] width 371 height 25
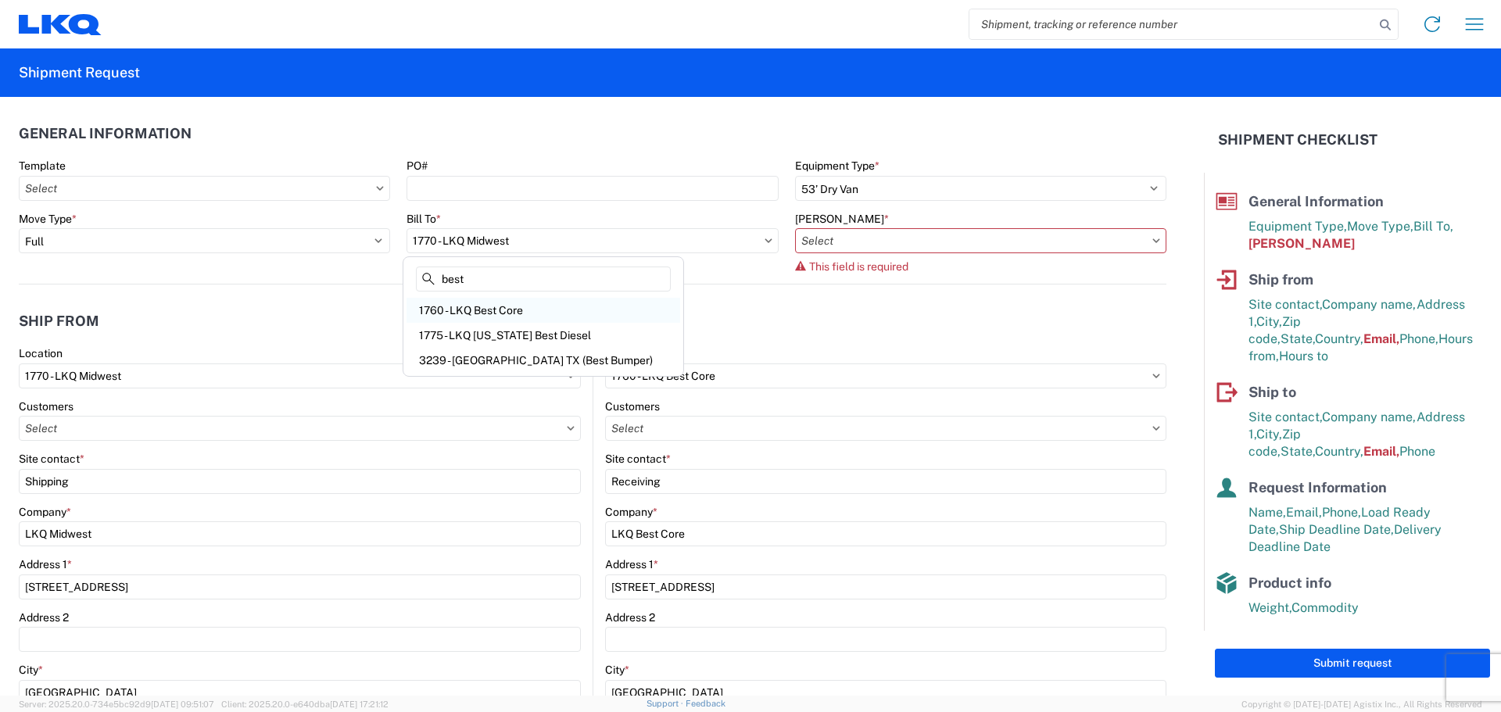
type input "best"
click at [457, 310] on div "1760 - LKQ Best Core" at bounding box center [544, 310] width 274 height 25
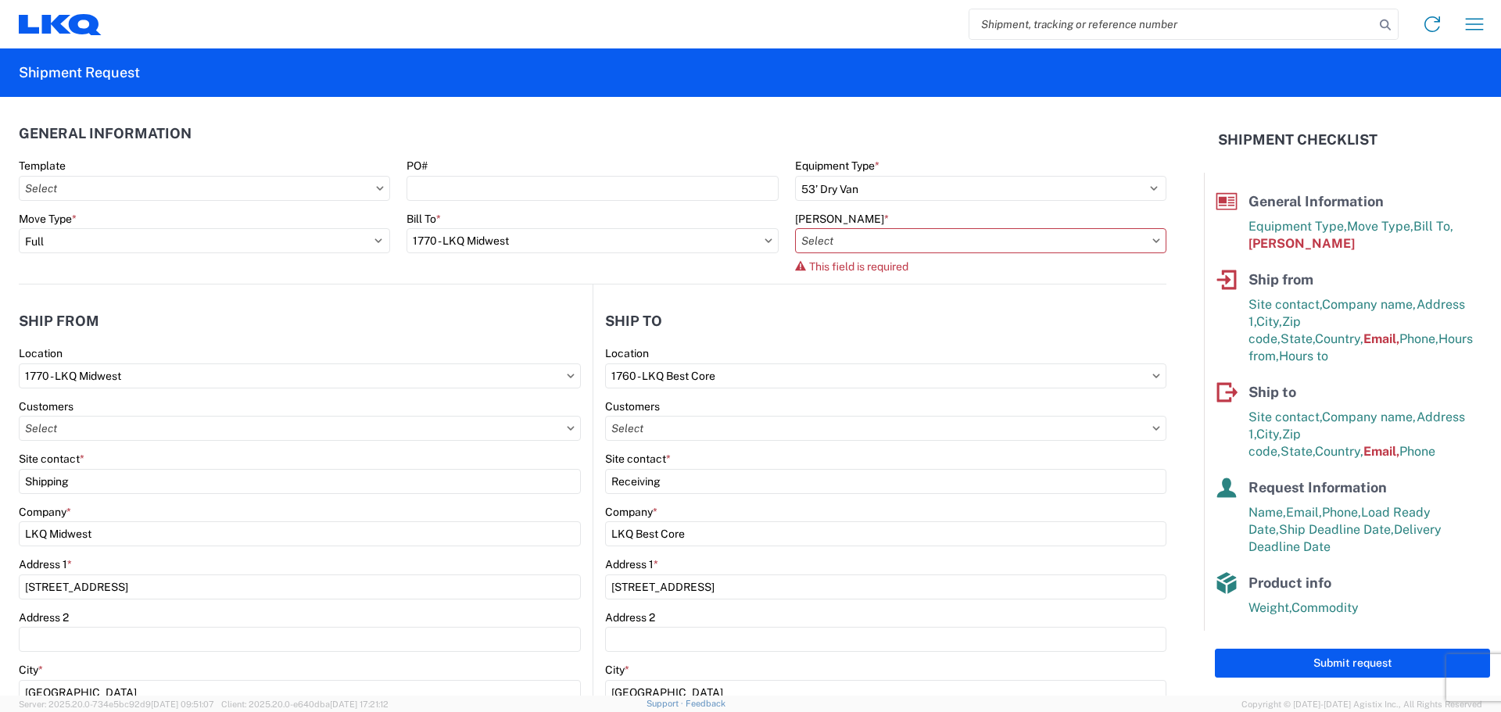
type input "1760 - LKQ Best Core"
click at [873, 248] on input "text" at bounding box center [980, 240] width 371 height 25
click at [867, 309] on div "1760-1300-50180-0000 - 1760 Freight In - Cores" at bounding box center [928, 310] width 274 height 25
type input "1760-1300-50180-0000 - 1760 Freight In - Cores"
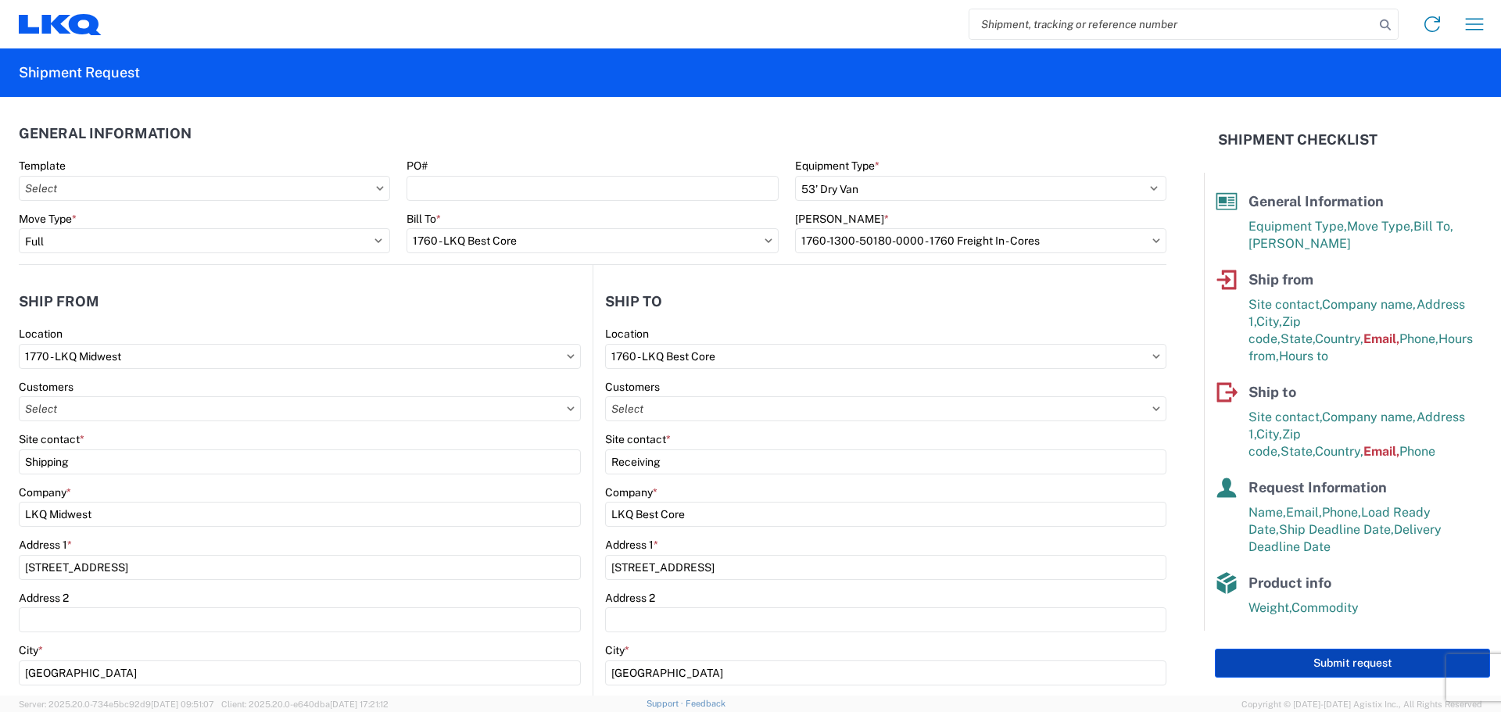
click at [1299, 668] on button "Submit request" at bounding box center [1352, 663] width 275 height 29
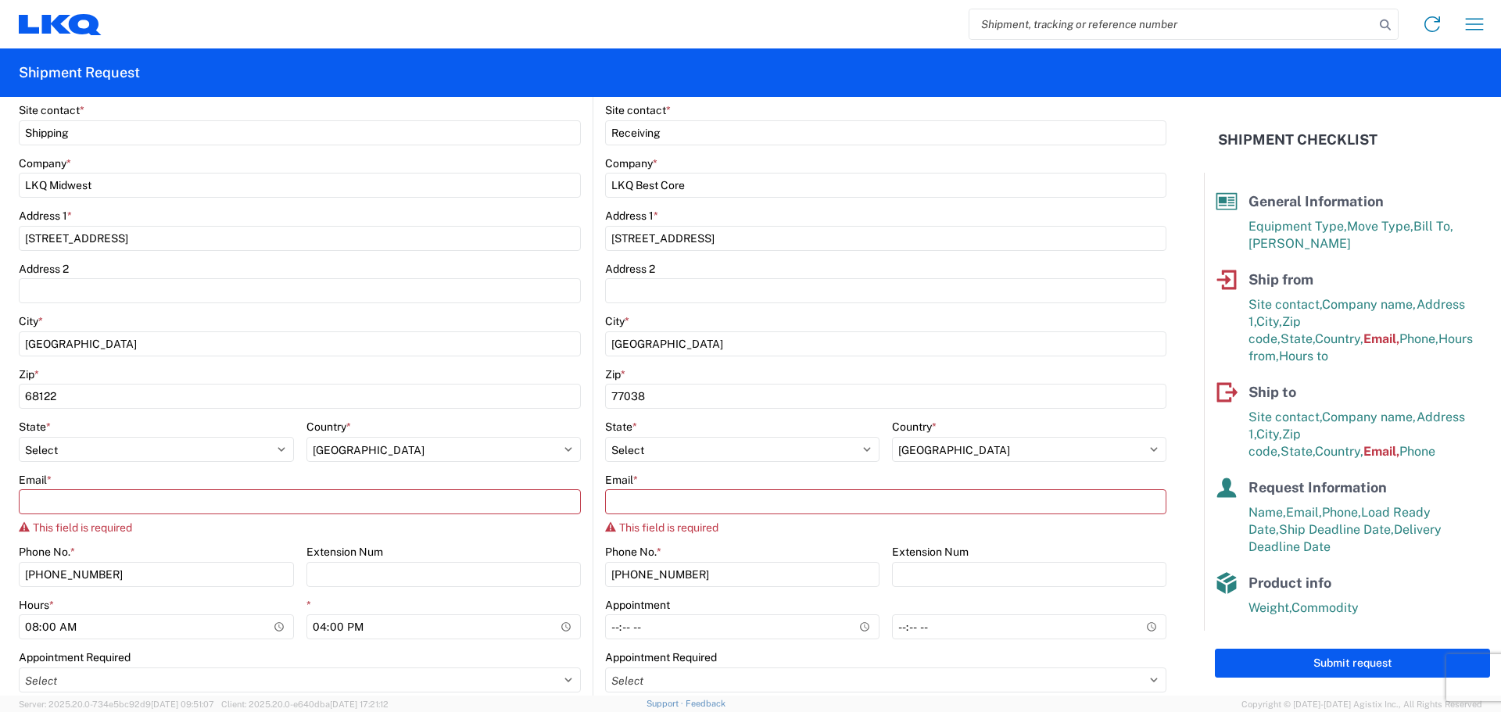
scroll to position [469, 0]
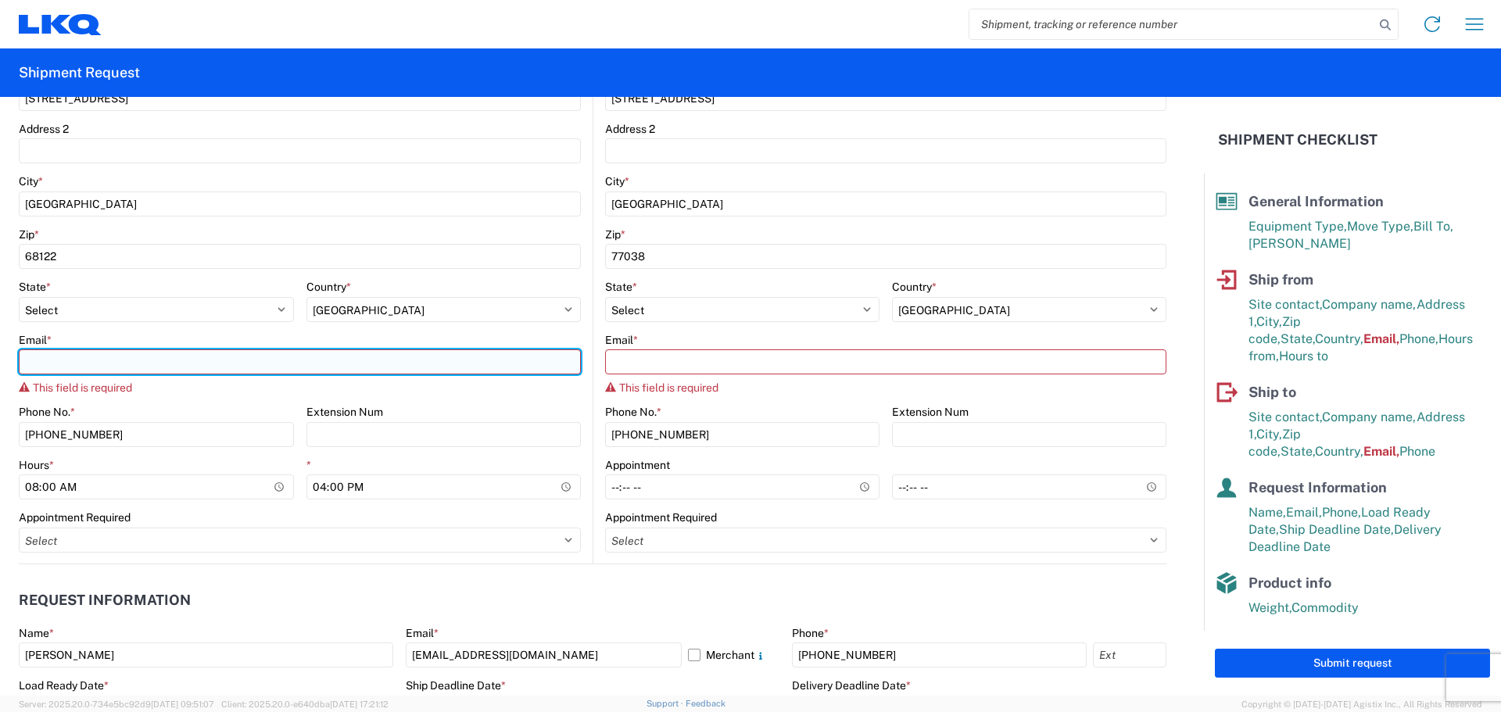
click at [93, 357] on input "Email *" at bounding box center [300, 362] width 562 height 25
type input "jjjarzynka@lkqcorp.com"
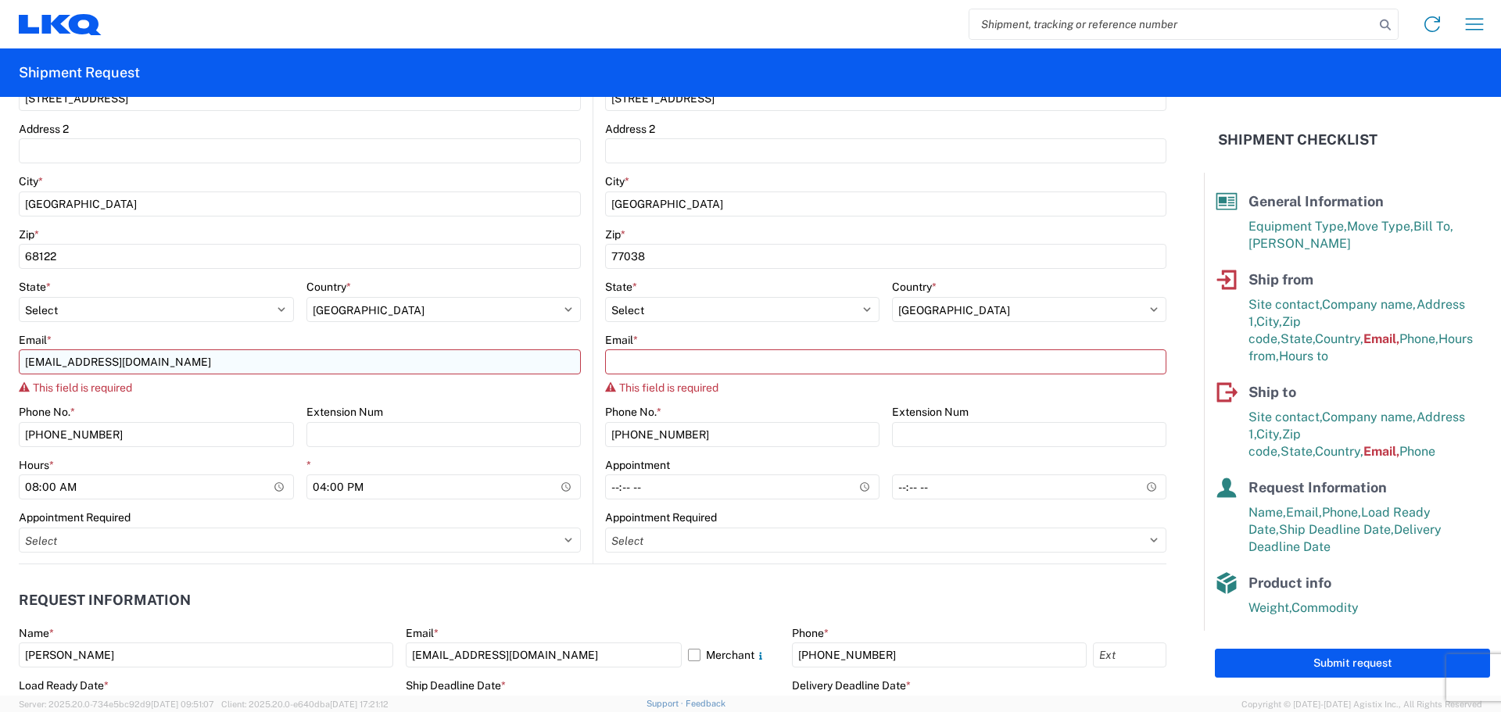
type input "JUSTIN JARZYNKA"
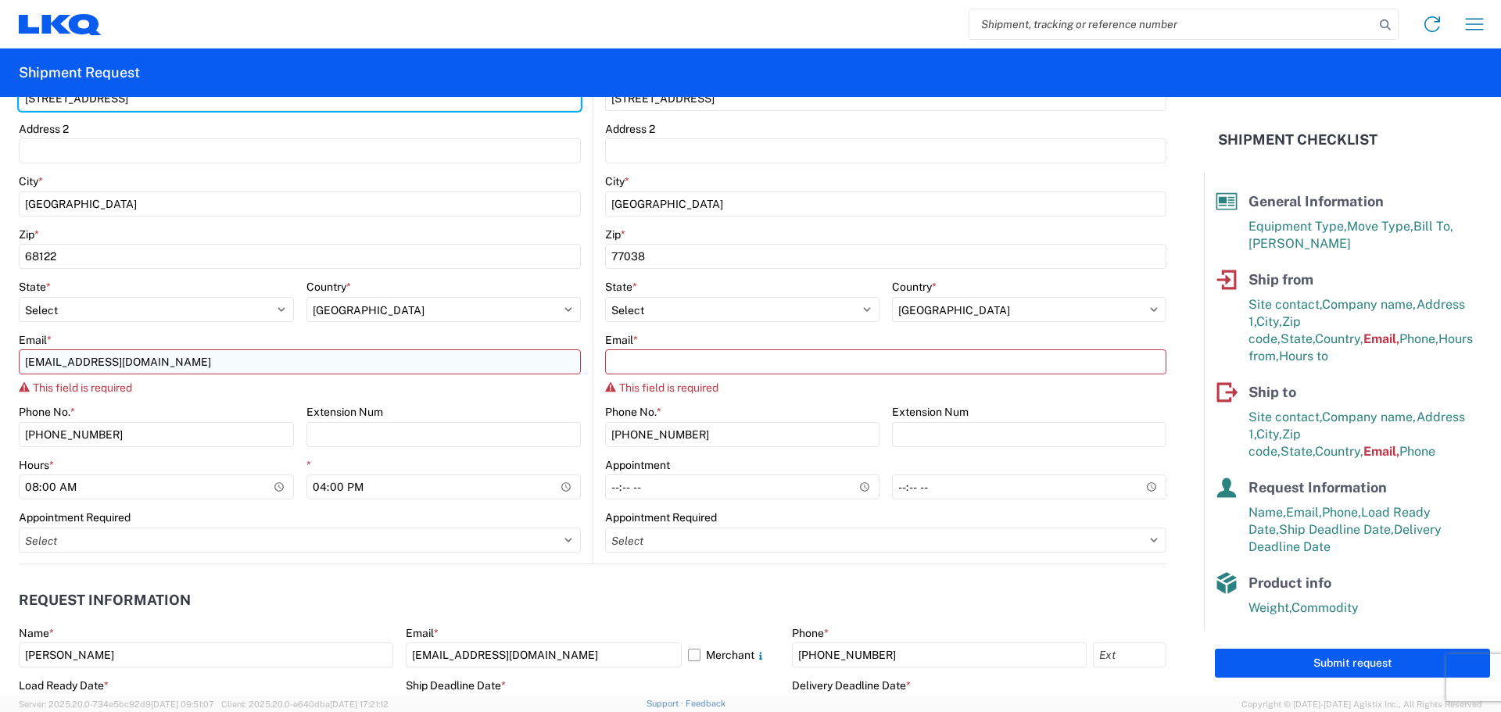
type input "8901 irvington road"
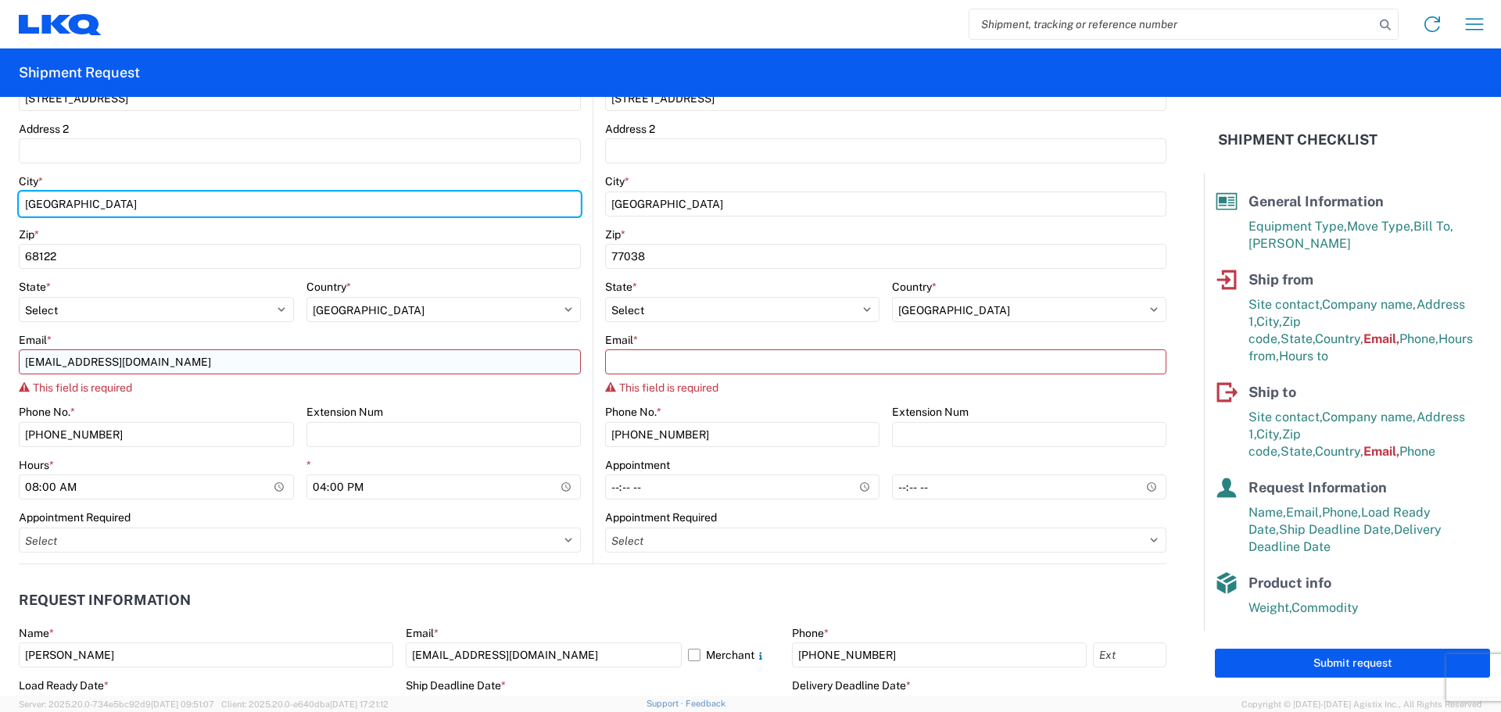
type input "omaha"
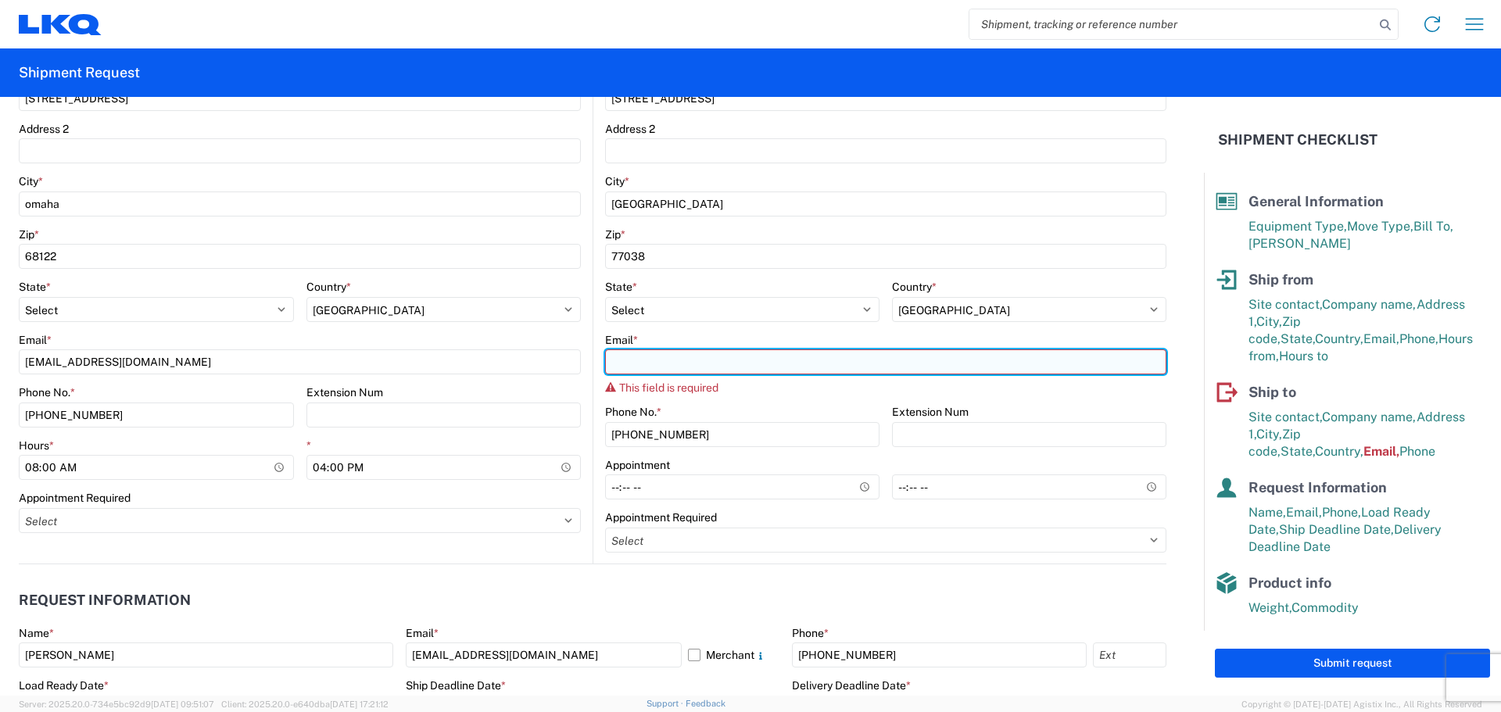
click at [654, 367] on input "Email *" at bounding box center [885, 362] width 561 height 25
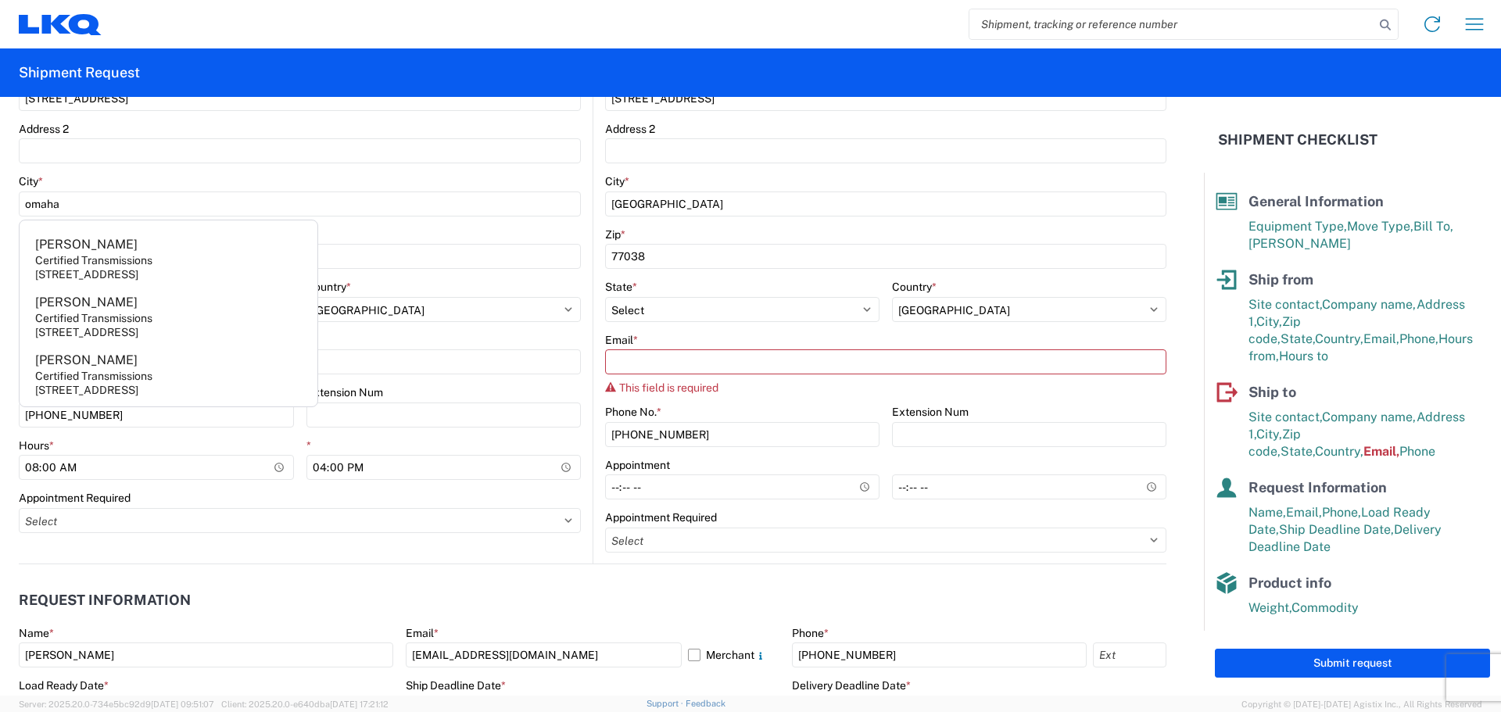
click at [284, 615] on header "Request Information" at bounding box center [593, 600] width 1148 height 35
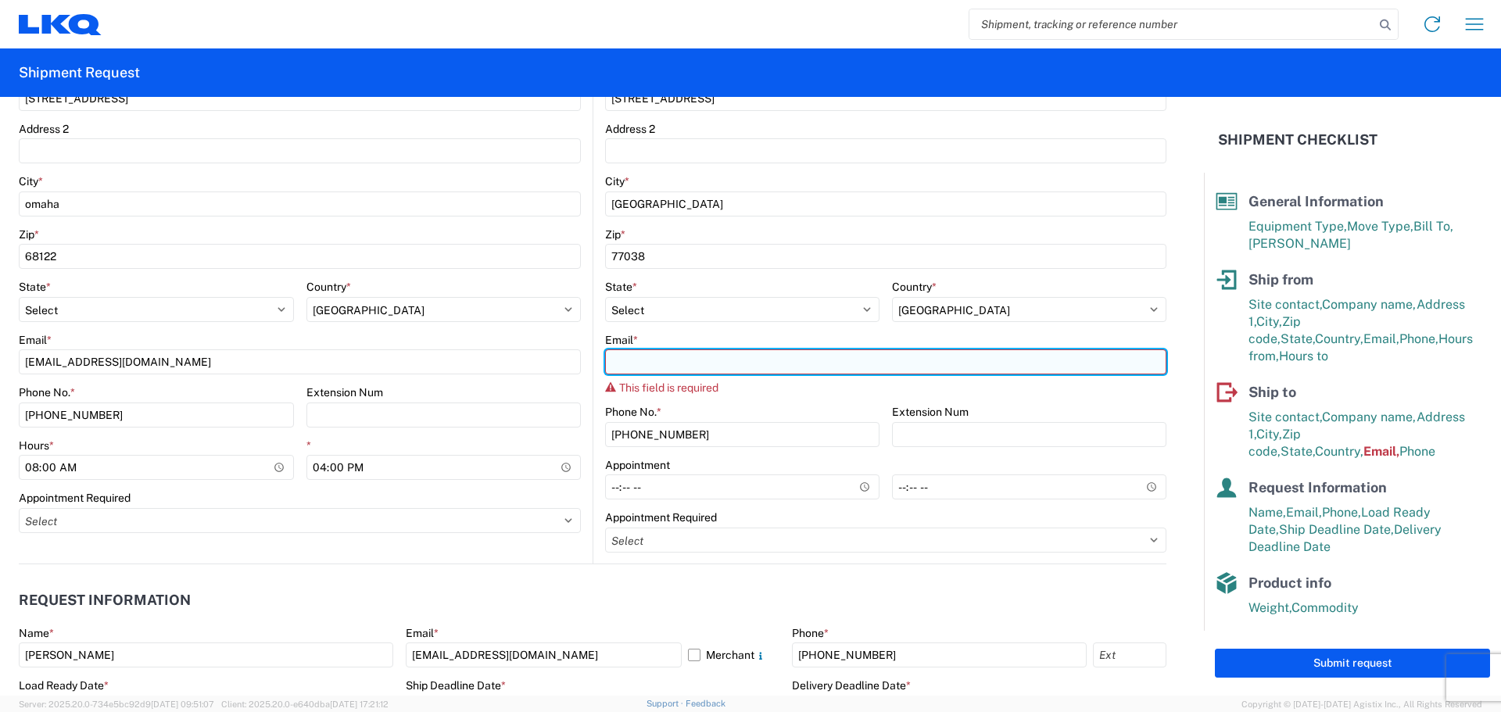
click at [643, 362] on input "Email *" at bounding box center [885, 362] width 561 height 25
type input "a"
click at [697, 362] on input "Email *" at bounding box center [885, 362] width 561 height 25
click at [836, 366] on input "Email *" at bounding box center [885, 362] width 561 height 25
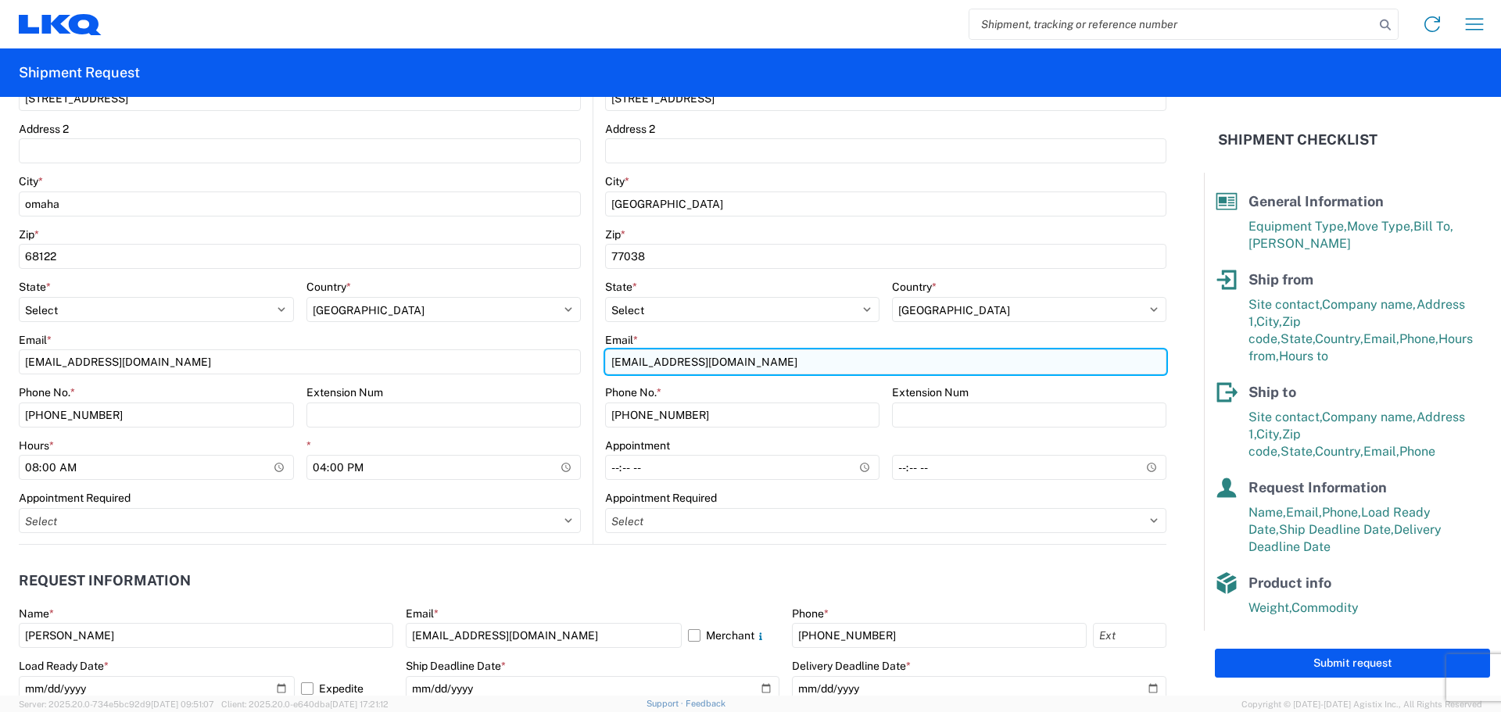
type input "acgarcia@lkqcorp.com"
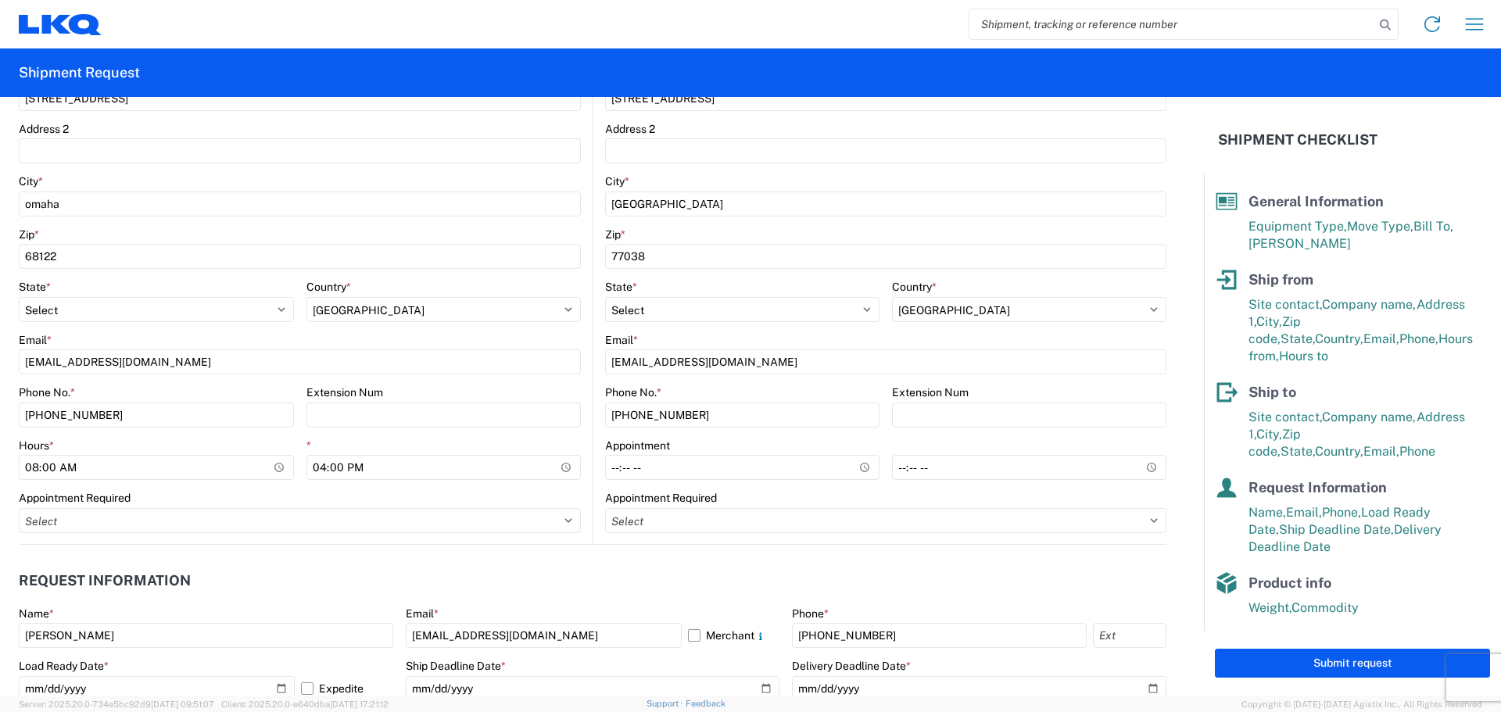
click at [817, 382] on agx-form-control-wrapper-v2 "Email * acgarcia@lkqcorp.com" at bounding box center [885, 359] width 561 height 53
click at [1395, 666] on button "Submit request" at bounding box center [1352, 663] width 275 height 29
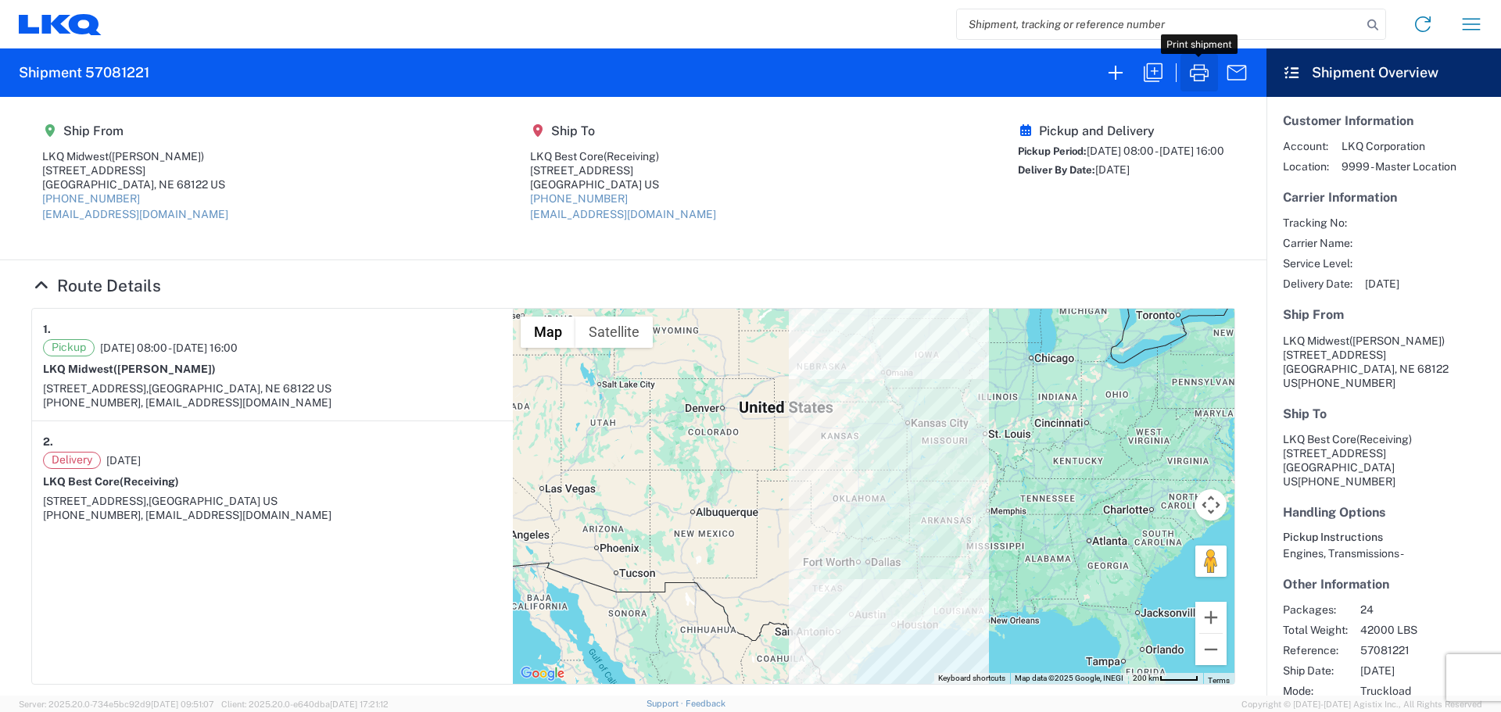
click at [1205, 74] on icon "button" at bounding box center [1199, 72] width 19 height 17
